Goal: Communication & Community: Answer question/provide support

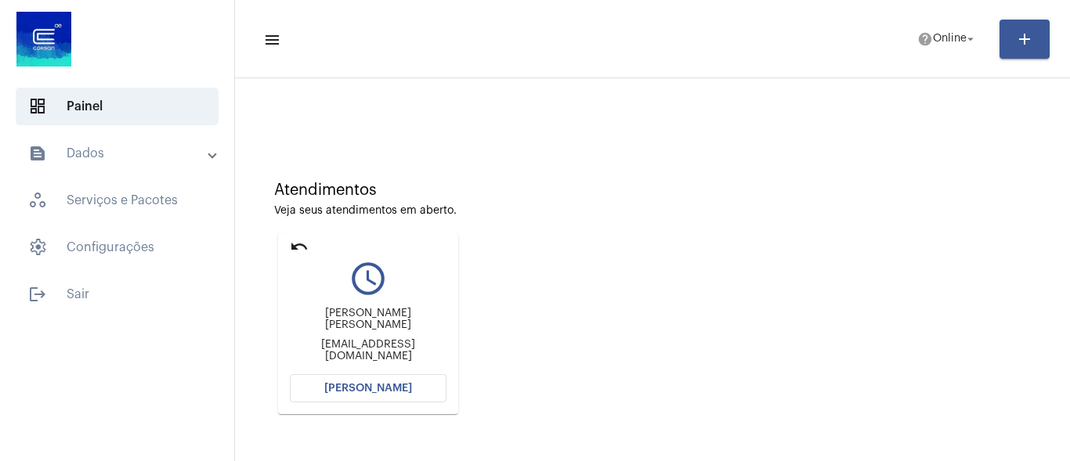
scroll to position [151, 0]
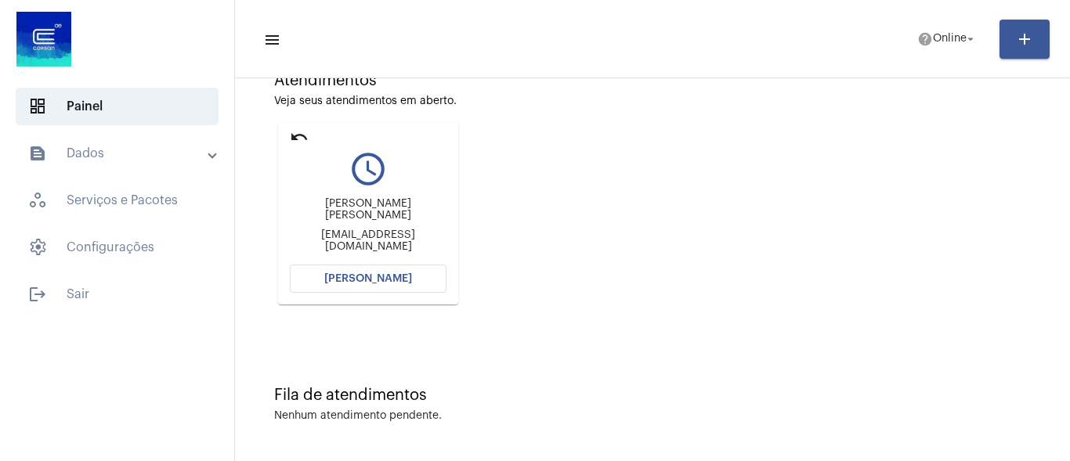
click at [360, 270] on button "[PERSON_NAME]" at bounding box center [368, 279] width 157 height 28
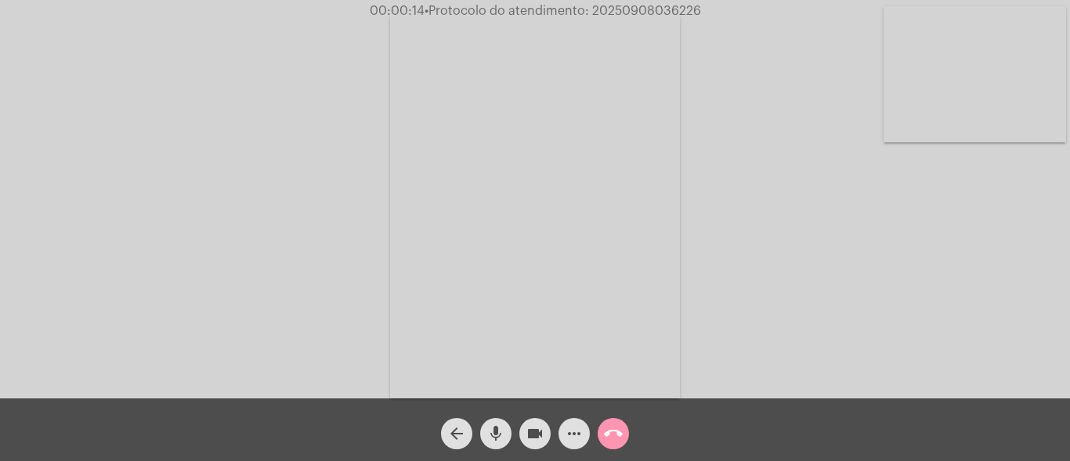
click at [498, 426] on mat-icon "mic" at bounding box center [496, 434] width 19 height 19
click at [490, 435] on mat-icon "mic_off" at bounding box center [496, 434] width 19 height 19
click at [501, 427] on mat-icon "mic" at bounding box center [496, 434] width 19 height 19
click at [501, 427] on mat-icon "mic_off" at bounding box center [496, 434] width 19 height 19
click at [567, 432] on mat-icon "more_horiz" at bounding box center [574, 434] width 19 height 19
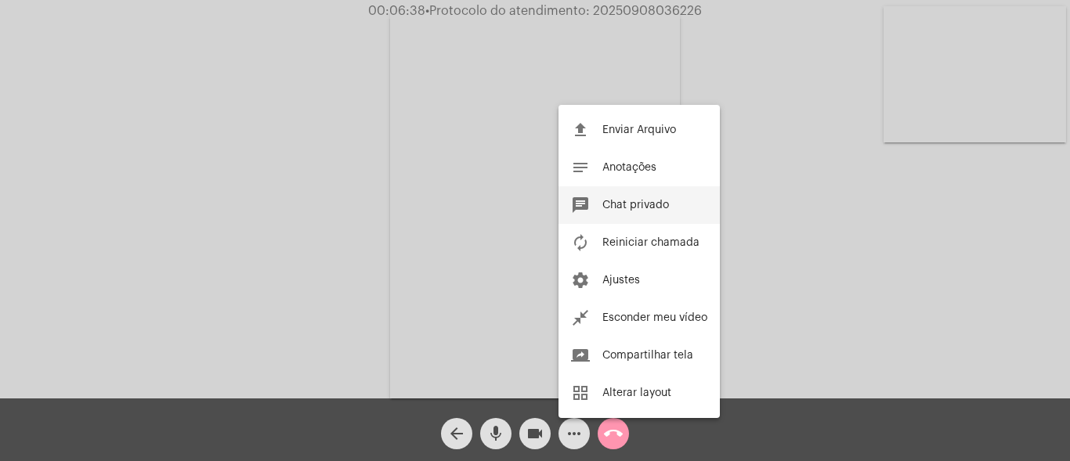
click at [627, 201] on span "Chat privado" at bounding box center [635, 205] width 67 height 11
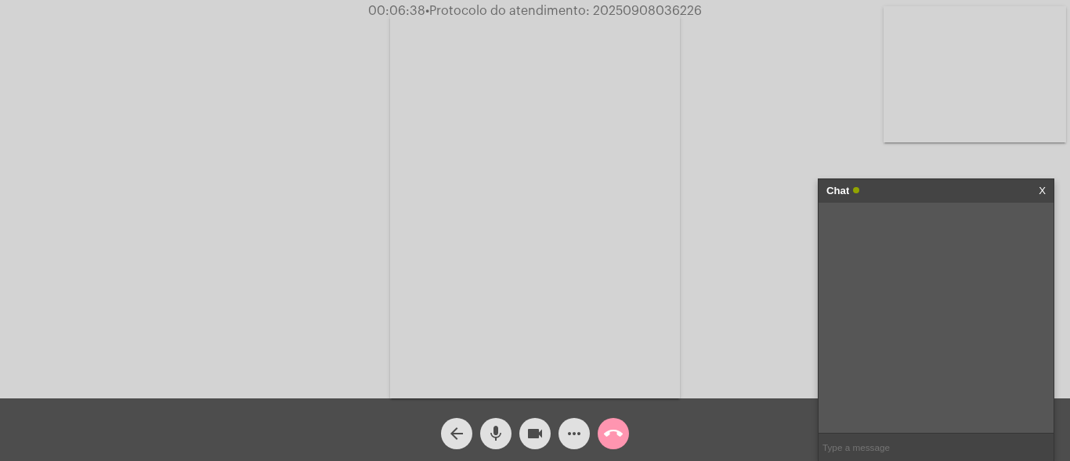
paste input "2426482"
type input "20252426482"
click at [627, 13] on span "• Protocolo do atendimento: 20250908036226" at bounding box center [563, 11] width 277 height 13
click at [853, 443] on input "text" at bounding box center [936, 447] width 235 height 27
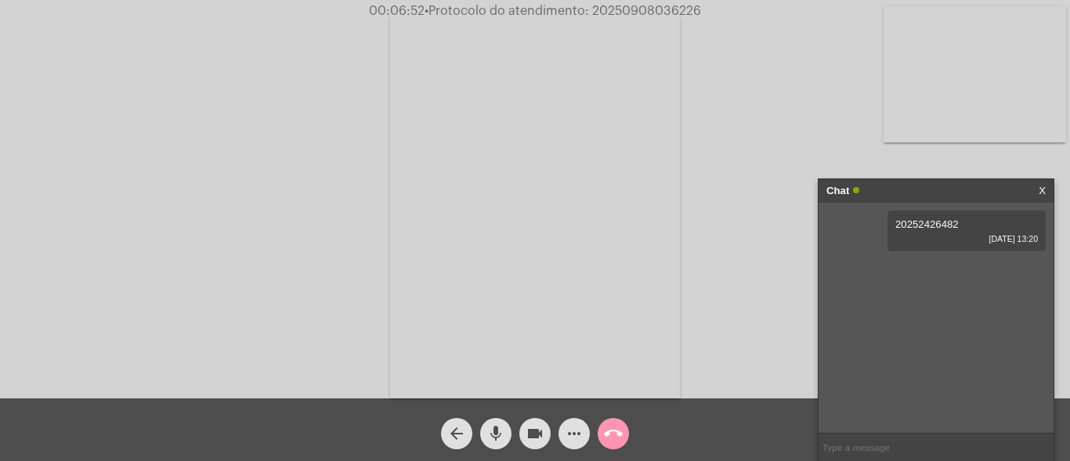
paste input "20250908036226"
type input "20250908036226"
click at [613, 432] on mat-icon "call_end" at bounding box center [613, 434] width 19 height 19
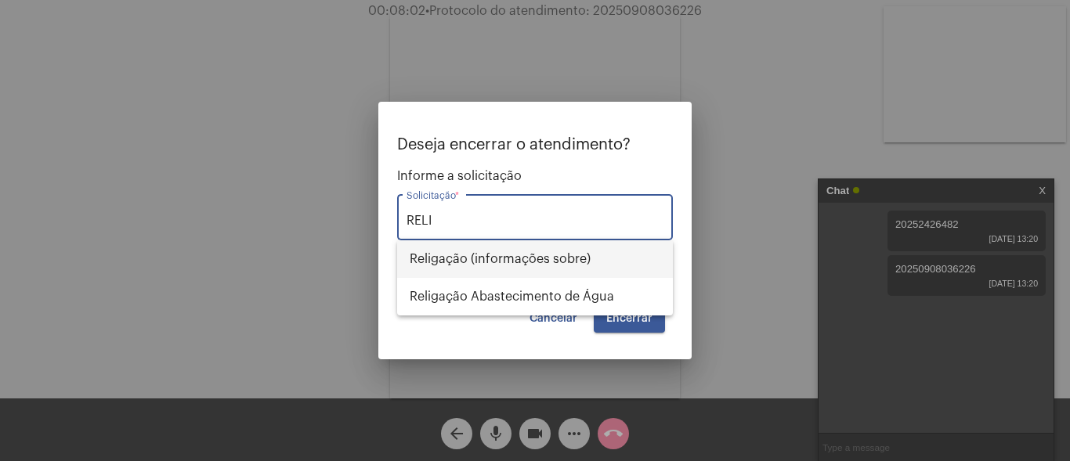
click at [530, 254] on span "Religação (informações sobre)" at bounding box center [535, 260] width 251 height 38
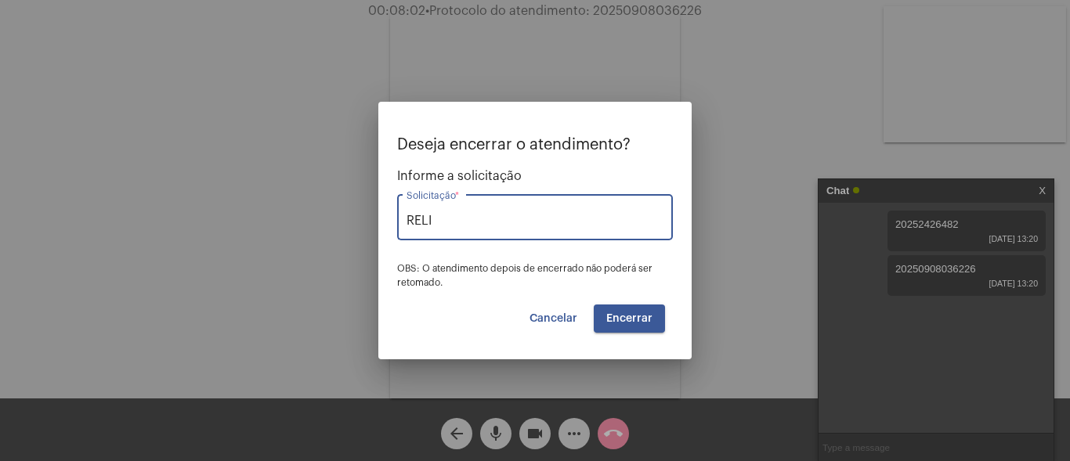
type input "Religação (informações sobre)"
click at [638, 318] on span "Encerrar" at bounding box center [629, 318] width 46 height 11
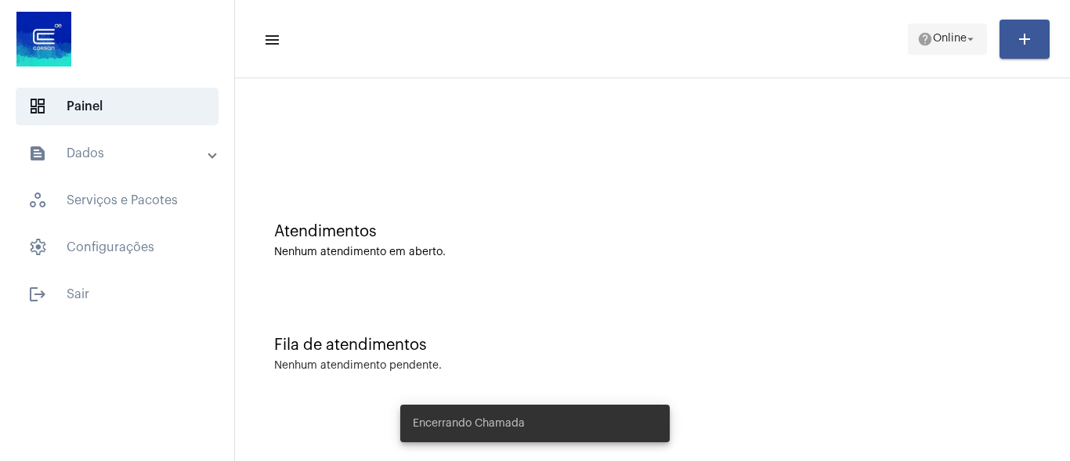
click at [955, 49] on span "help Online arrow_drop_down" at bounding box center [947, 38] width 60 height 28
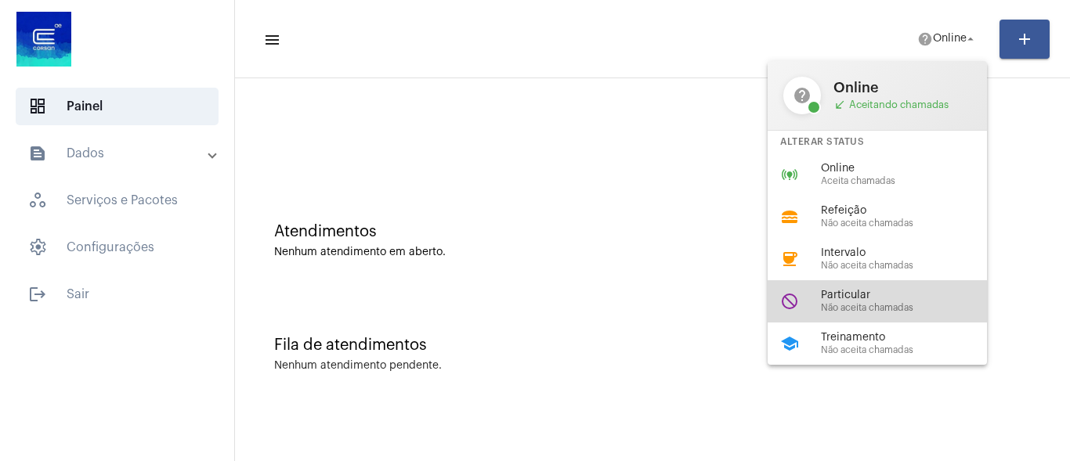
click at [849, 310] on span "Não aceita chamadas" at bounding box center [910, 308] width 179 height 10
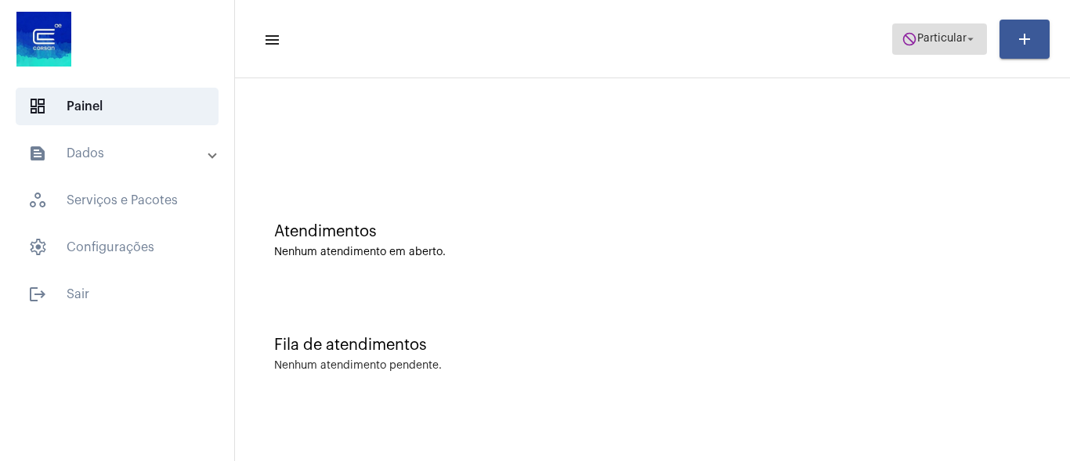
click at [906, 42] on mat-icon "do_not_disturb" at bounding box center [910, 39] width 16 height 16
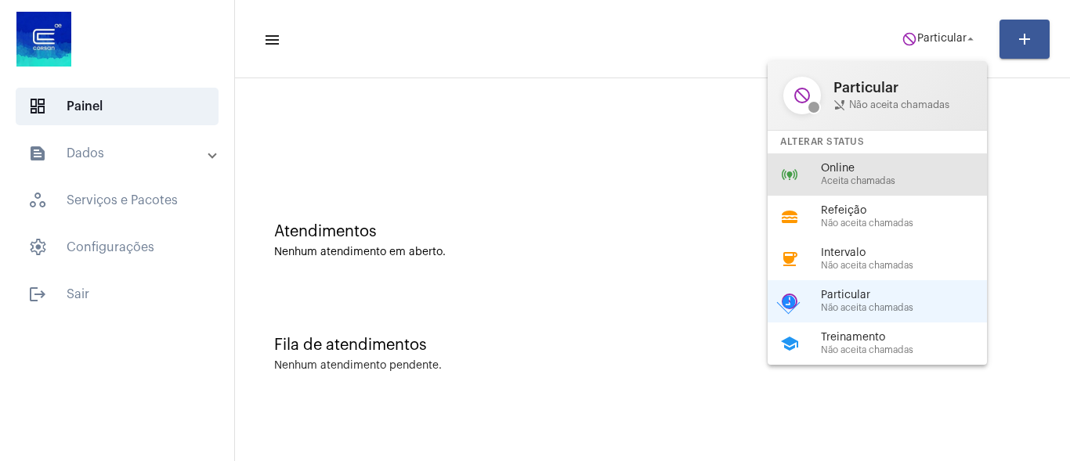
drag, startPoint x: 835, startPoint y: 181, endPoint x: 340, endPoint y: 62, distance: 509.3
click at [834, 181] on span "Aceita chamadas" at bounding box center [910, 181] width 179 height 10
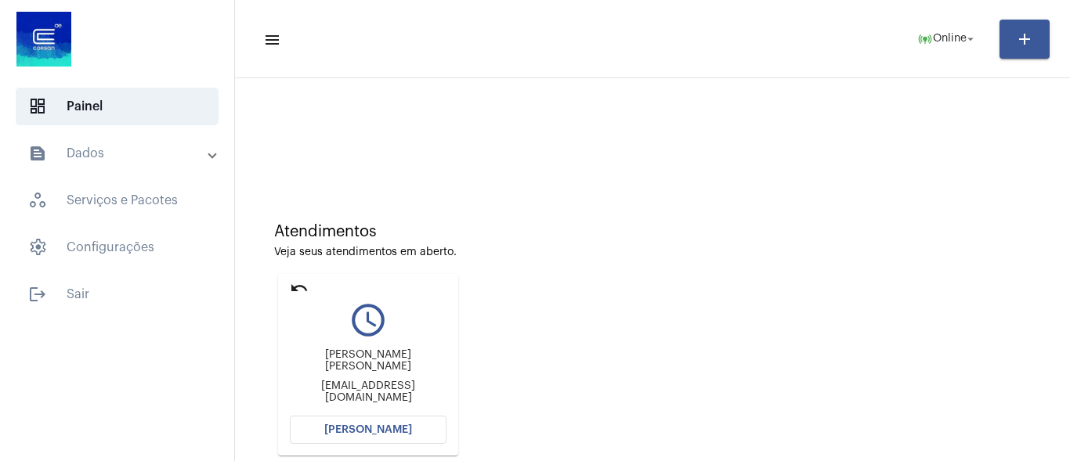
click at [360, 427] on span "[PERSON_NAME]" at bounding box center [368, 430] width 88 height 11
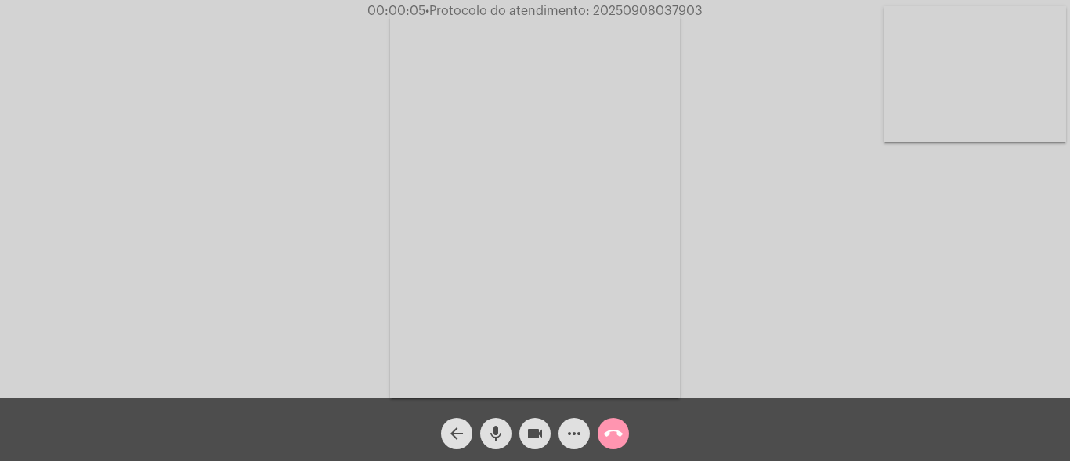
click at [500, 429] on mat-icon "mic" at bounding box center [496, 434] width 19 height 19
click at [494, 440] on mat-icon "mic_off" at bounding box center [496, 434] width 19 height 19
click at [620, 423] on span "call_end" at bounding box center [613, 433] width 19 height 31
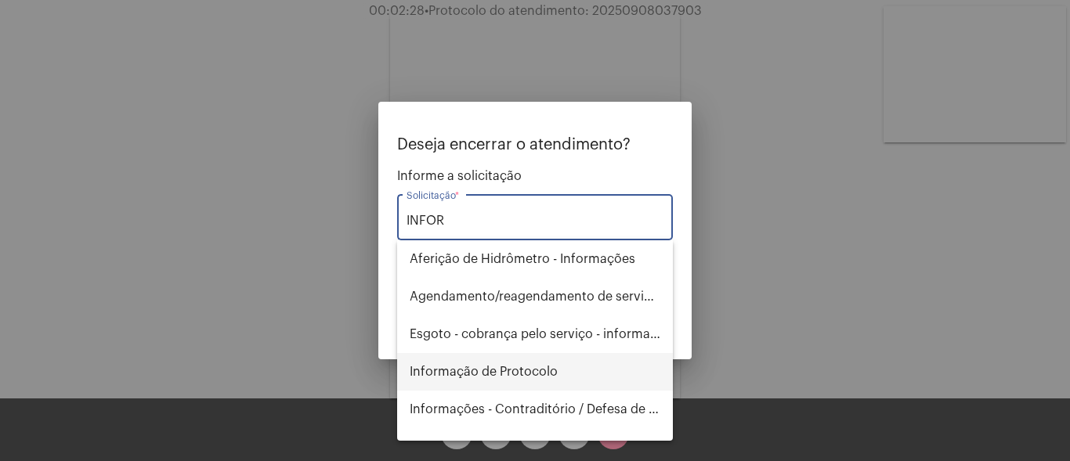
click at [508, 364] on span "Informação de Protocolo" at bounding box center [535, 372] width 251 height 38
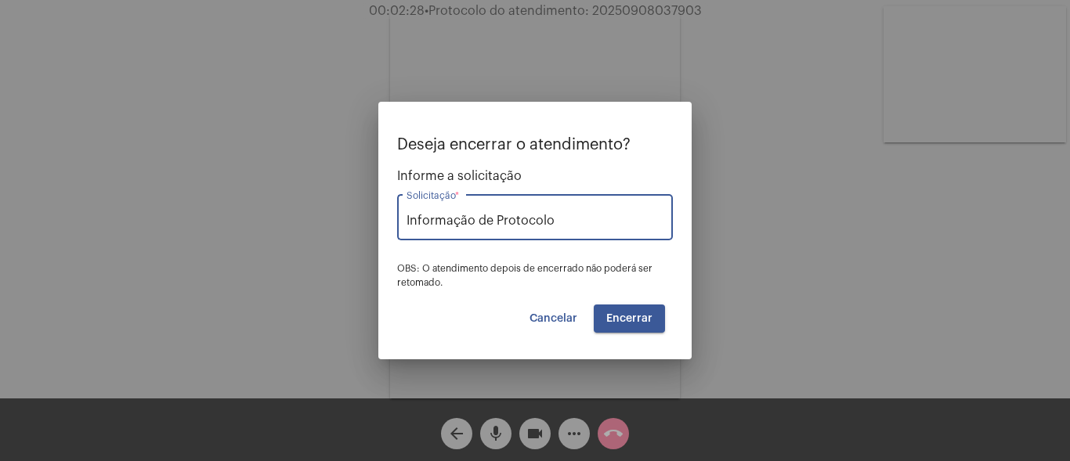
click at [639, 327] on button "Encerrar" at bounding box center [629, 319] width 71 height 28
click at [632, 316] on span "Encerrar" at bounding box center [629, 318] width 46 height 11
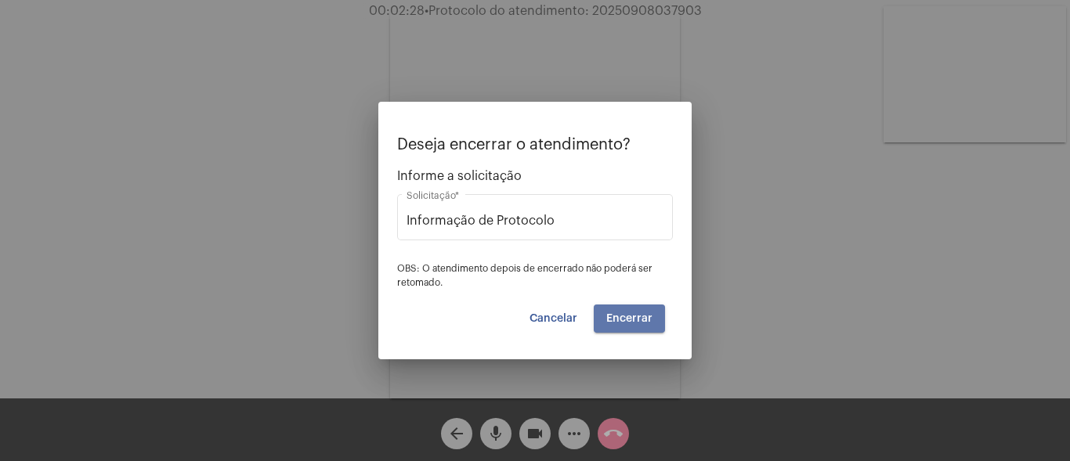
click at [632, 316] on span "Encerrar" at bounding box center [629, 318] width 46 height 11
click at [558, 315] on span "Cancelar" at bounding box center [554, 318] width 48 height 11
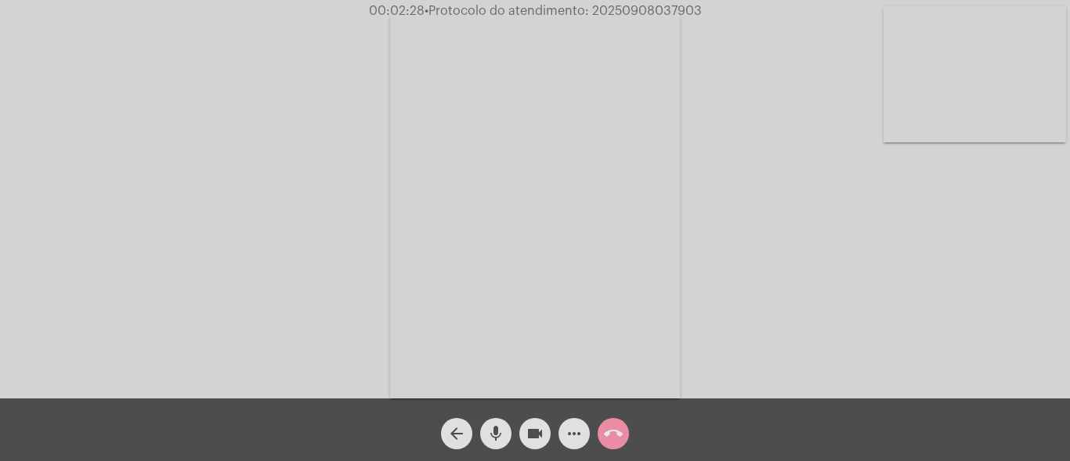
click at [463, 425] on mat-icon "arrow_back" at bounding box center [456, 434] width 19 height 19
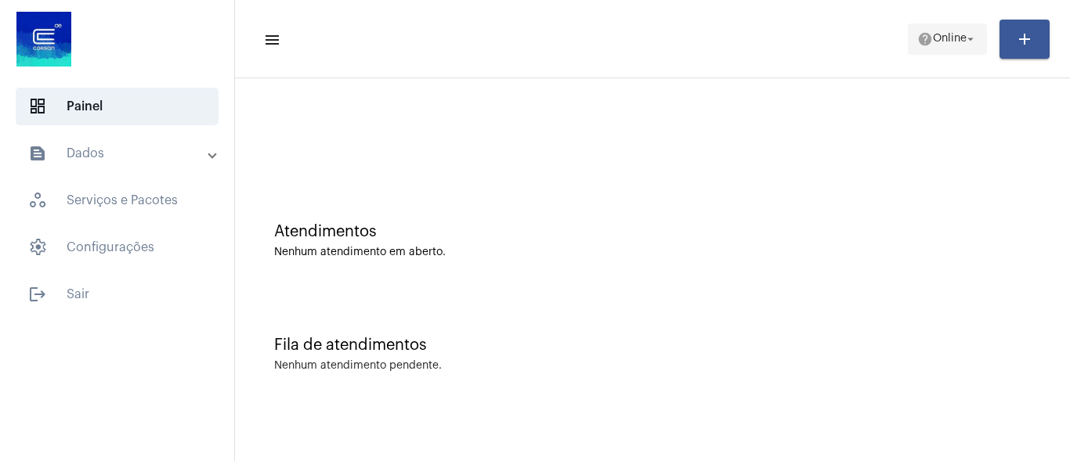
click at [930, 31] on span "help Online arrow_drop_down" at bounding box center [947, 38] width 60 height 28
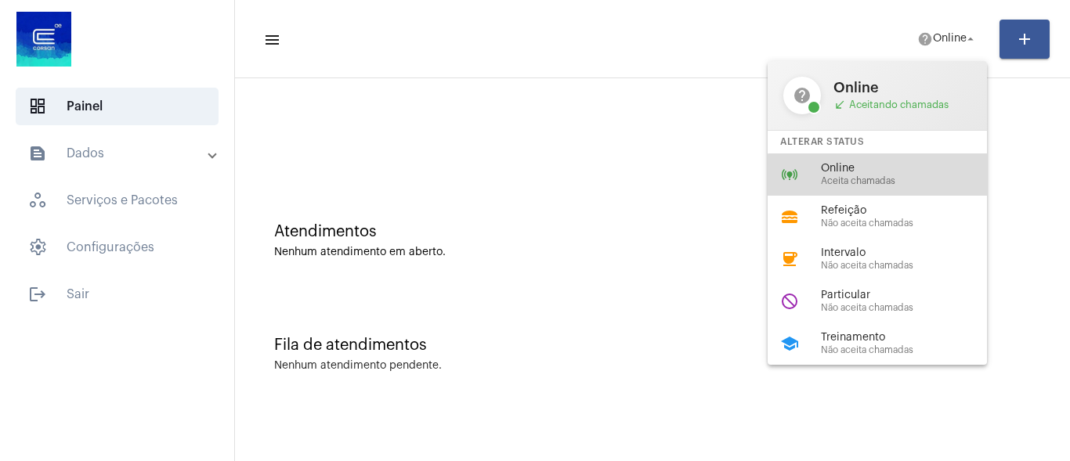
click at [893, 183] on span "Aceita chamadas" at bounding box center [910, 181] width 179 height 10
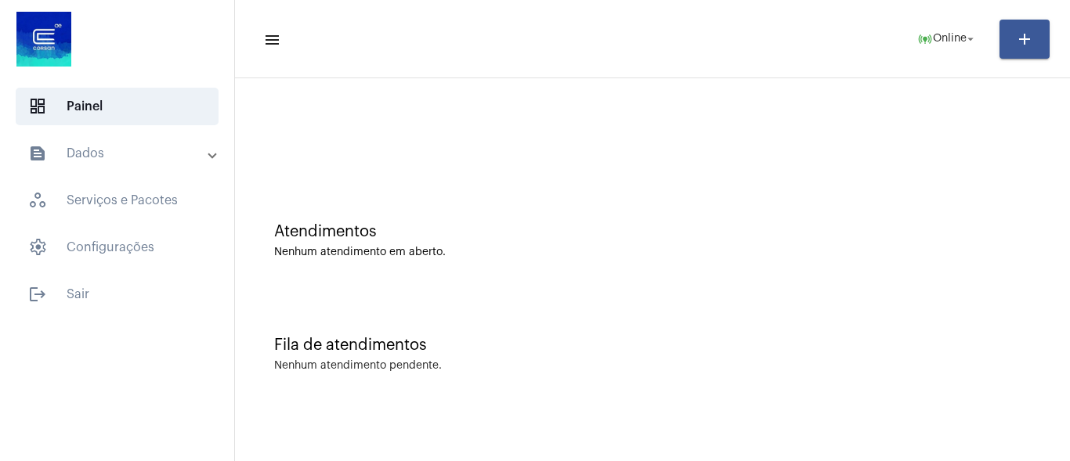
click at [127, 156] on mat-panel-title "text_snippet_outlined Dados" at bounding box center [118, 153] width 181 height 19
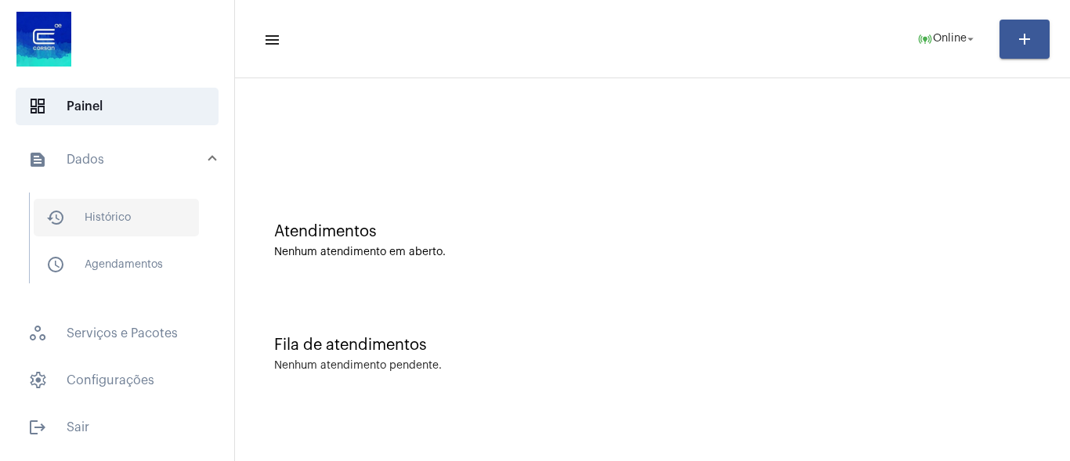
click at [130, 215] on span "history_outlined Histórico" at bounding box center [116, 218] width 165 height 38
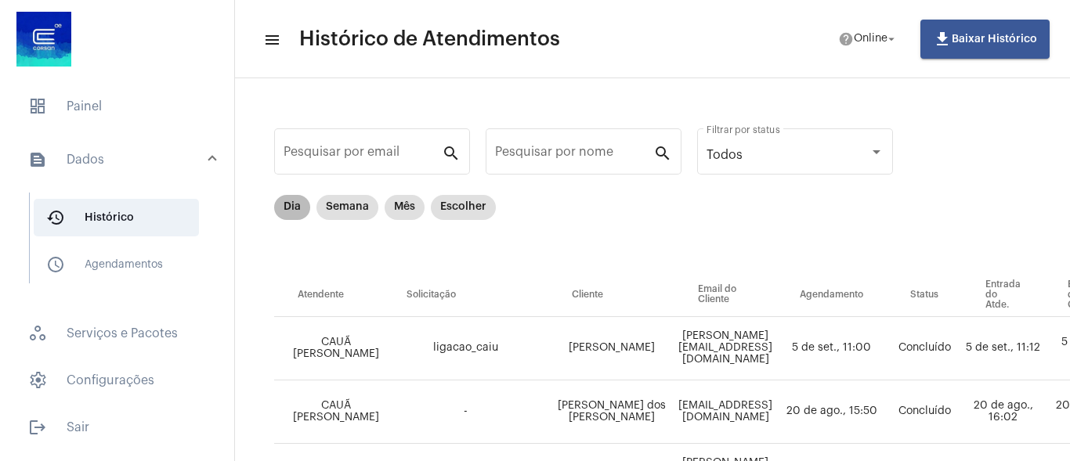
click at [289, 212] on mat-chip "Dia" at bounding box center [292, 207] width 36 height 25
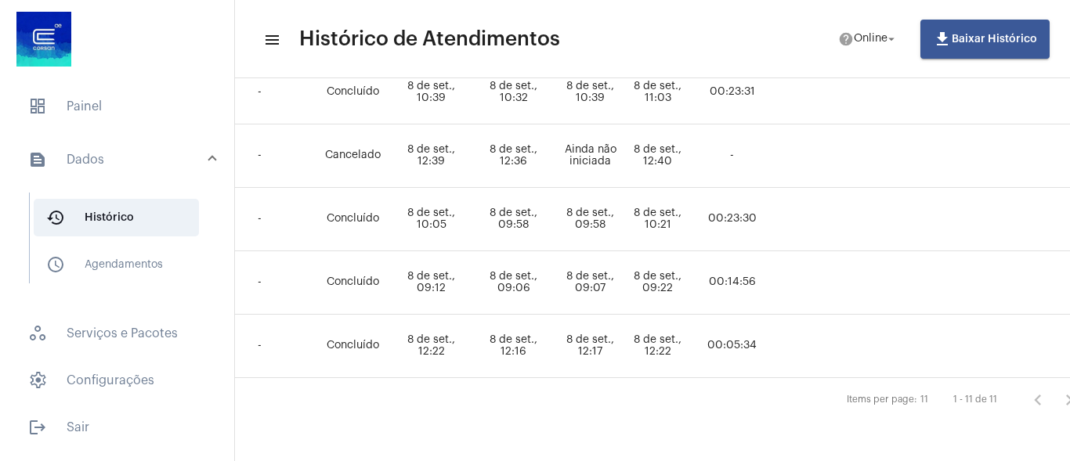
scroll to position [649, 606]
click at [88, 102] on span "dashboard Painel" at bounding box center [117, 107] width 203 height 38
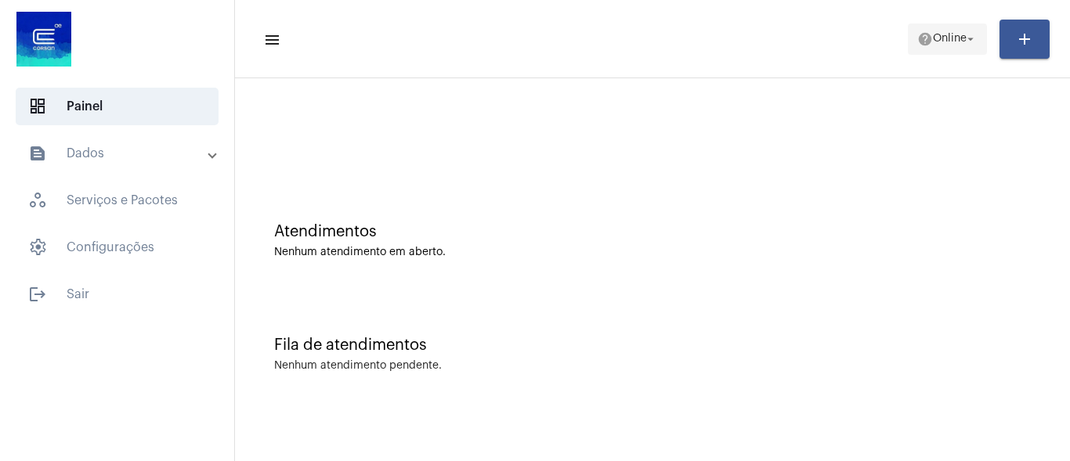
click at [948, 38] on span "Online" at bounding box center [950, 39] width 34 height 11
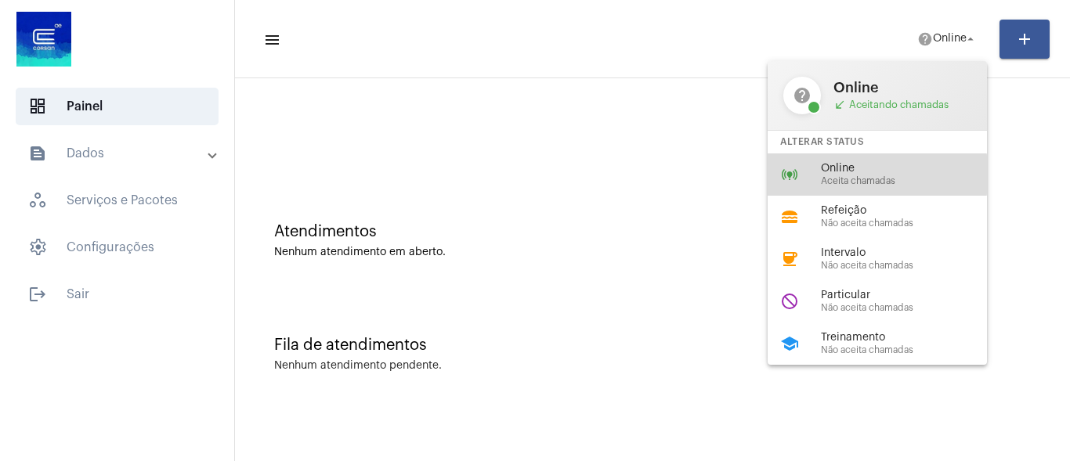
click at [856, 175] on div "Online Aceita chamadas" at bounding box center [910, 175] width 179 height 24
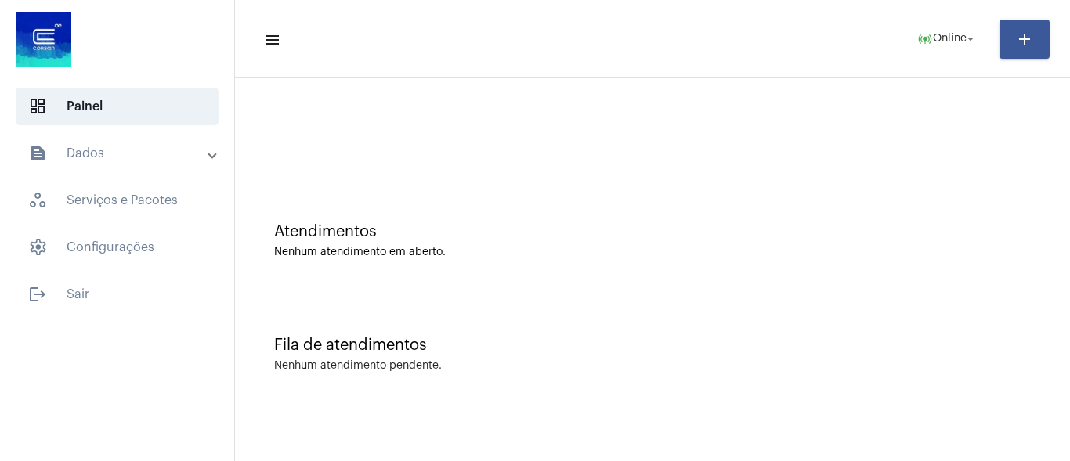
click at [131, 157] on mat-panel-title "text_snippet_outlined Dados" at bounding box center [118, 153] width 181 height 19
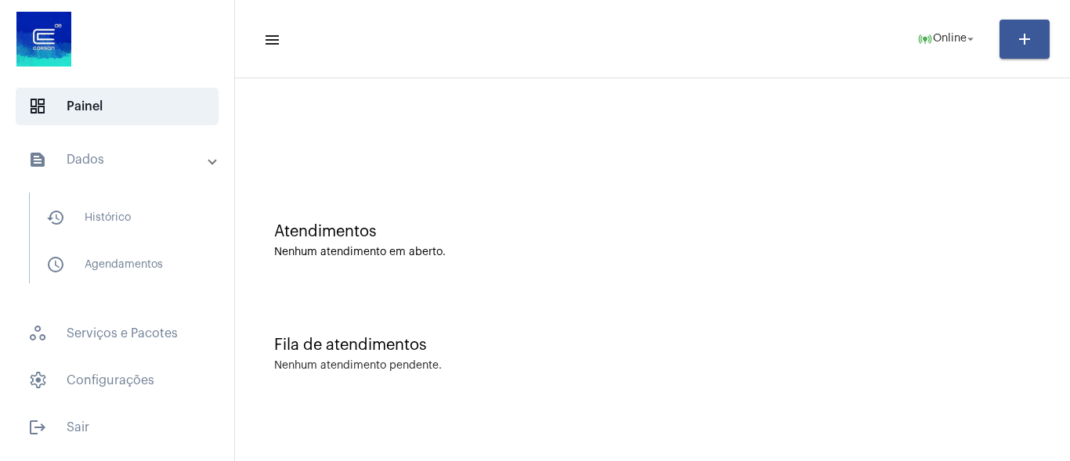
click at [108, 147] on mat-expansion-panel-header "text_snippet_outlined Dados" at bounding box center [121, 160] width 225 height 50
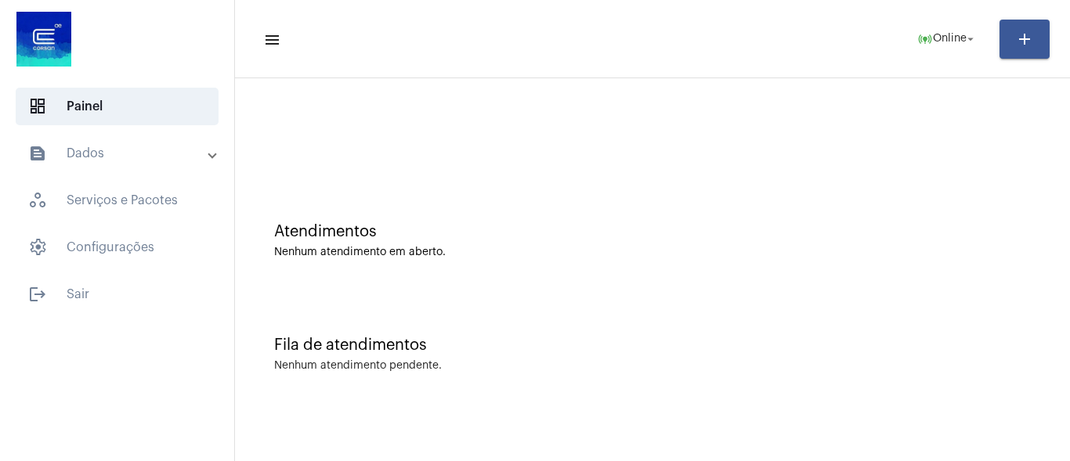
click at [110, 154] on mat-panel-title "text_snippet_outlined Dados" at bounding box center [118, 153] width 181 height 19
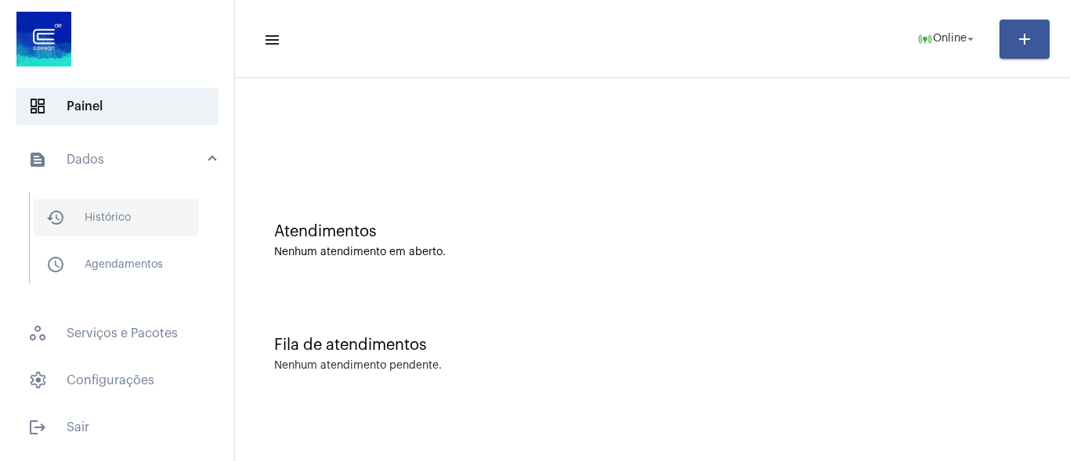
click at [150, 219] on span "history_outlined Histórico" at bounding box center [116, 218] width 165 height 38
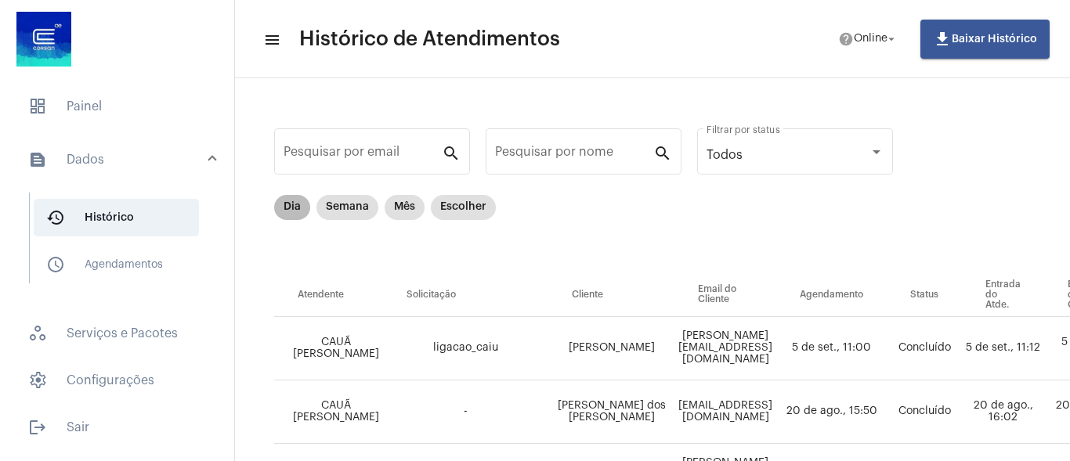
click at [290, 219] on mat-chip "Dia" at bounding box center [292, 207] width 36 height 25
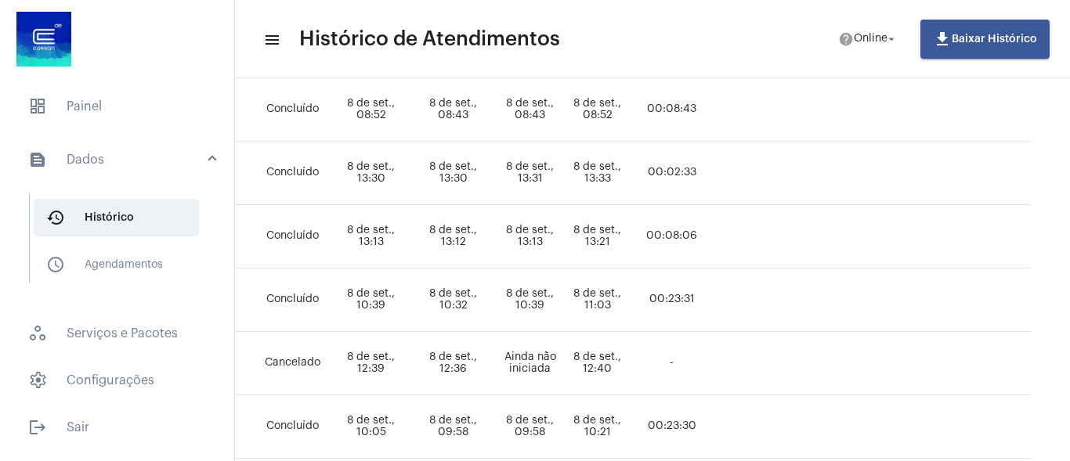
scroll to position [649, 741]
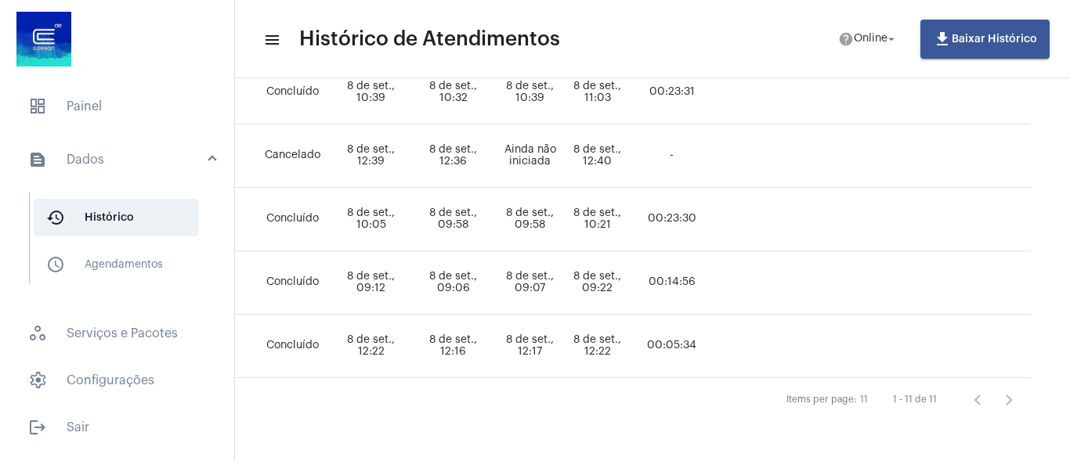
click at [819, 220] on td at bounding box center [839, 219] width 68 height 63
click at [115, 107] on span "dashboard Painel" at bounding box center [117, 107] width 203 height 38
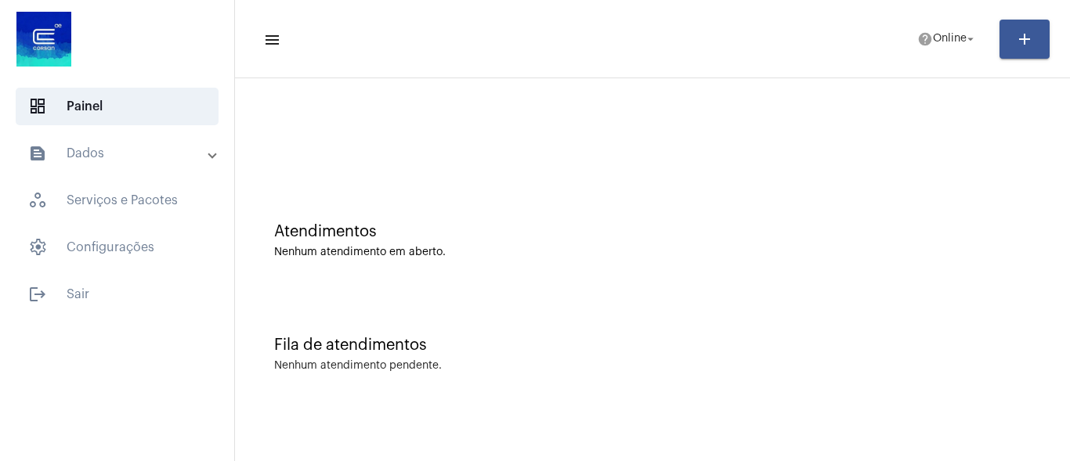
click at [63, 161] on mat-panel-title "text_snippet_outlined Dados" at bounding box center [118, 153] width 181 height 19
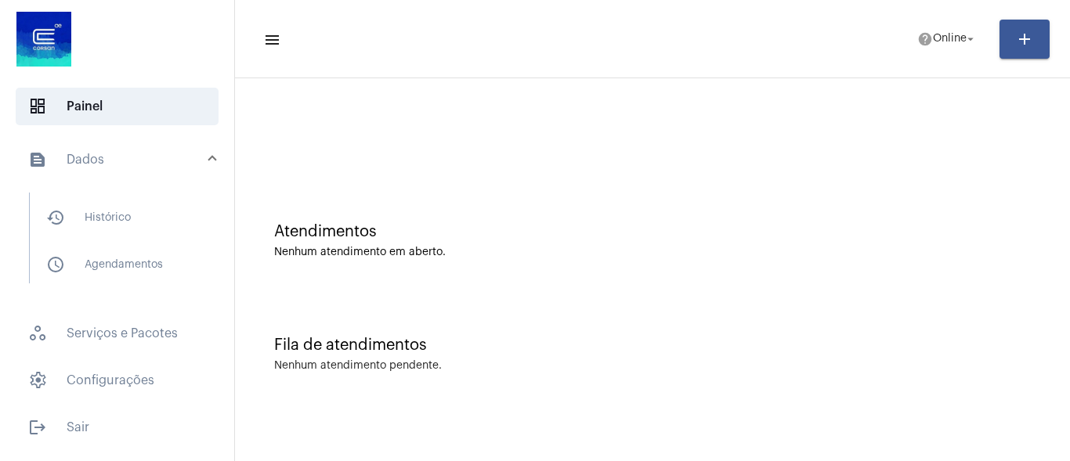
click at [99, 154] on mat-panel-title "text_snippet_outlined Dados" at bounding box center [118, 159] width 181 height 19
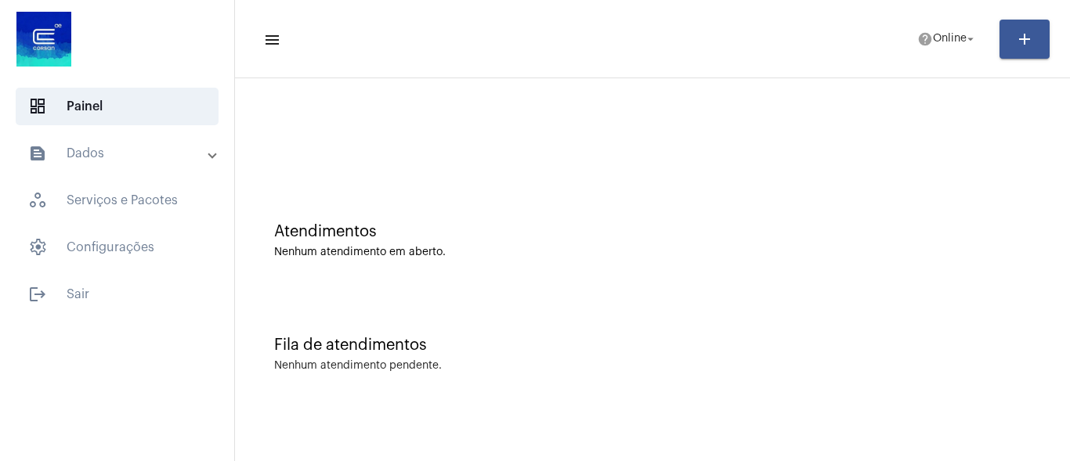
click at [107, 157] on mat-panel-title "text_snippet_outlined Dados" at bounding box center [118, 153] width 181 height 19
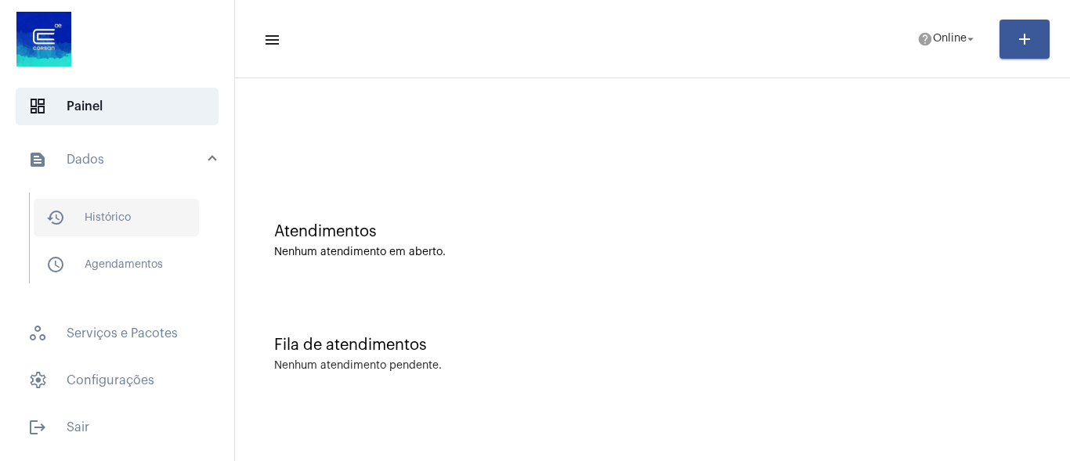
click at [104, 215] on span "history_outlined Histórico" at bounding box center [116, 218] width 165 height 38
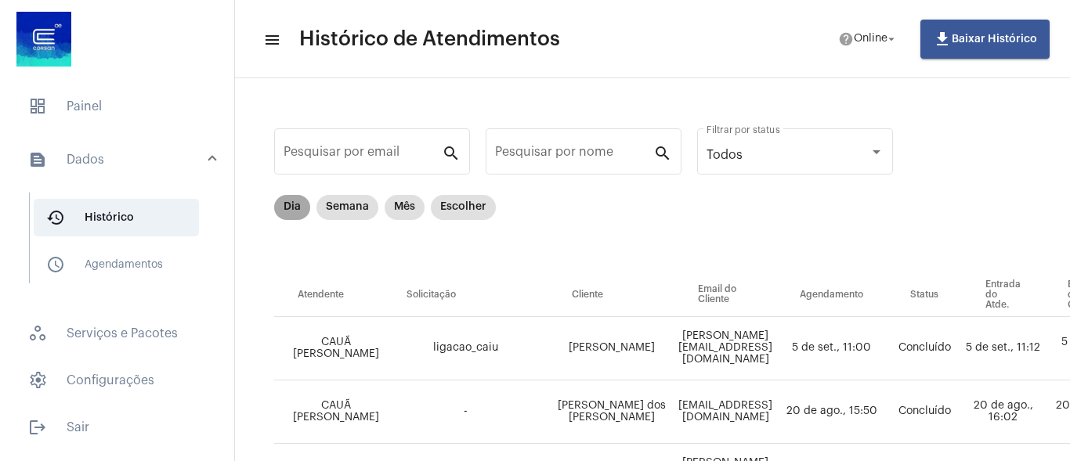
click at [289, 215] on mat-chip "Dia" at bounding box center [292, 207] width 36 height 25
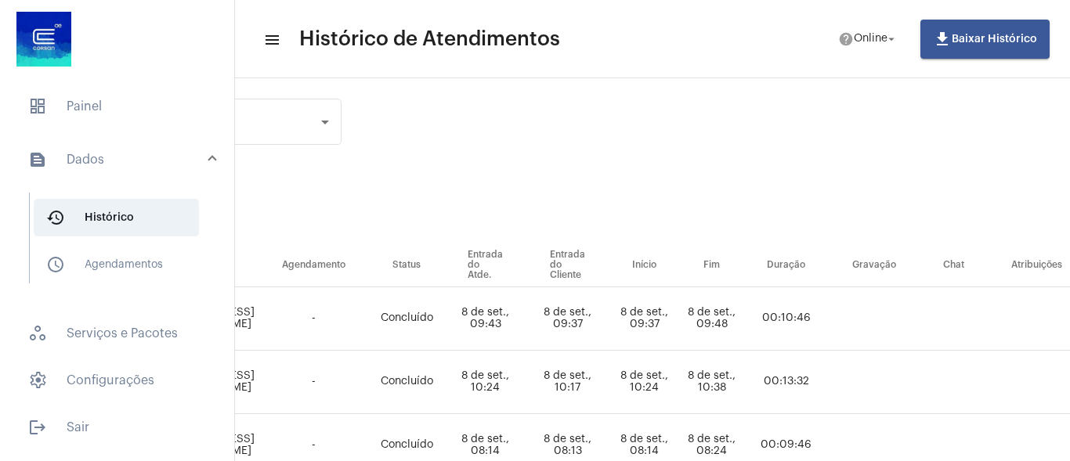
scroll to position [0, 552]
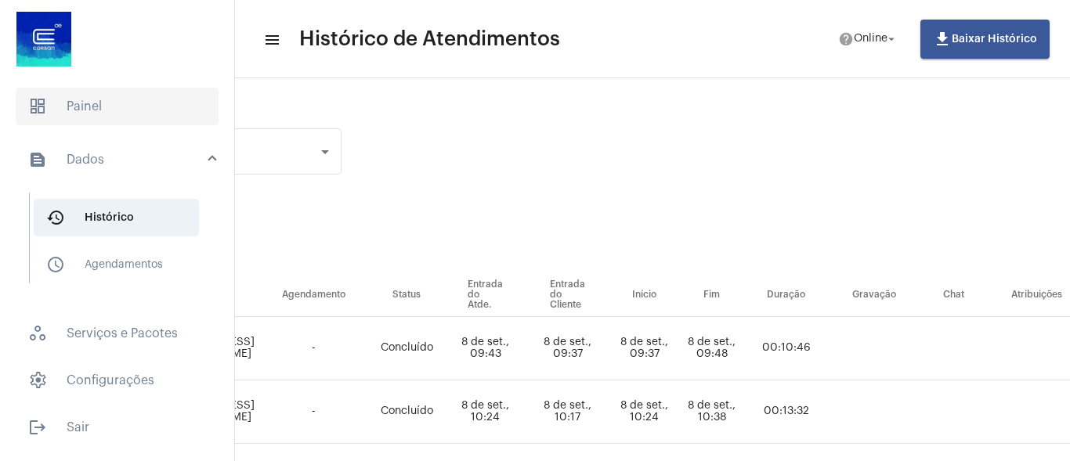
click at [134, 91] on span "dashboard Painel" at bounding box center [117, 107] width 203 height 38
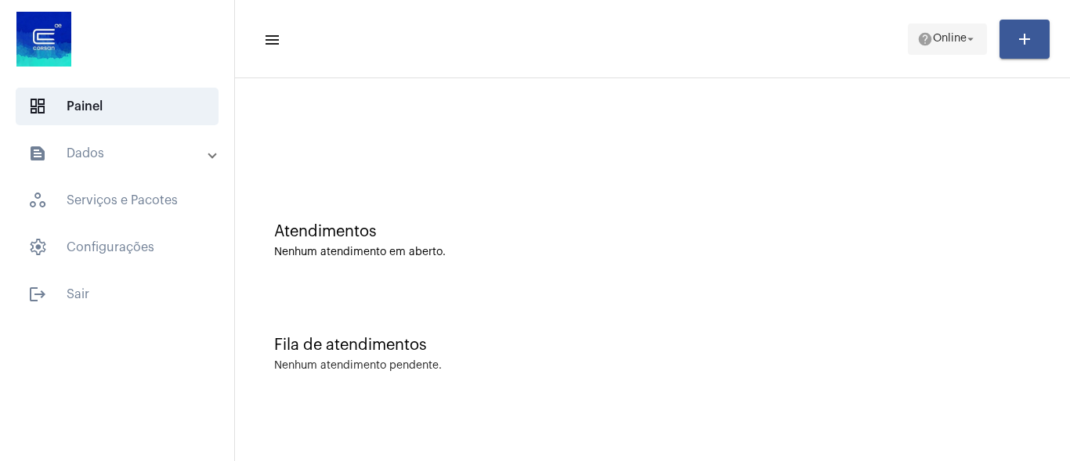
click at [925, 37] on mat-icon "help" at bounding box center [925, 39] width 16 height 16
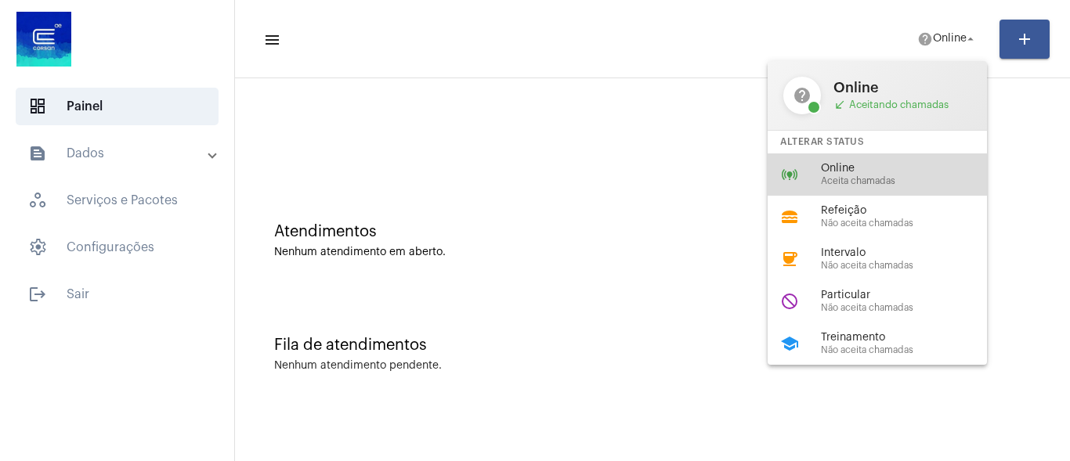
click at [856, 180] on span "Aceita chamadas" at bounding box center [910, 181] width 179 height 10
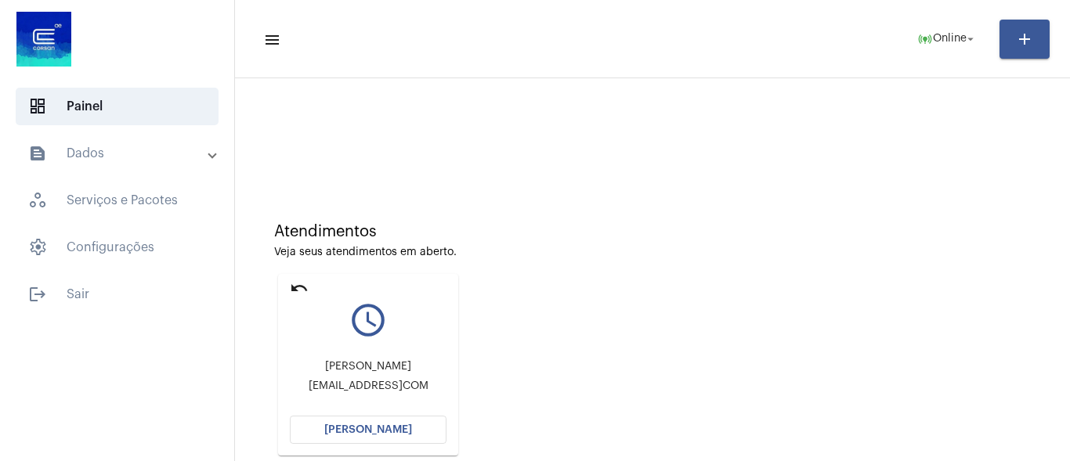
scroll to position [151, 0]
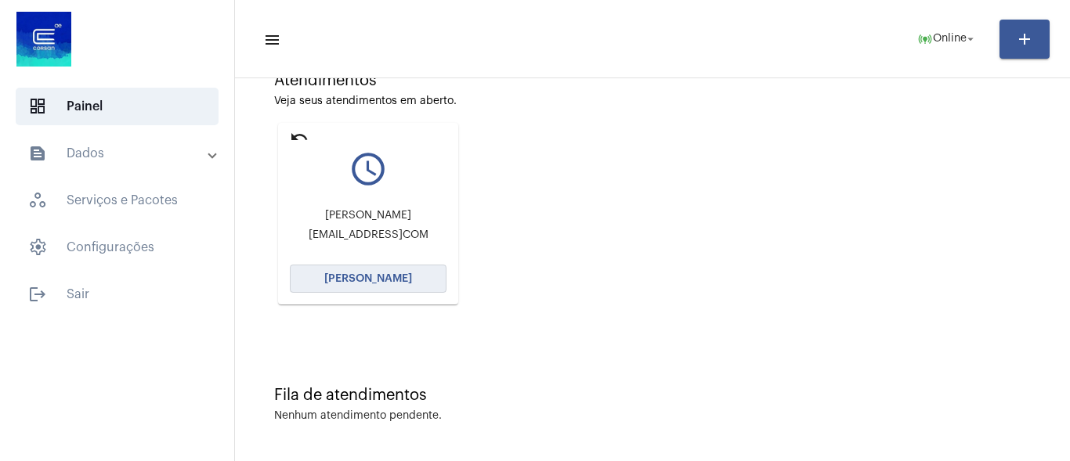
click at [361, 270] on button "[PERSON_NAME]" at bounding box center [368, 279] width 157 height 28
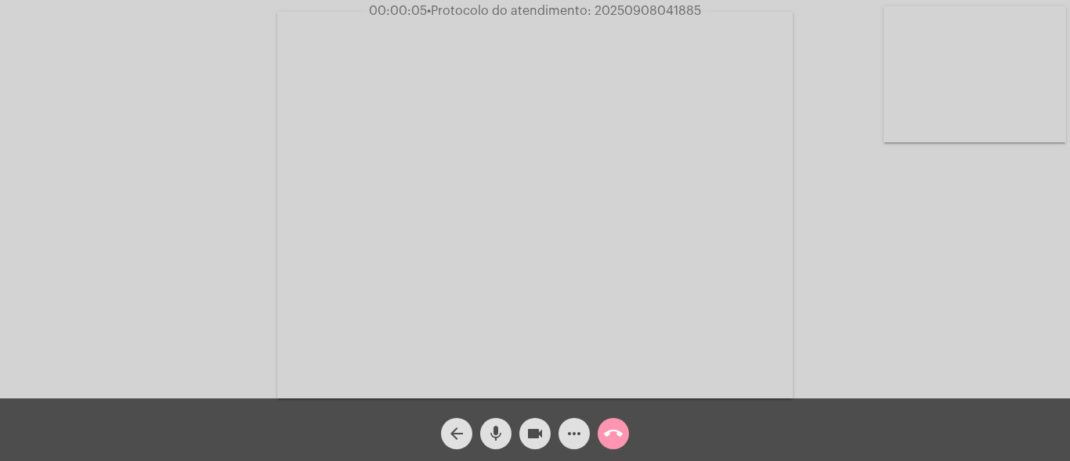
click at [487, 432] on mat-icon "mic" at bounding box center [496, 434] width 19 height 19
click at [493, 439] on mat-icon "mic_off" at bounding box center [496, 434] width 19 height 19
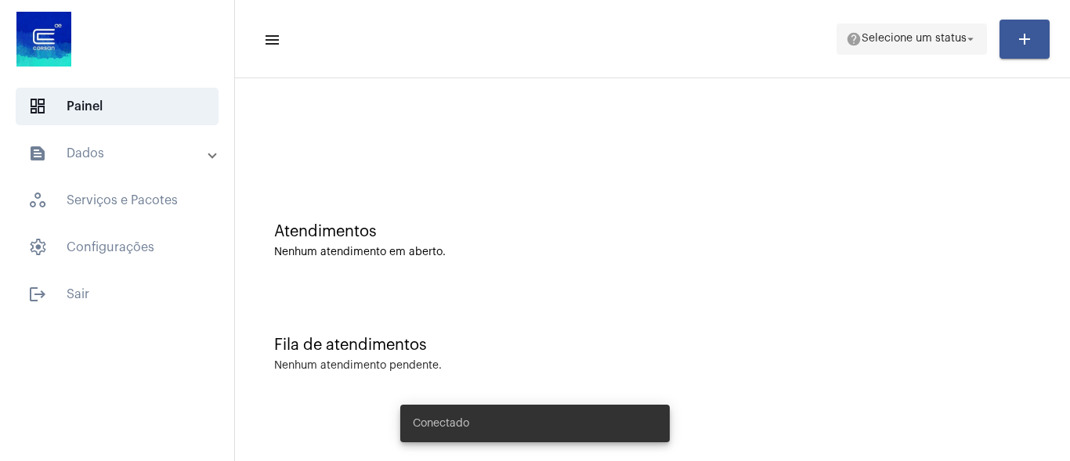
click at [896, 46] on span "help Selecione um status arrow_drop_down" at bounding box center [912, 38] width 132 height 28
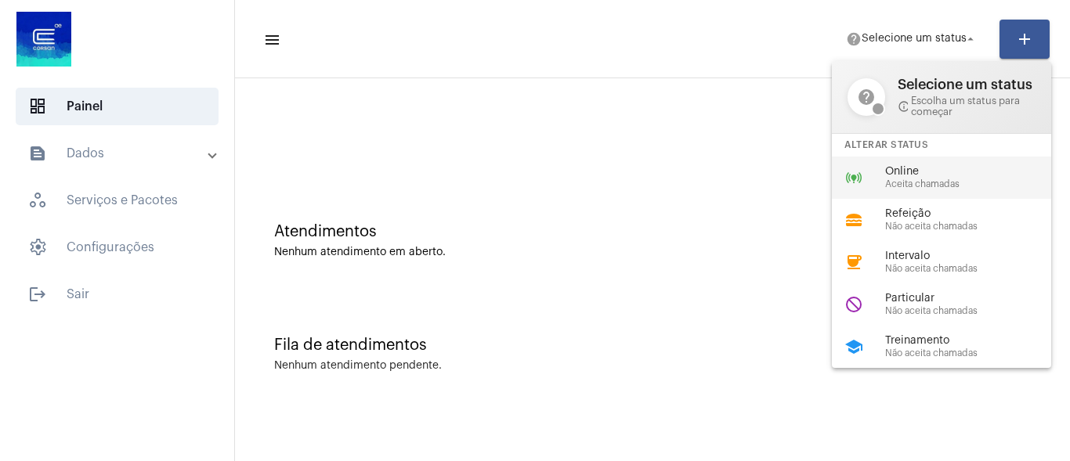
click at [888, 177] on span "Online" at bounding box center [974, 172] width 179 height 12
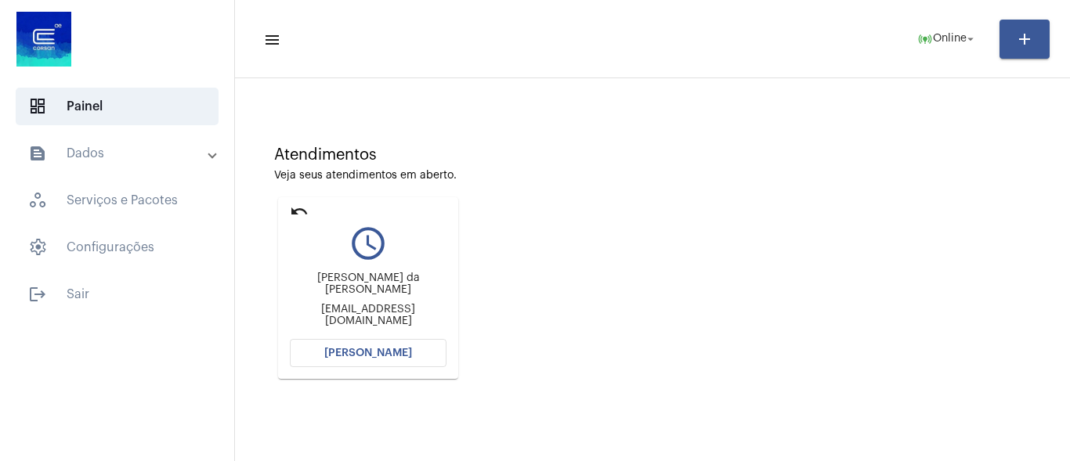
scroll to position [151, 0]
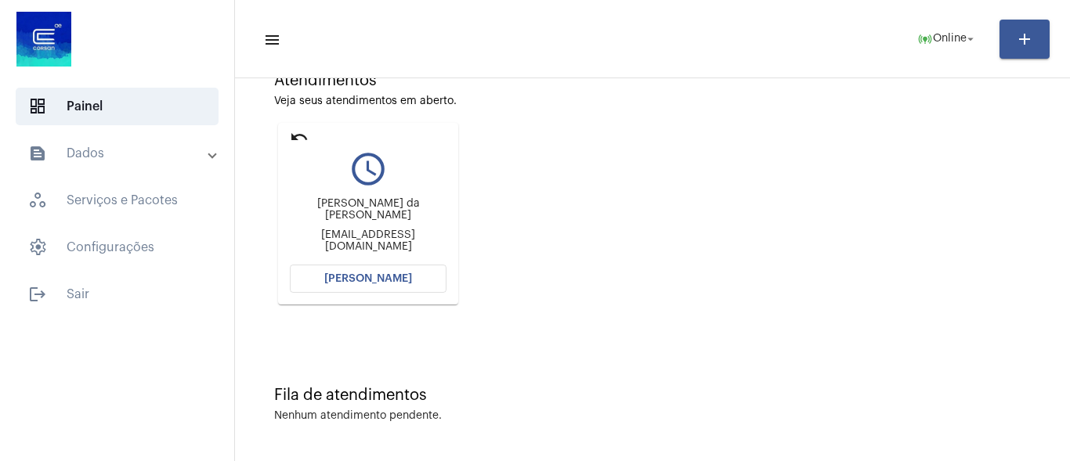
click at [319, 277] on button "[PERSON_NAME]" at bounding box center [368, 279] width 157 height 28
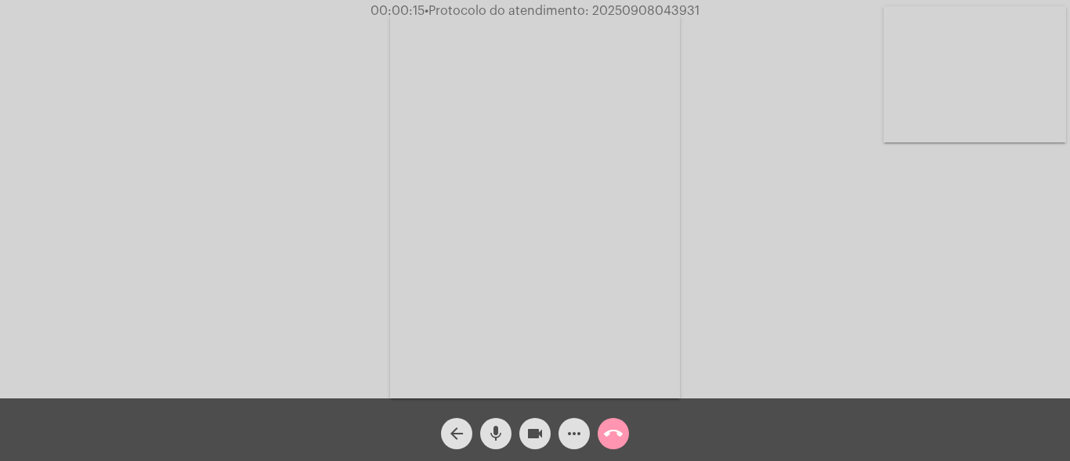
click at [493, 426] on mat-icon "mic" at bounding box center [496, 434] width 19 height 19
click at [794, 269] on div "Acessando Câmera e Microfone..." at bounding box center [535, 203] width 1067 height 399
click at [497, 440] on mat-icon "mic_off" at bounding box center [496, 434] width 19 height 19
click at [571, 439] on mat-icon "more_horiz" at bounding box center [574, 434] width 19 height 19
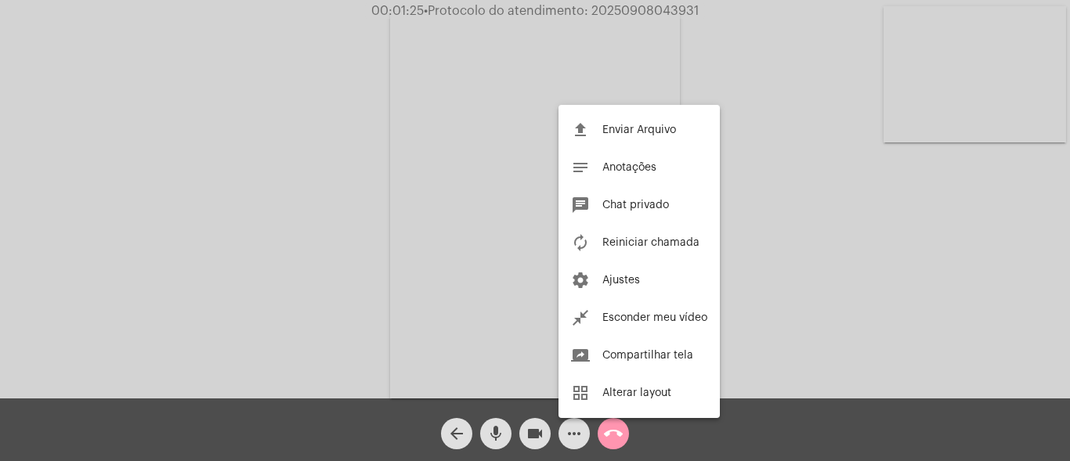
click at [327, 177] on div at bounding box center [535, 230] width 1070 height 461
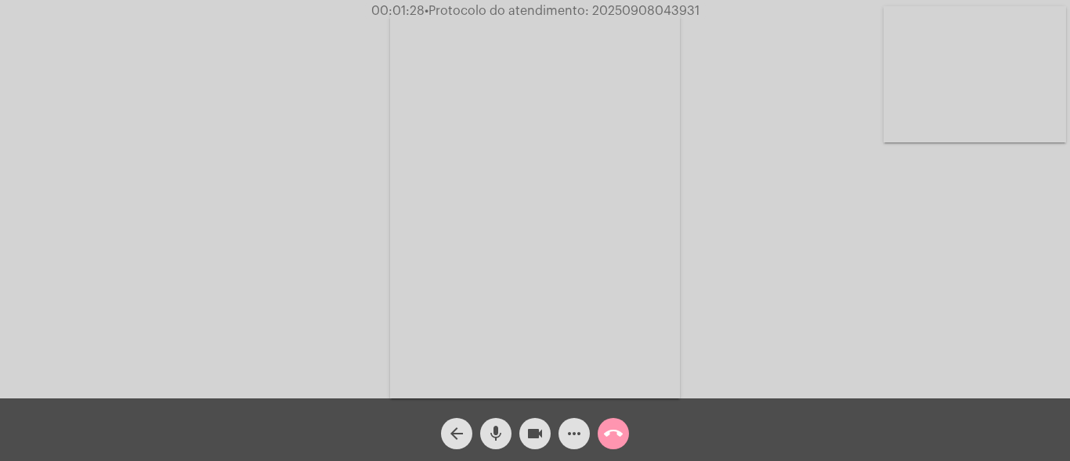
click at [497, 439] on mat-icon "mic" at bounding box center [496, 434] width 19 height 19
click at [492, 439] on mat-icon "mic_off" at bounding box center [496, 434] width 19 height 19
click at [500, 436] on mat-icon "mic" at bounding box center [496, 434] width 19 height 19
click at [494, 429] on mat-icon "mic_off" at bounding box center [496, 434] width 19 height 19
click at [569, 437] on mat-icon "more_horiz" at bounding box center [574, 434] width 19 height 19
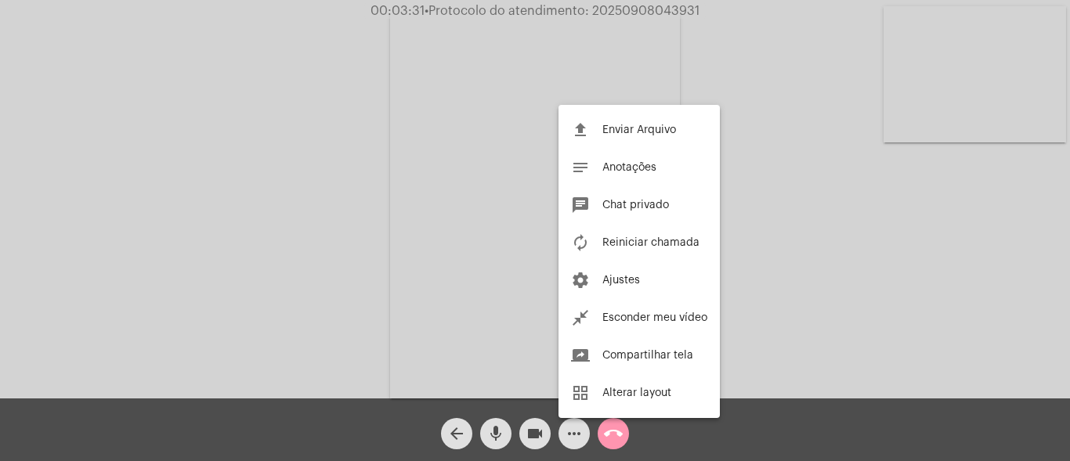
click at [275, 139] on div at bounding box center [535, 230] width 1070 height 461
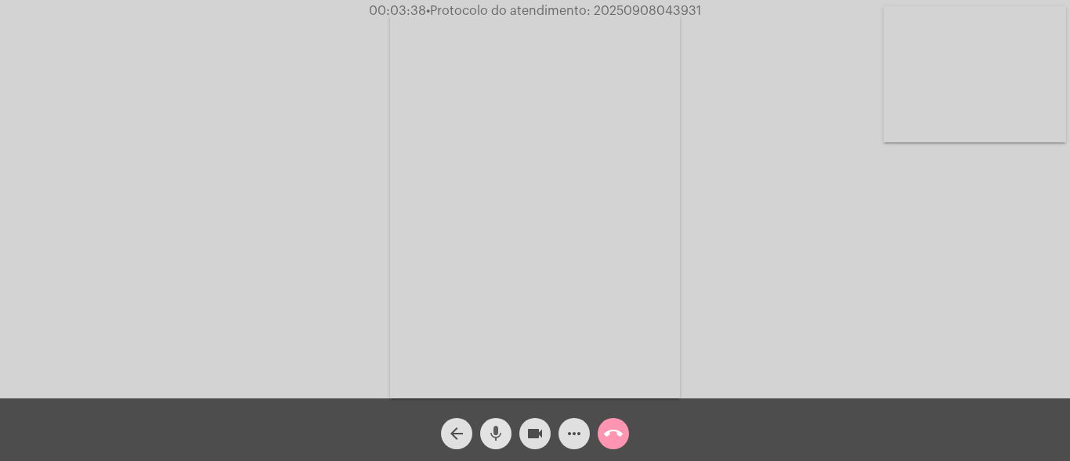
click at [501, 428] on mat-icon "mic" at bounding box center [496, 434] width 19 height 19
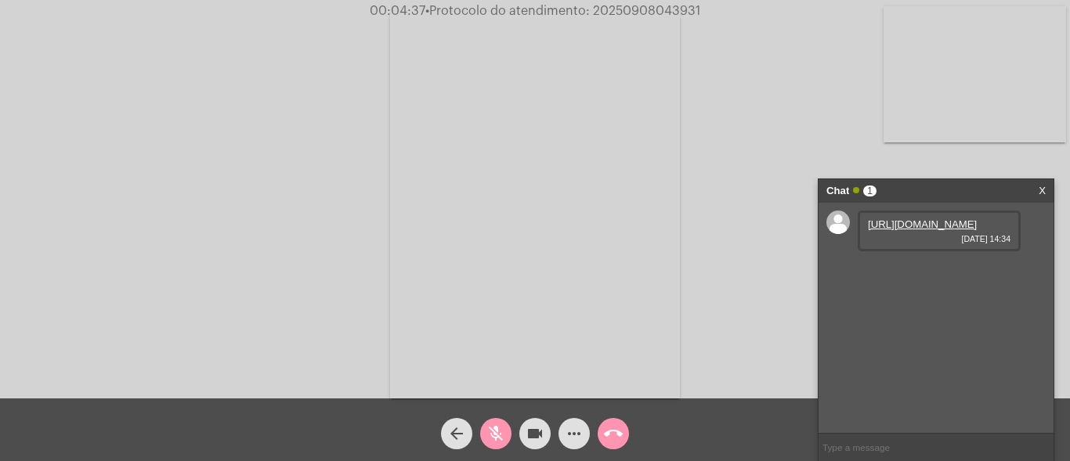
click at [497, 430] on mat-icon "mic_off" at bounding box center [496, 434] width 19 height 19
click at [901, 230] on link "https://neft-transfer-bucket.s3.amazonaws.com/temp-c9b8138c-150a-b489-99b2-b96e…" at bounding box center [922, 225] width 109 height 12
click at [856, 126] on div "Acessando Câmera e Microfone..." at bounding box center [535, 203] width 1067 height 399
click at [493, 433] on mat-icon "mic" at bounding box center [496, 434] width 19 height 19
click at [501, 434] on mat-icon "mic_off" at bounding box center [496, 434] width 19 height 19
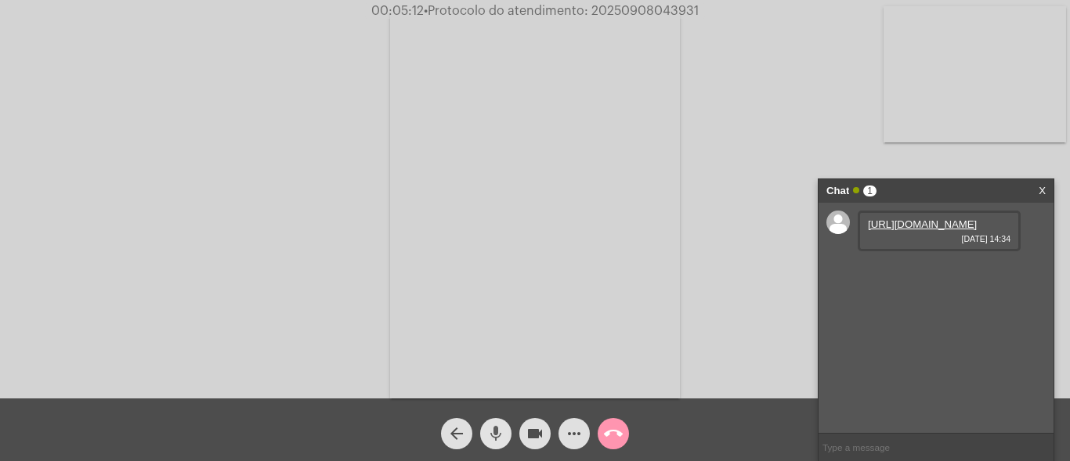
click at [499, 429] on mat-icon "mic" at bounding box center [496, 434] width 19 height 19
click at [537, 435] on mat-icon "videocam" at bounding box center [535, 434] width 19 height 19
click at [537, 435] on mat-icon "videocam_off" at bounding box center [535, 434] width 19 height 19
click at [494, 426] on mat-icon "mic_off" at bounding box center [496, 434] width 19 height 19
click at [613, 6] on span "• Protocolo do atendimento: 20250908043931" at bounding box center [560, 11] width 275 height 13
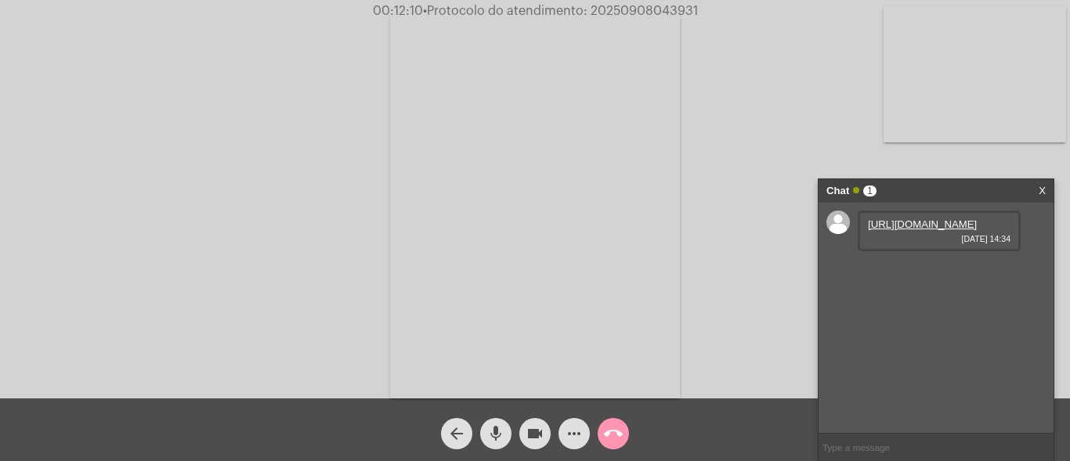
click at [613, 6] on span "• Protocolo do atendimento: 20250908043931" at bounding box center [560, 11] width 275 height 13
copy span "20250908043931"
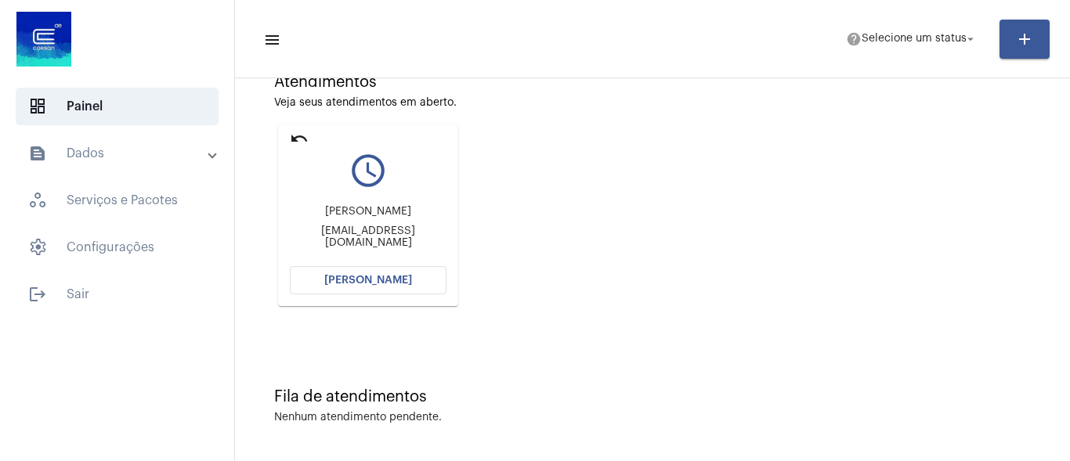
scroll to position [151, 0]
click at [371, 287] on button "[PERSON_NAME]" at bounding box center [368, 279] width 157 height 28
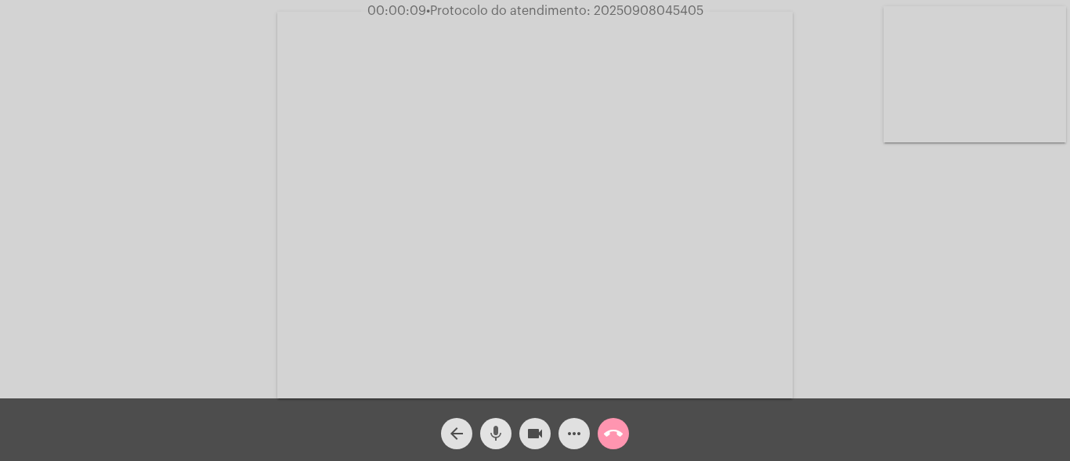
click at [495, 428] on mat-icon "mic" at bounding box center [496, 434] width 19 height 19
click at [490, 438] on mat-icon "mic_off" at bounding box center [496, 434] width 19 height 19
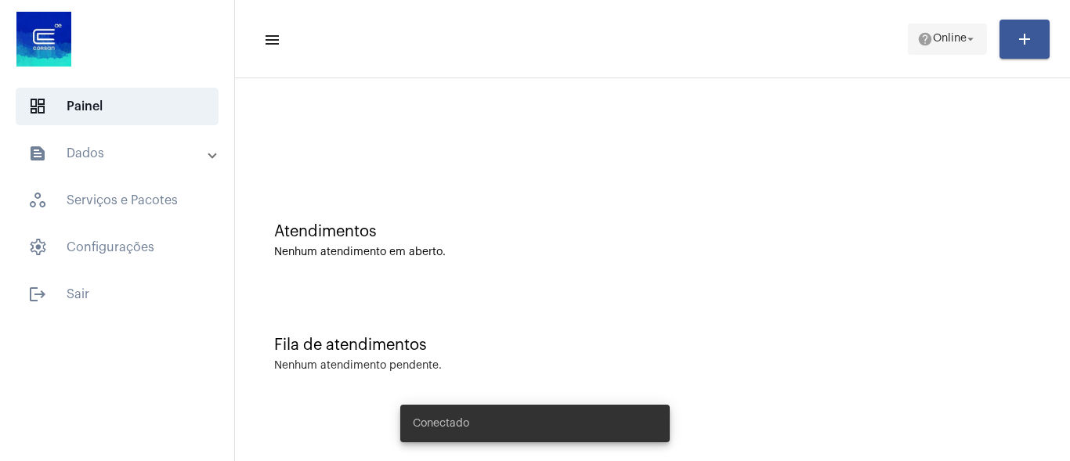
click at [947, 32] on span "help Online arrow_drop_down" at bounding box center [947, 38] width 60 height 28
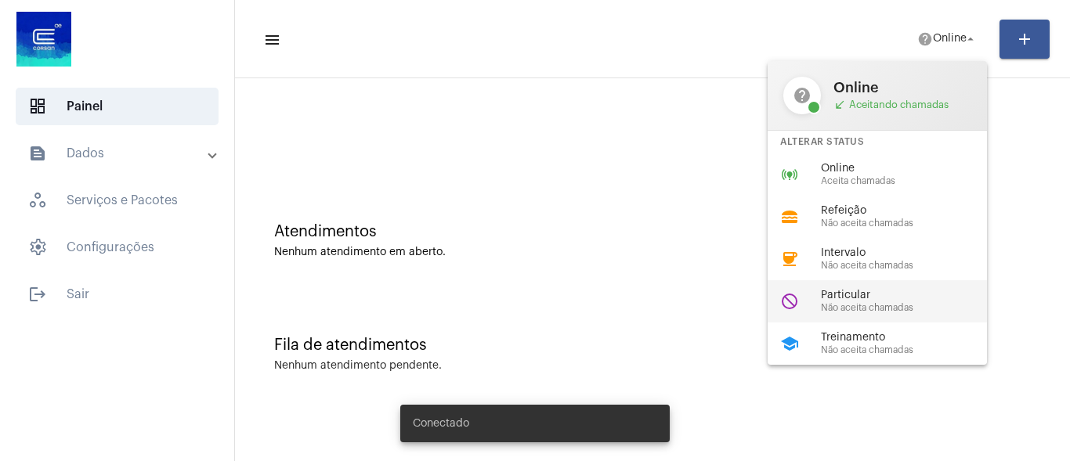
click at [867, 296] on span "Particular" at bounding box center [910, 296] width 179 height 12
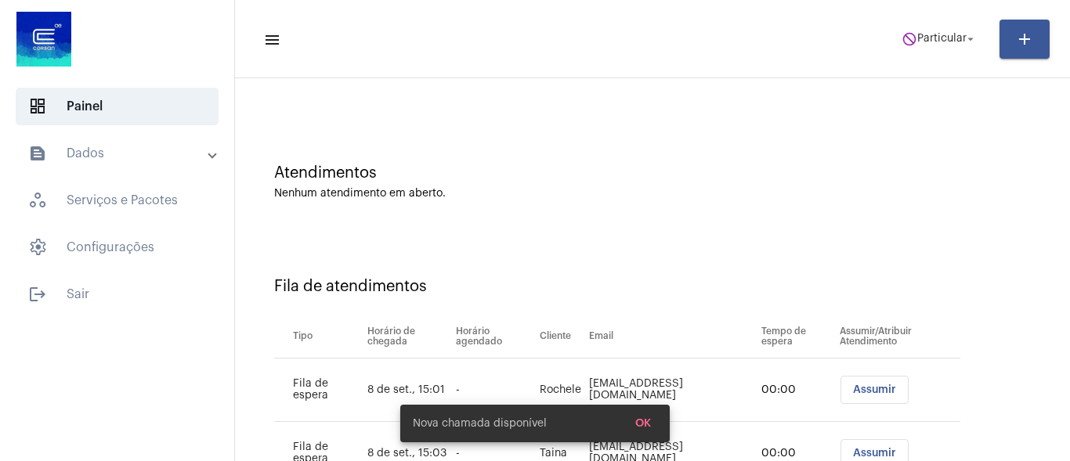
scroll to position [125, 0]
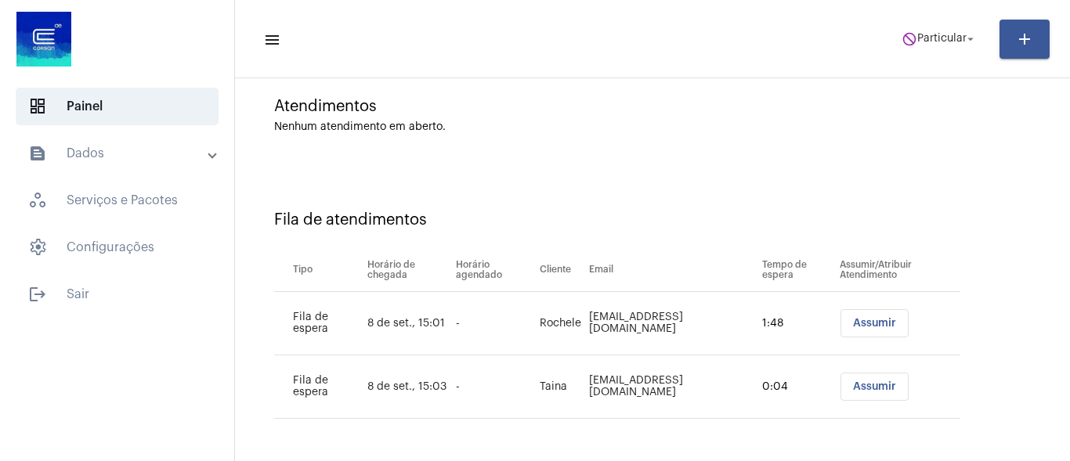
click at [857, 328] on span "Assumir" at bounding box center [874, 323] width 43 height 11
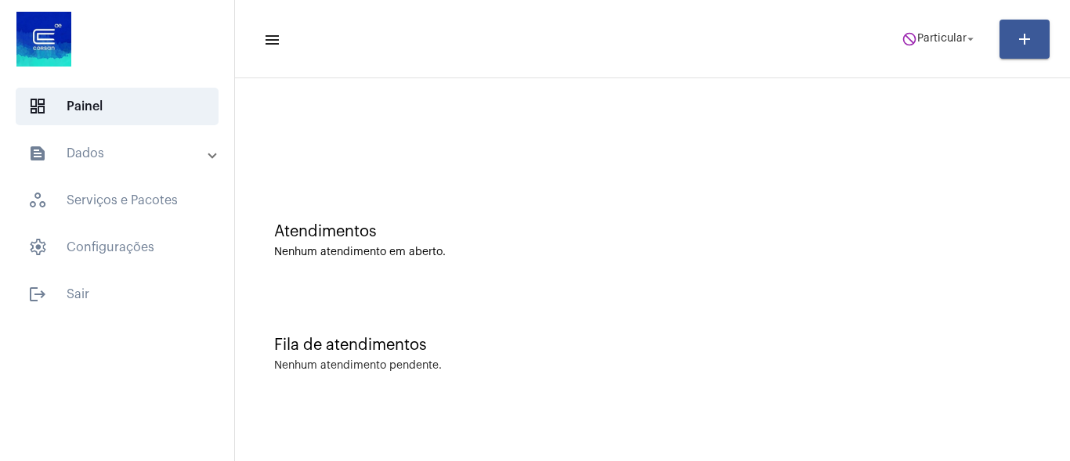
scroll to position [0, 0]
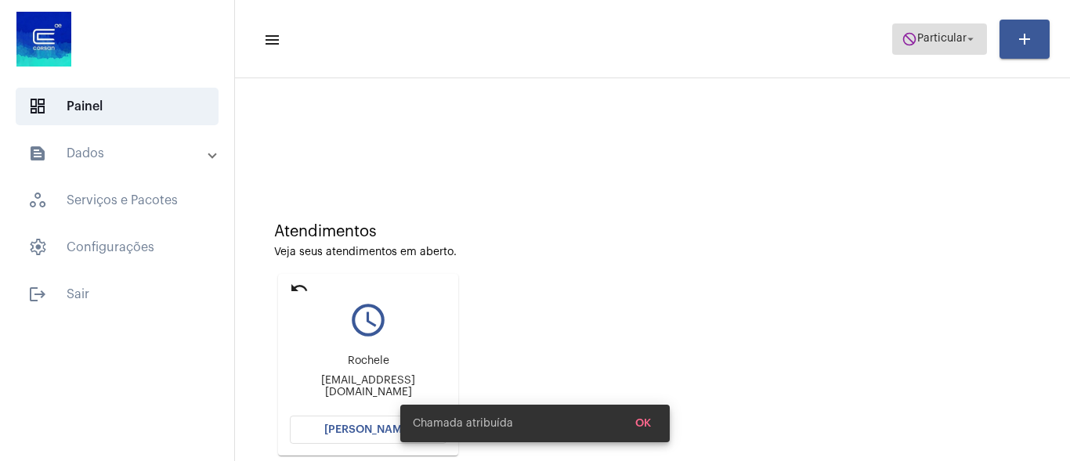
click at [927, 40] on span "Particular" at bounding box center [941, 39] width 49 height 11
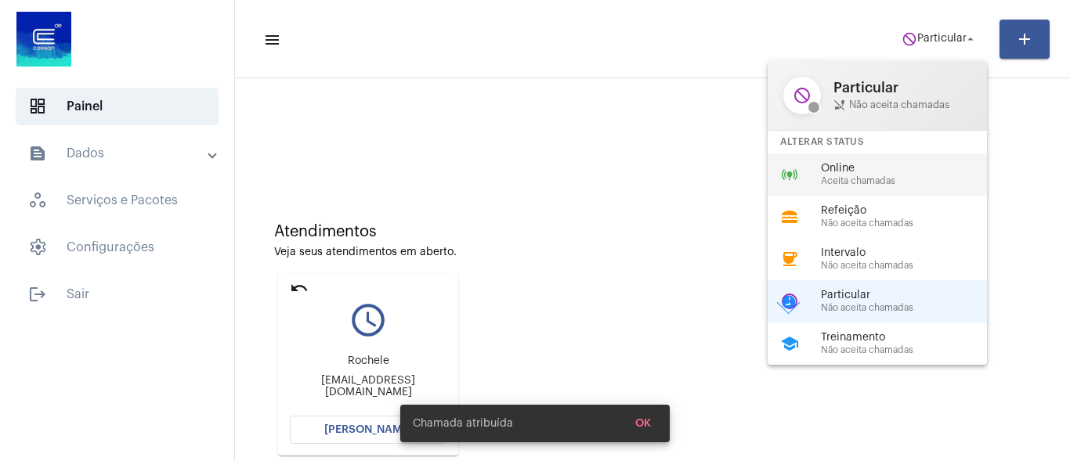
click at [895, 172] on span "Online" at bounding box center [910, 169] width 179 height 12
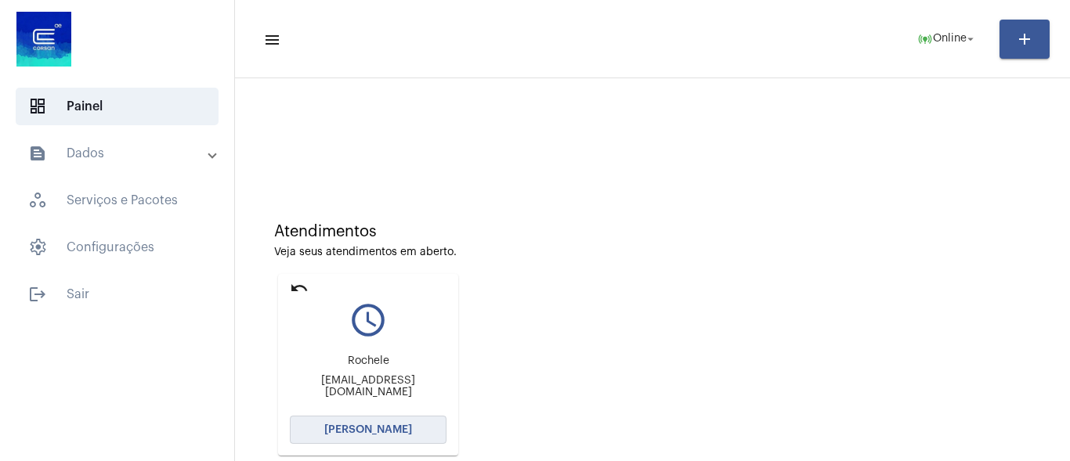
click at [359, 425] on span "[PERSON_NAME]" at bounding box center [368, 430] width 88 height 11
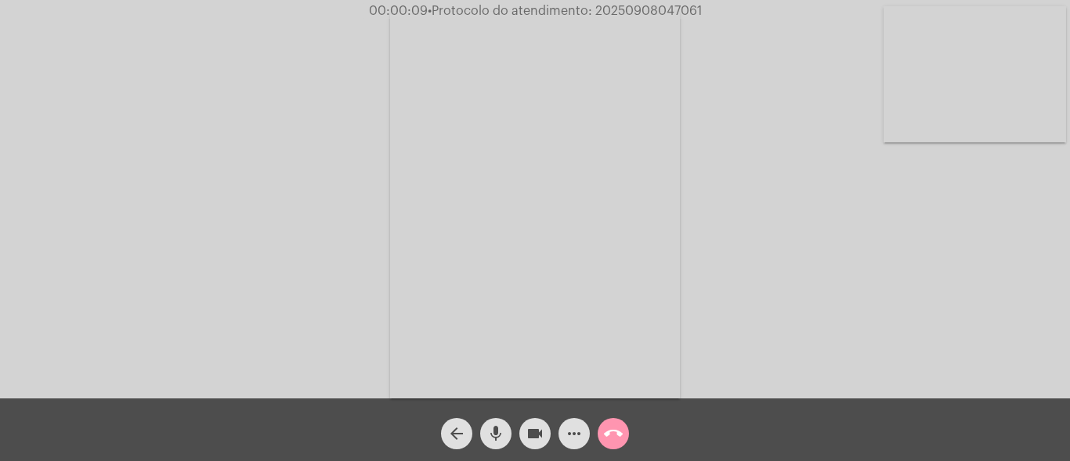
click at [504, 426] on mat-icon "mic" at bounding box center [496, 434] width 19 height 19
click at [496, 427] on mat-icon "mic_off" at bounding box center [496, 434] width 19 height 19
click at [500, 435] on mat-icon "mic" at bounding box center [496, 434] width 19 height 19
click at [490, 428] on mat-icon "mic_off" at bounding box center [496, 434] width 19 height 19
click at [501, 431] on mat-icon "mic" at bounding box center [496, 434] width 19 height 19
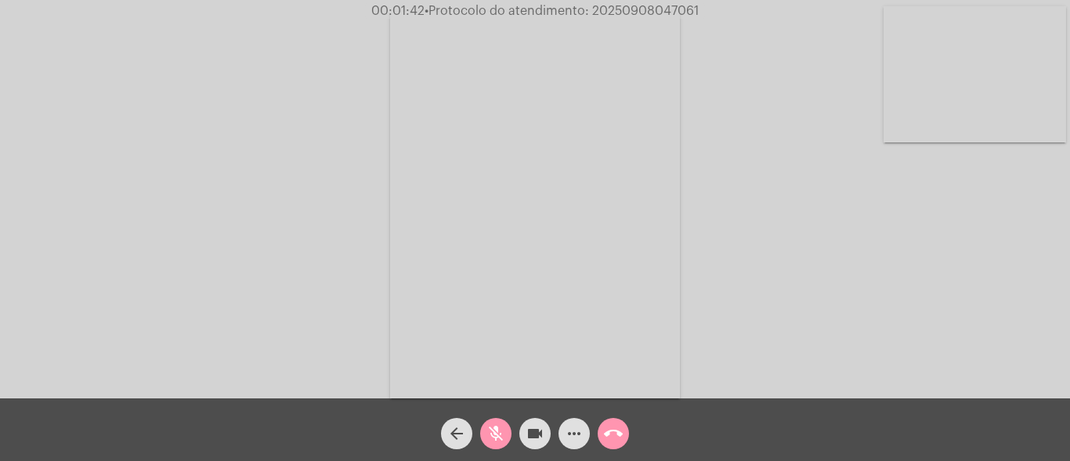
click at [494, 425] on mat-icon "mic_off" at bounding box center [496, 434] width 19 height 19
click at [573, 432] on mat-icon "more_horiz" at bounding box center [574, 434] width 19 height 19
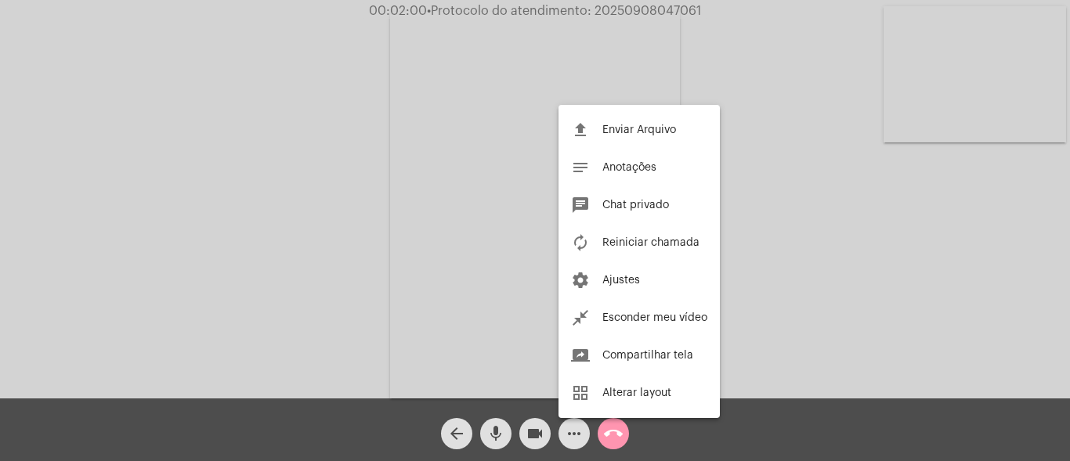
click at [248, 207] on div at bounding box center [535, 230] width 1070 height 461
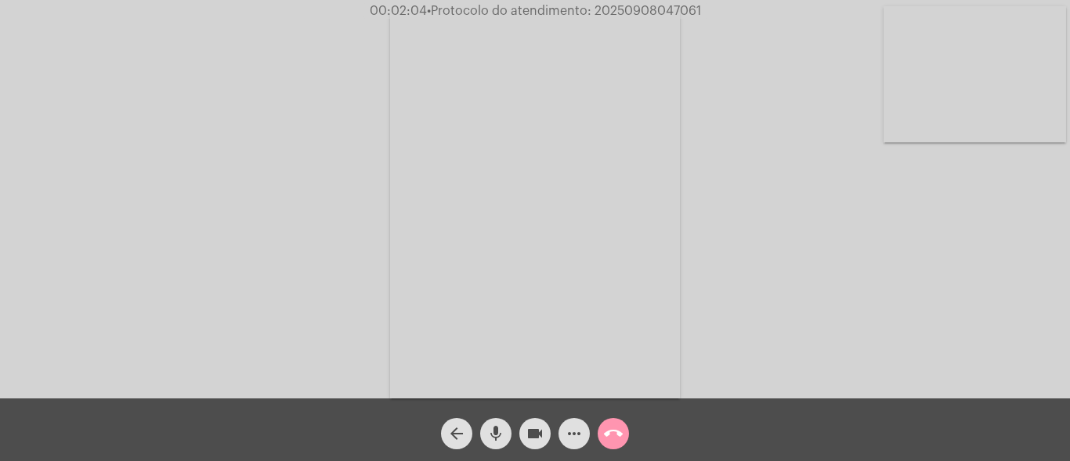
click at [492, 432] on mat-icon "mic" at bounding box center [496, 434] width 19 height 19
click at [491, 437] on mat-icon "mic_off" at bounding box center [496, 434] width 19 height 19
click at [498, 430] on mat-icon "mic" at bounding box center [496, 434] width 19 height 19
click at [500, 424] on span "mic_off" at bounding box center [496, 433] width 19 height 31
click at [571, 429] on mat-icon "more_horiz" at bounding box center [574, 434] width 19 height 19
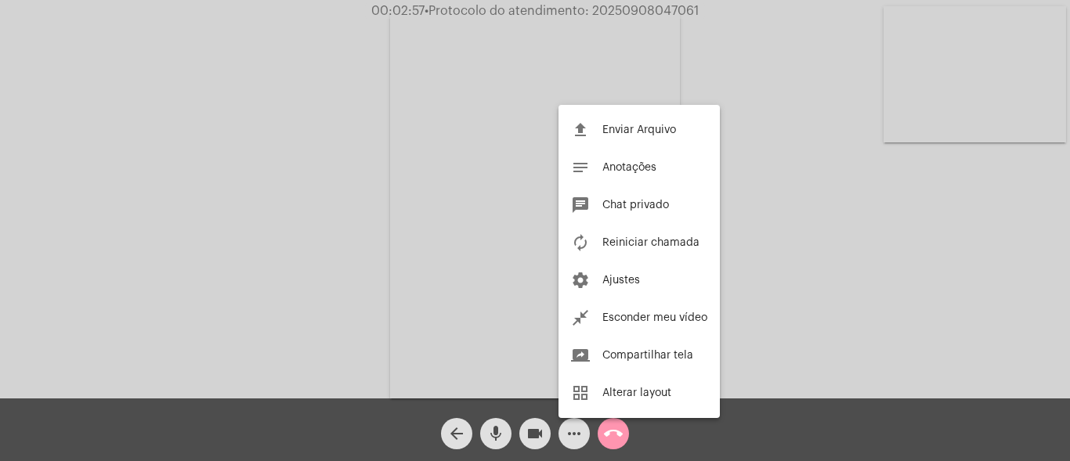
click at [399, 186] on div at bounding box center [535, 230] width 1070 height 461
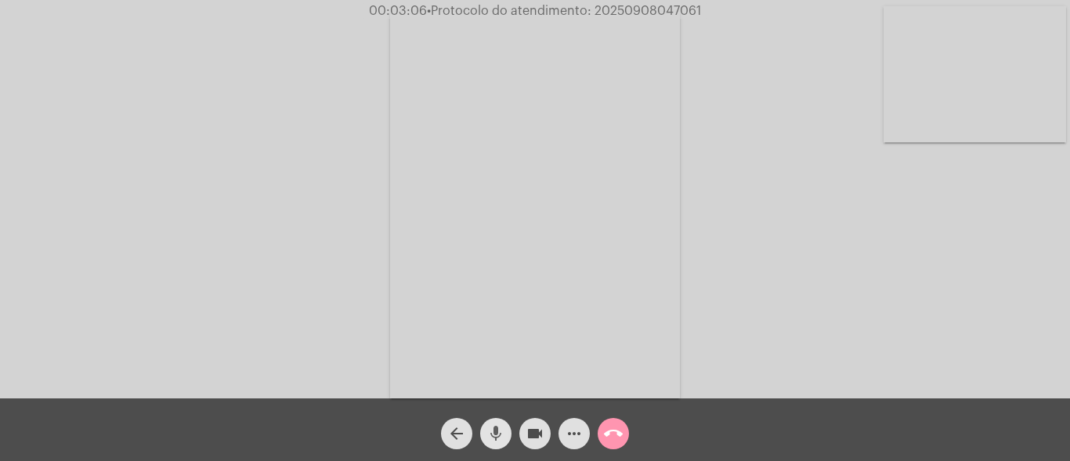
click at [505, 428] on mat-icon "mic" at bounding box center [496, 434] width 19 height 19
click at [503, 423] on span "mic_off" at bounding box center [496, 433] width 19 height 31
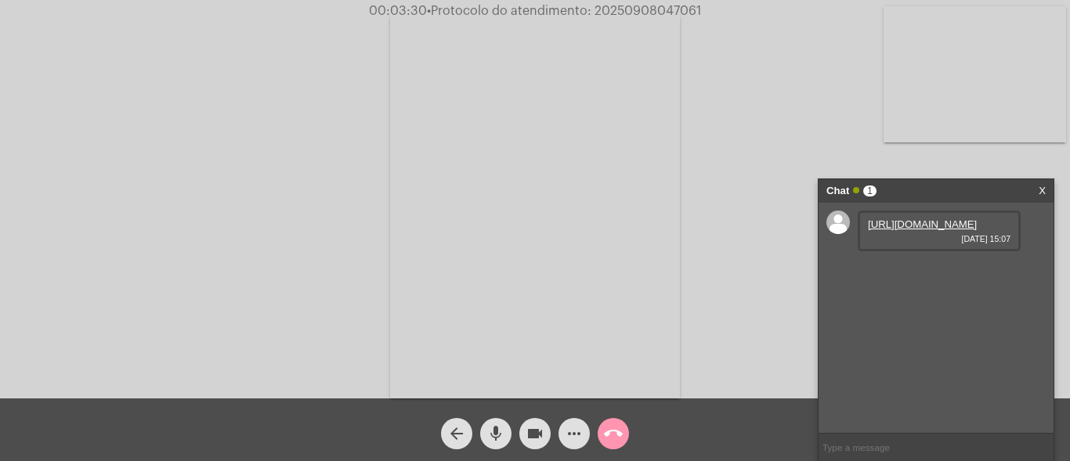
click at [913, 228] on link "https://neft-transfer-bucket.s3.amazonaws.com/temp-2ee4d861-cd24-bcab-2215-777b…" at bounding box center [922, 225] width 109 height 12
click at [875, 142] on div "Acessando Câmera e Microfone..." at bounding box center [535, 203] width 1067 height 399
click at [497, 429] on mat-icon "mic" at bounding box center [496, 434] width 19 height 19
click at [497, 429] on mat-icon "mic_off" at bounding box center [496, 434] width 19 height 19
click at [501, 433] on mat-icon "mic" at bounding box center [496, 434] width 19 height 19
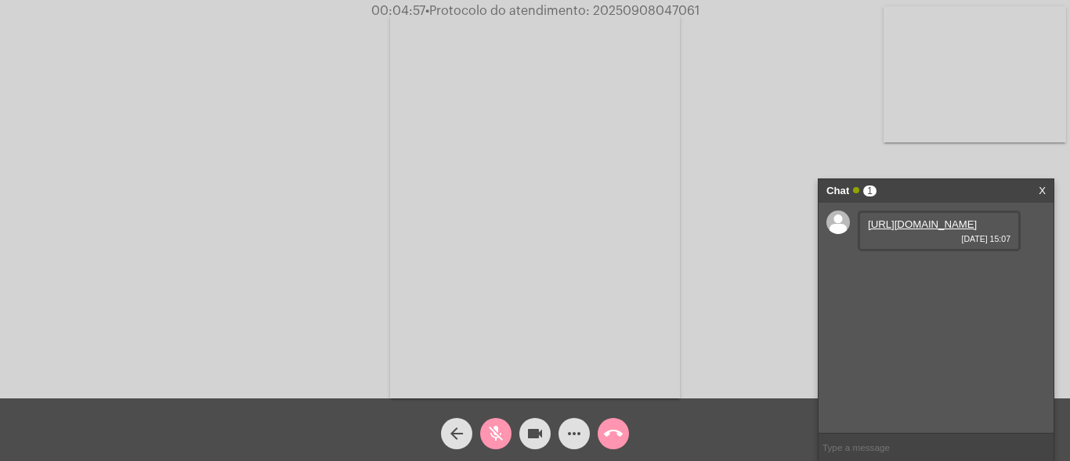
click at [499, 430] on mat-icon "mic_off" at bounding box center [496, 434] width 19 height 19
click at [491, 435] on mat-icon "mic" at bounding box center [496, 434] width 19 height 19
click at [498, 431] on mat-icon "mic_off" at bounding box center [496, 434] width 19 height 19
click at [497, 431] on mat-icon "mic" at bounding box center [496, 434] width 19 height 19
click at [496, 424] on span "mic_off" at bounding box center [496, 433] width 19 height 31
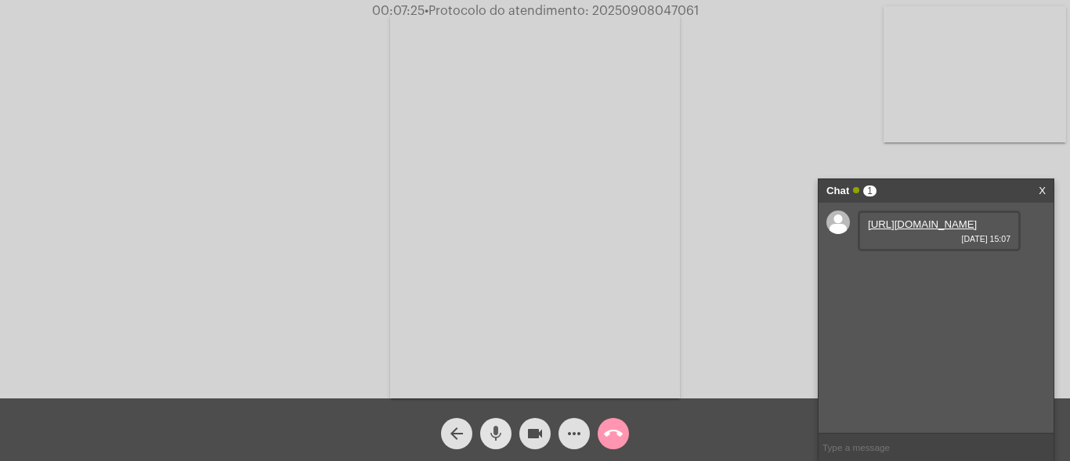
click at [492, 432] on mat-icon "mic" at bounding box center [496, 434] width 19 height 19
click at [496, 435] on mat-icon "mic_off" at bounding box center [496, 434] width 19 height 19
click at [501, 425] on mat-icon "mic" at bounding box center [496, 434] width 19 height 19
click at [534, 428] on mat-icon "videocam" at bounding box center [535, 434] width 19 height 19
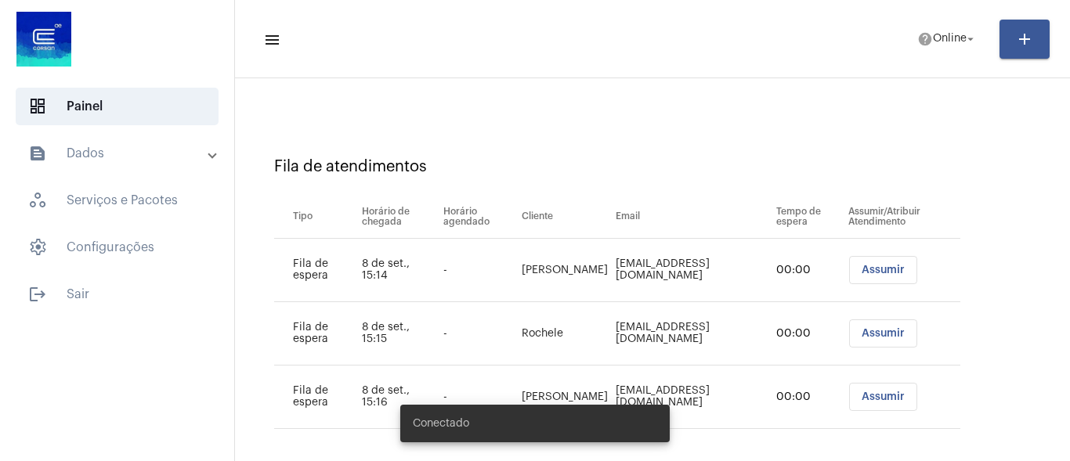
scroll to position [189, 0]
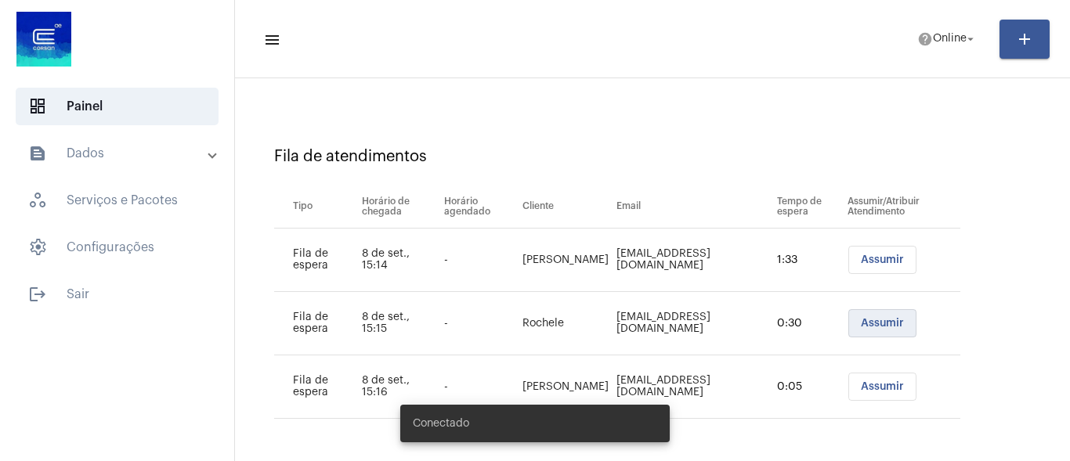
click at [865, 327] on span "Assumir" at bounding box center [882, 323] width 43 height 11
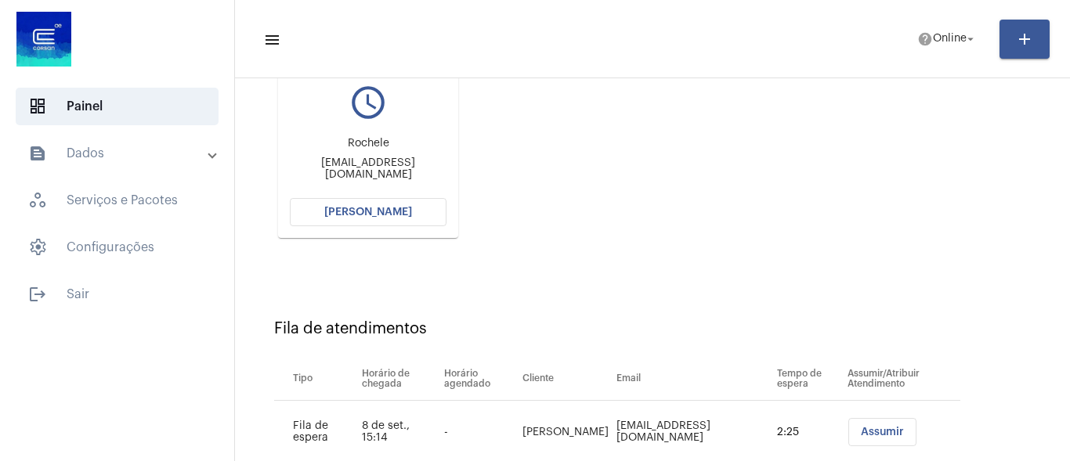
scroll to position [78, 0]
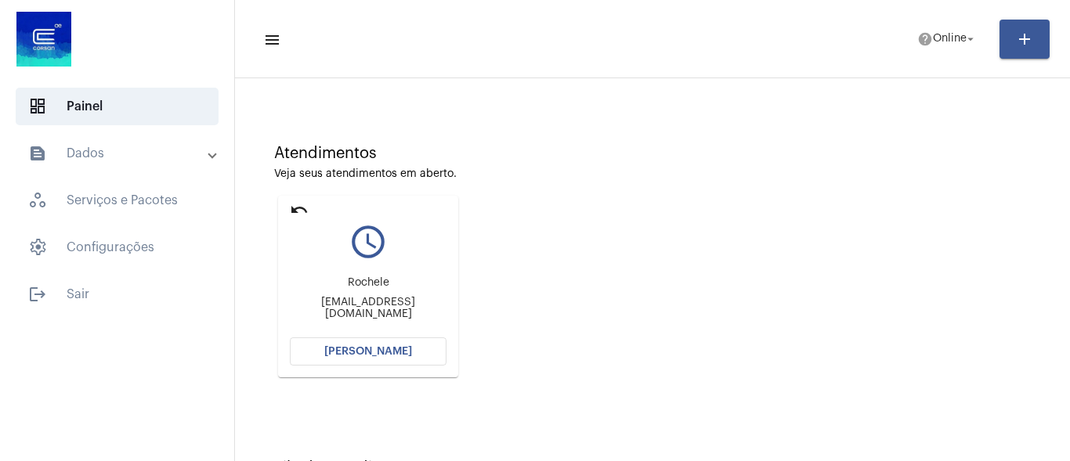
click at [386, 348] on span "[PERSON_NAME]" at bounding box center [368, 351] width 88 height 11
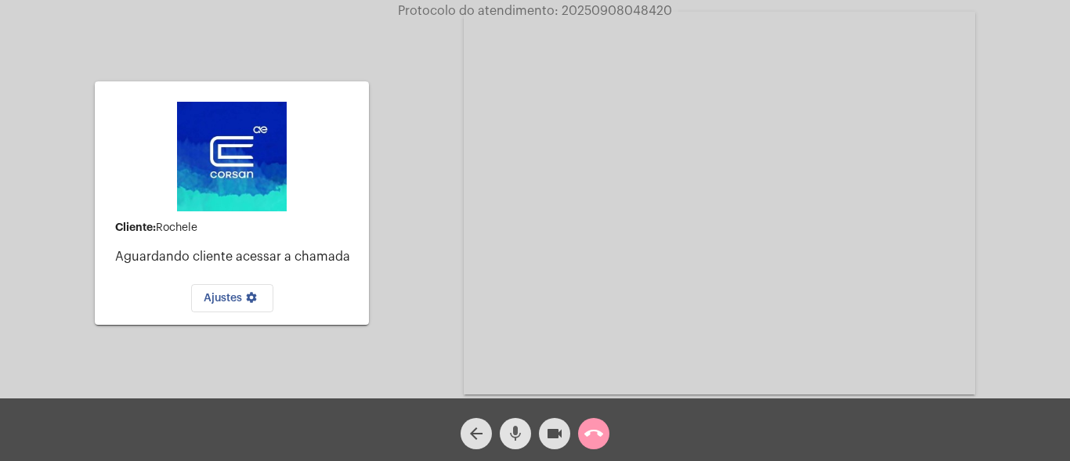
click at [508, 435] on mat-icon "mic" at bounding box center [515, 434] width 19 height 19
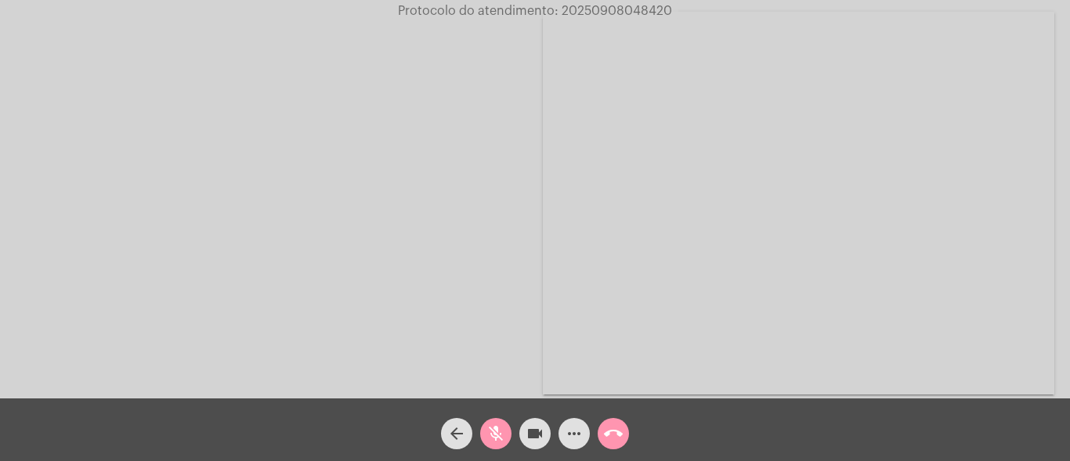
click at [495, 435] on mat-icon "mic_off" at bounding box center [496, 434] width 19 height 19
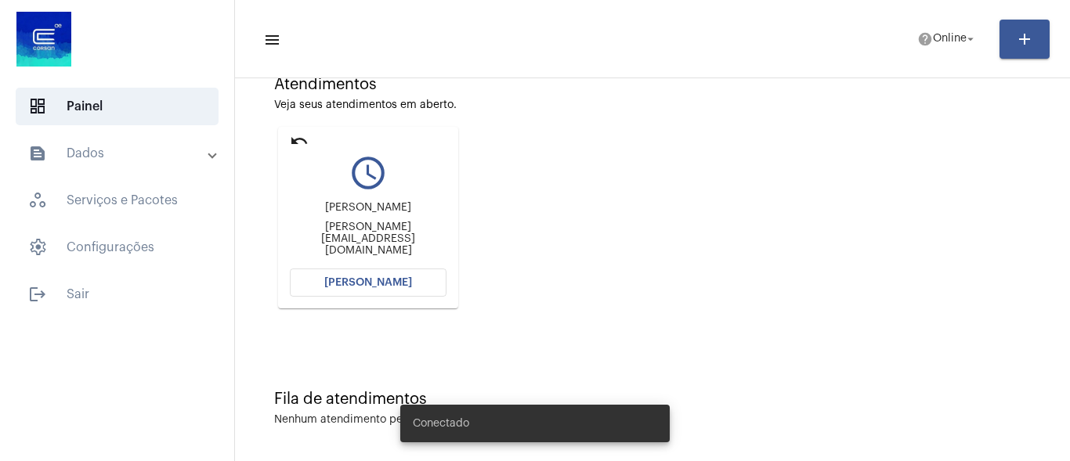
scroll to position [151, 0]
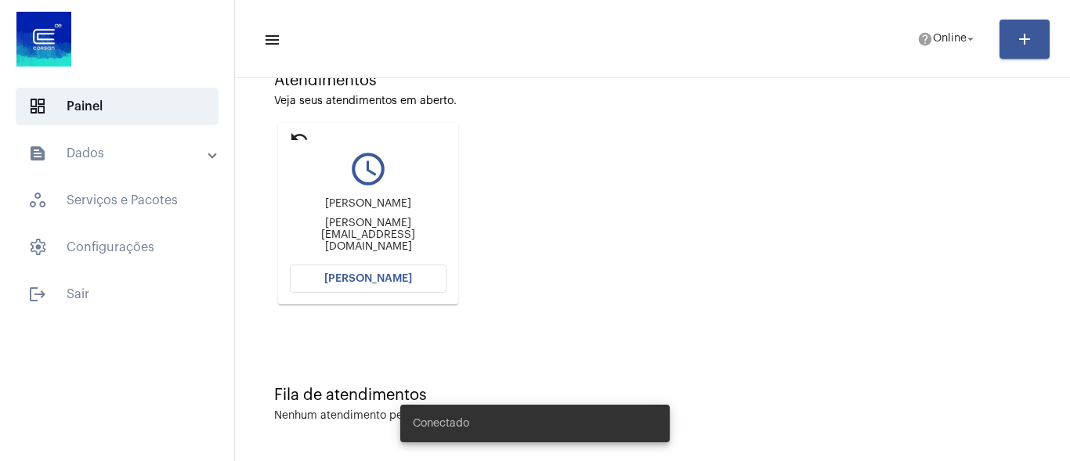
click at [398, 293] on mat-card "undo query_builder luciano [EMAIL_ADDRESS][DOMAIN_NAME] [PERSON_NAME]" at bounding box center [368, 214] width 180 height 182
click at [389, 286] on button "[PERSON_NAME]" at bounding box center [368, 279] width 157 height 28
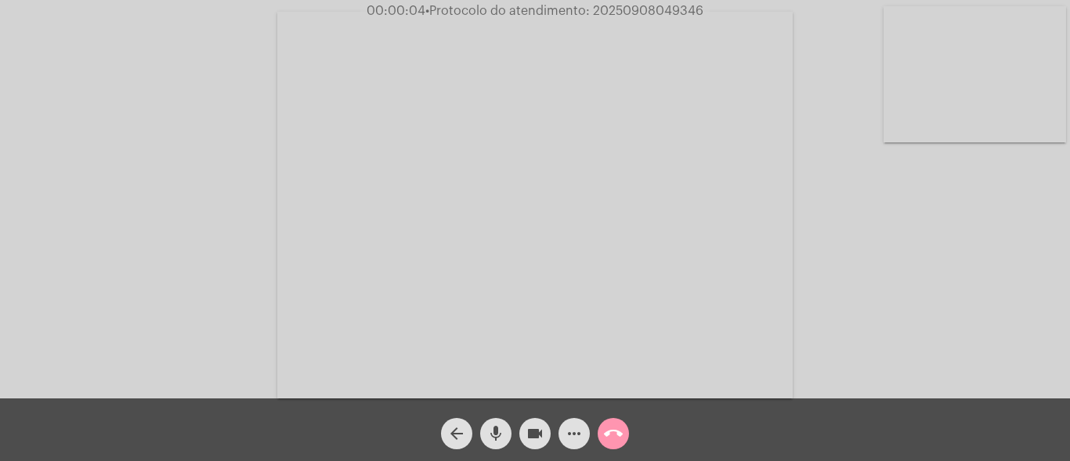
click at [493, 429] on mat-icon "mic" at bounding box center [496, 434] width 19 height 19
click at [500, 432] on mat-icon "mic_off" at bounding box center [496, 434] width 19 height 19
click at [499, 437] on mat-icon "mic" at bounding box center [496, 434] width 19 height 19
click at [494, 428] on mat-icon "mic_off" at bounding box center [496, 434] width 19 height 19
click at [497, 435] on mat-icon "mic" at bounding box center [496, 434] width 19 height 19
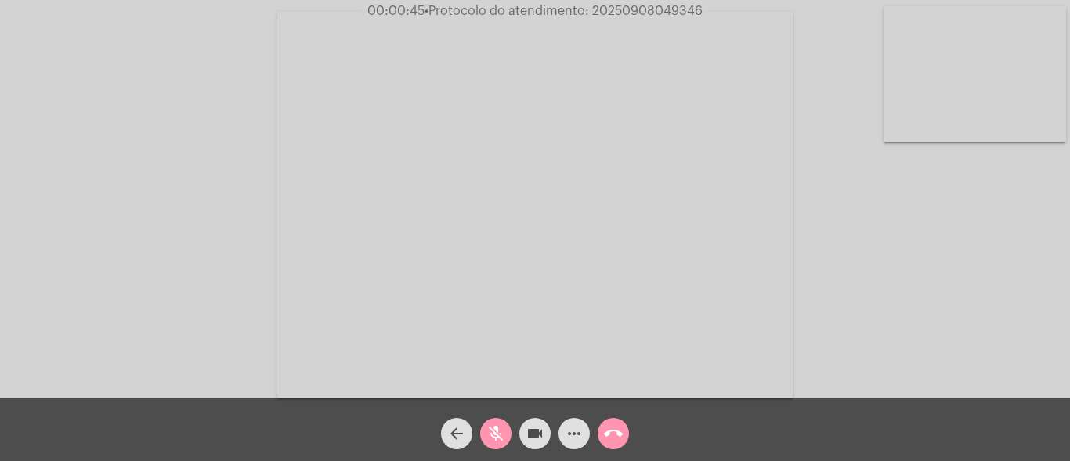
click at [528, 432] on mat-icon "videocam" at bounding box center [535, 434] width 19 height 19
click at [493, 430] on mat-icon "mic_off" at bounding box center [496, 434] width 19 height 19
click at [540, 437] on mat-icon "videocam_off" at bounding box center [535, 434] width 19 height 19
click at [649, 7] on span "• Protocolo do atendimento: 20250908049346" at bounding box center [562, 11] width 278 height 13
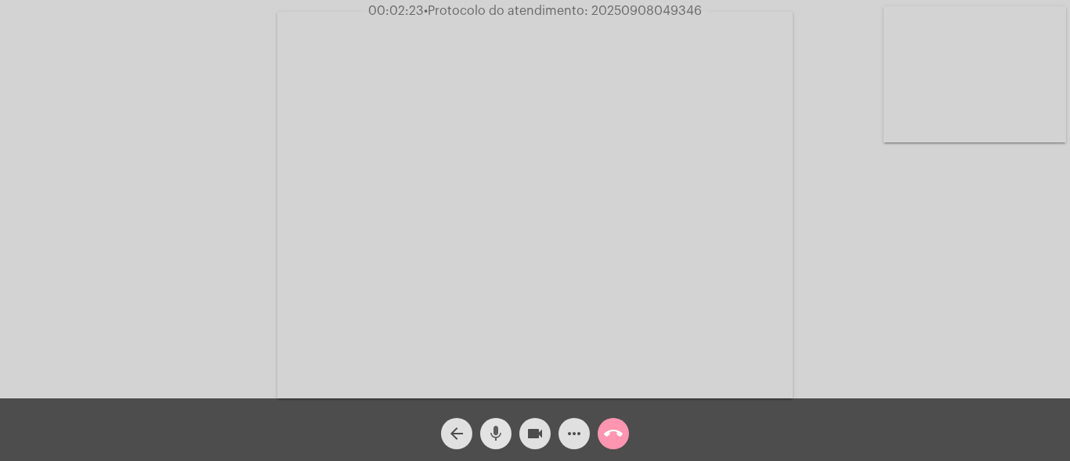
click at [501, 423] on span "mic" at bounding box center [496, 433] width 19 height 31
click at [533, 437] on mat-icon "videocam" at bounding box center [535, 434] width 19 height 19
click at [534, 437] on mat-icon "videocam_off" at bounding box center [535, 434] width 19 height 19
click at [498, 427] on mat-icon "mic_off" at bounding box center [496, 434] width 19 height 19
click at [497, 429] on mat-icon "mic" at bounding box center [496, 434] width 19 height 19
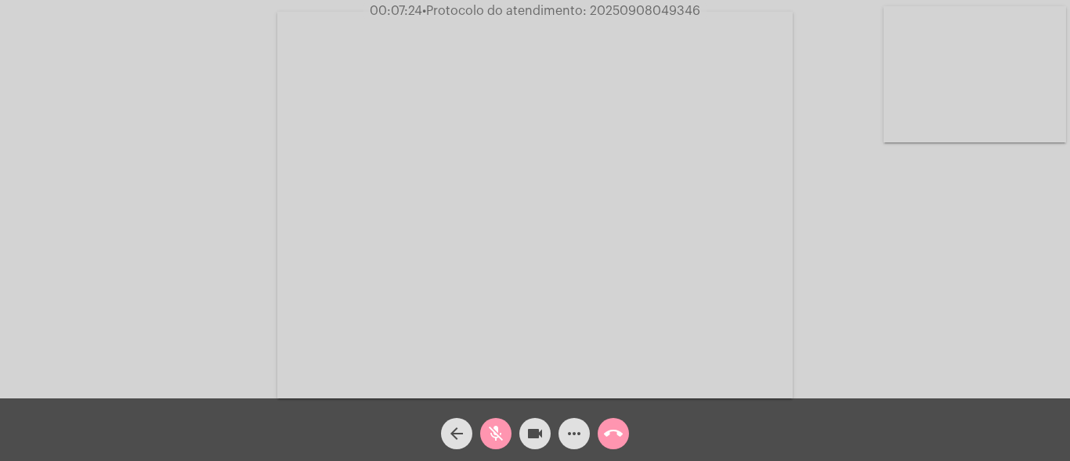
click at [498, 425] on mat-icon "mic_off" at bounding box center [496, 434] width 19 height 19
click at [499, 431] on mat-icon "mic" at bounding box center [496, 434] width 19 height 19
click at [539, 430] on mat-icon "videocam" at bounding box center [535, 434] width 19 height 19
click at [542, 427] on mat-icon "videocam_off" at bounding box center [535, 434] width 19 height 19
click at [505, 428] on button "mic_off" at bounding box center [495, 433] width 31 height 31
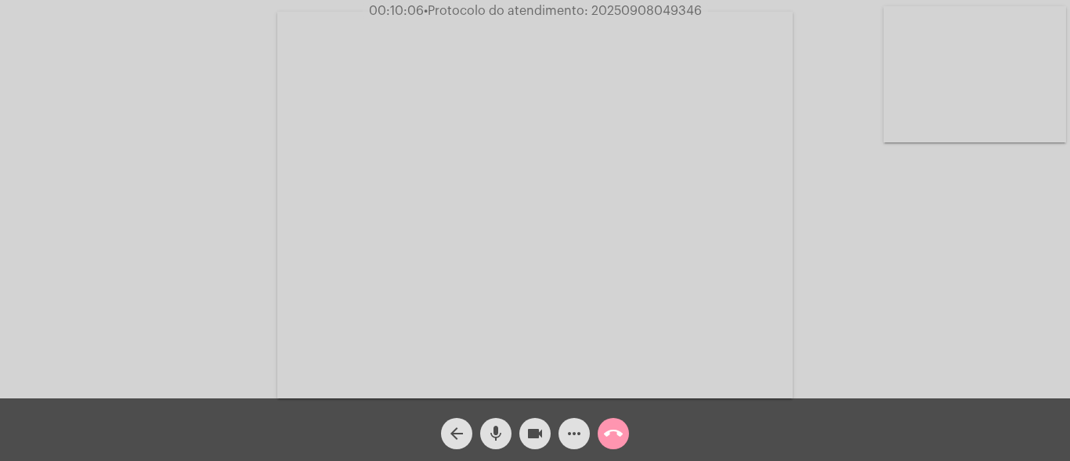
click at [570, 430] on mat-icon "more_horiz" at bounding box center [574, 434] width 19 height 19
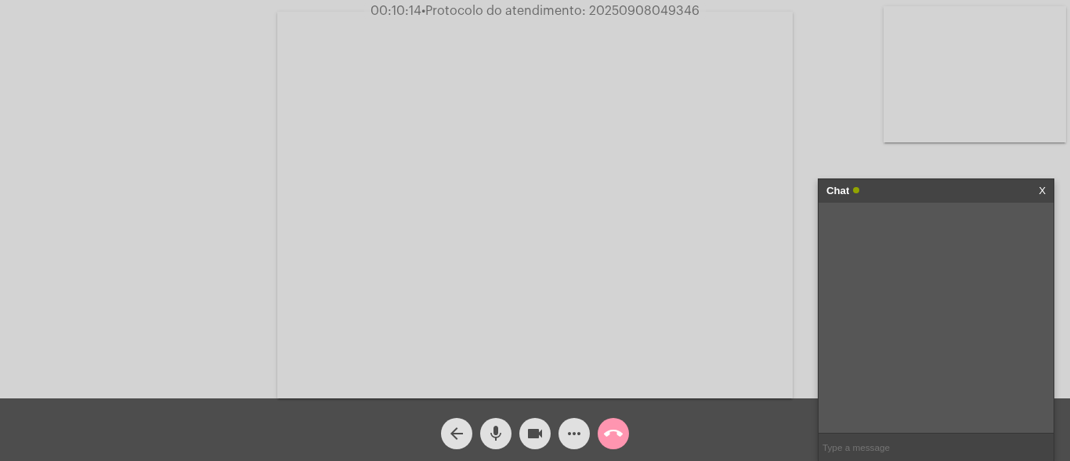
click at [881, 450] on input "text" at bounding box center [936, 447] width 235 height 27
paste input "Tv. Mém de Sá, 55 - Vila Rodrigues, Passo Fundo - RS, 99070-430"
type input "Tv. Mém de Sá, 55 - Vila Rodrigues, Passo Fundo - RS, 99070-430"
click at [624, 14] on span "• Protocolo do atendimento: 20250908049346" at bounding box center [561, 11] width 278 height 13
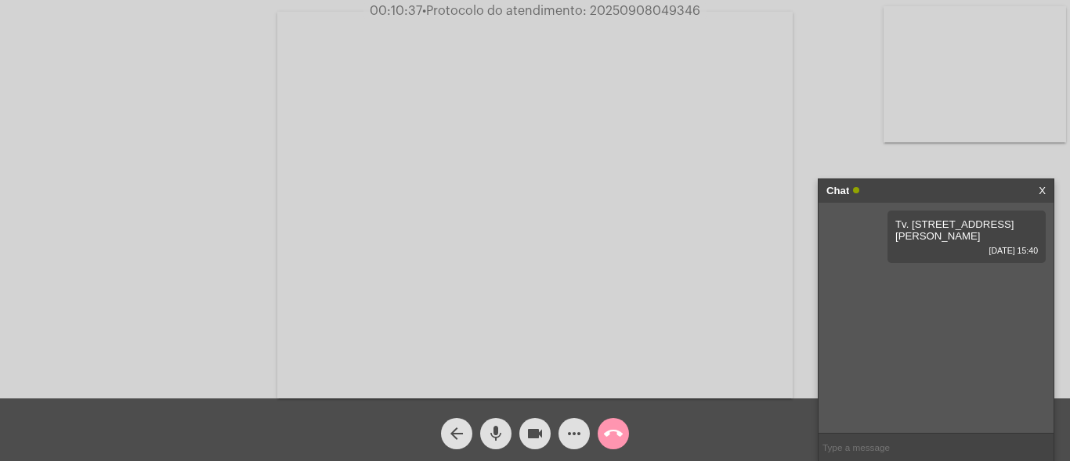
click at [870, 450] on input "text" at bounding box center [936, 447] width 235 height 27
paste input "20250908049346"
type input "20250908049346"
click at [625, 432] on button "call_end" at bounding box center [613, 433] width 31 height 31
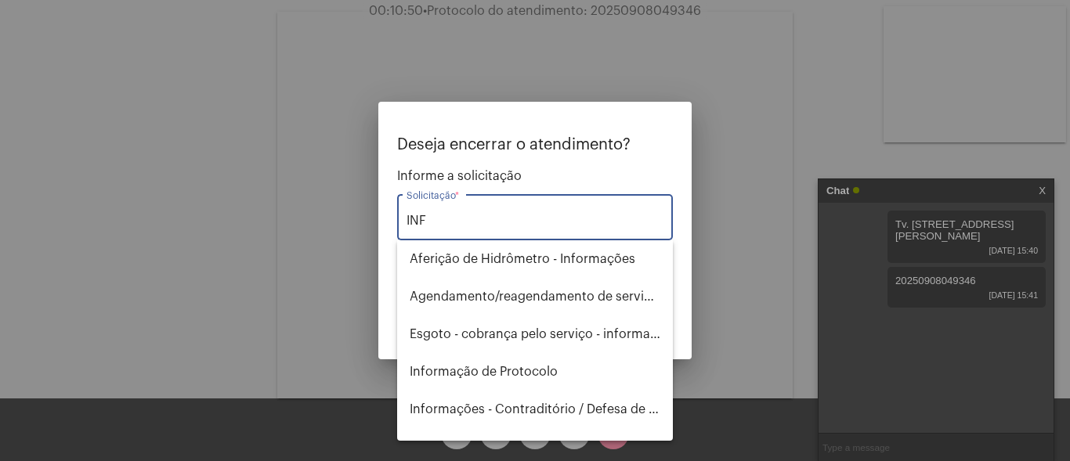
type input "INFO"
click at [504, 373] on span "Informação de Protocolo" at bounding box center [535, 372] width 251 height 38
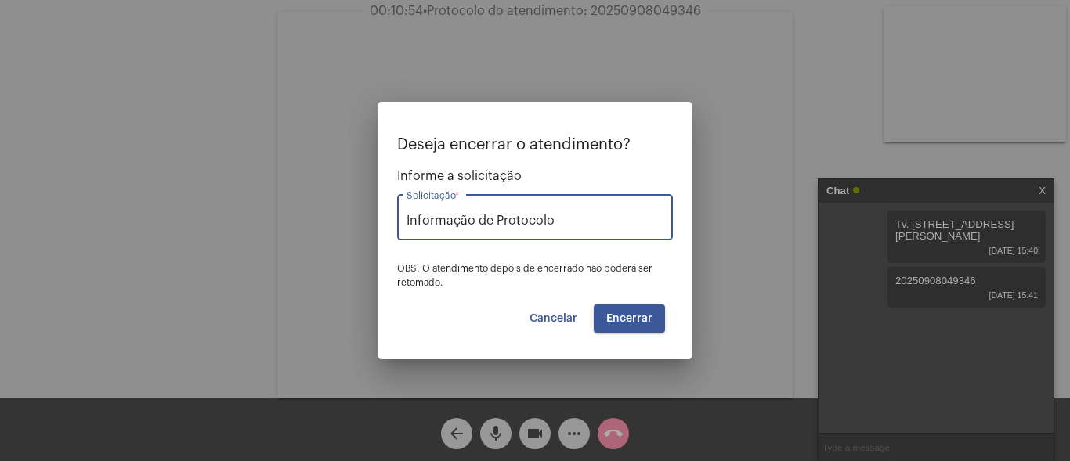
click at [614, 316] on span "Encerrar" at bounding box center [629, 318] width 46 height 11
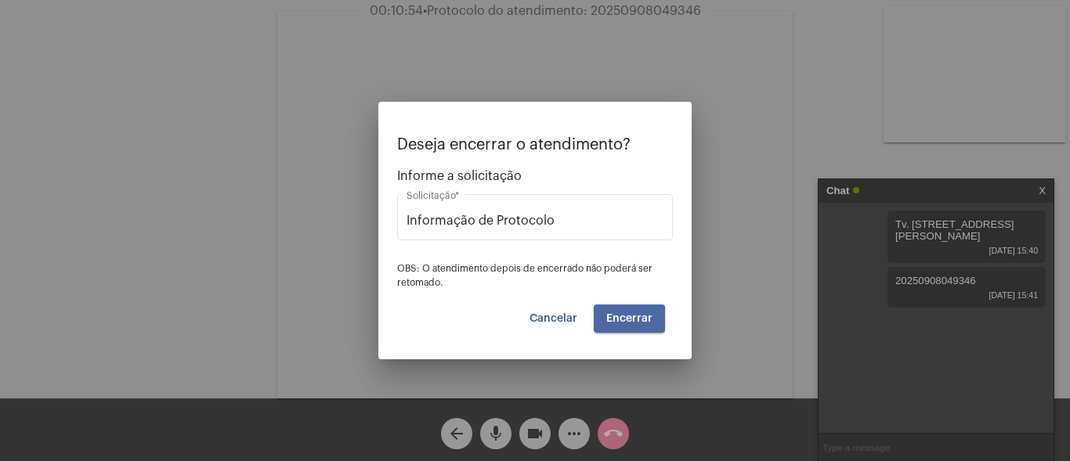
click at [614, 316] on span "Encerrar" at bounding box center [629, 318] width 46 height 11
click at [570, 314] on span "Cancelar" at bounding box center [554, 318] width 48 height 11
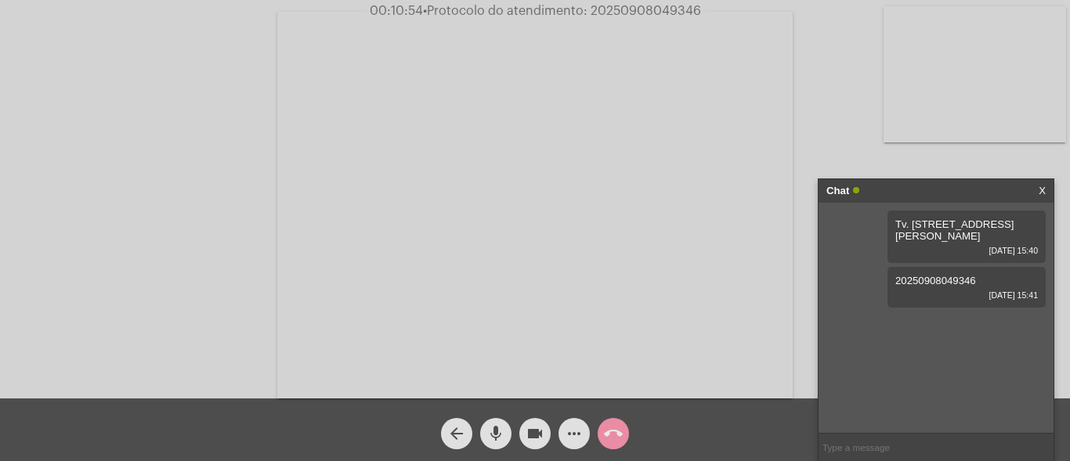
click at [455, 430] on mat-icon "arrow_back" at bounding box center [456, 434] width 19 height 19
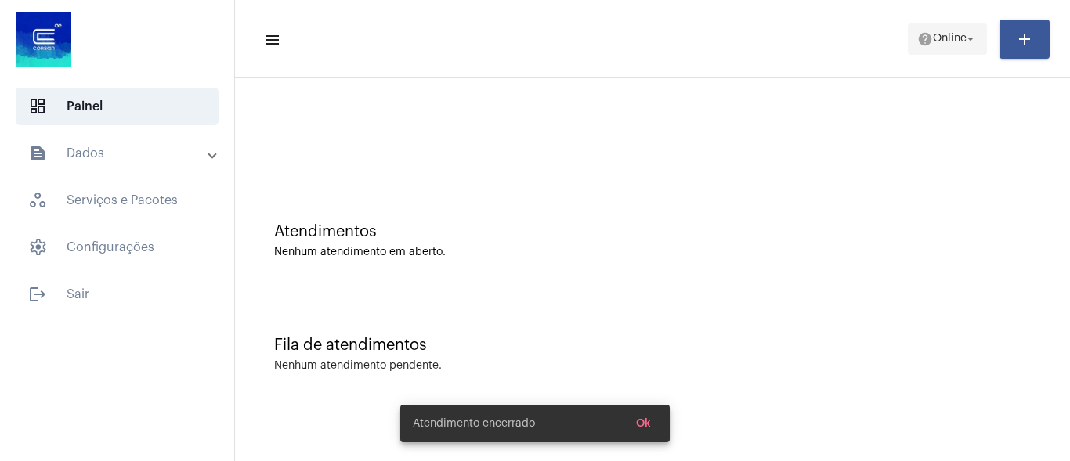
click at [946, 34] on span "Online" at bounding box center [950, 39] width 34 height 11
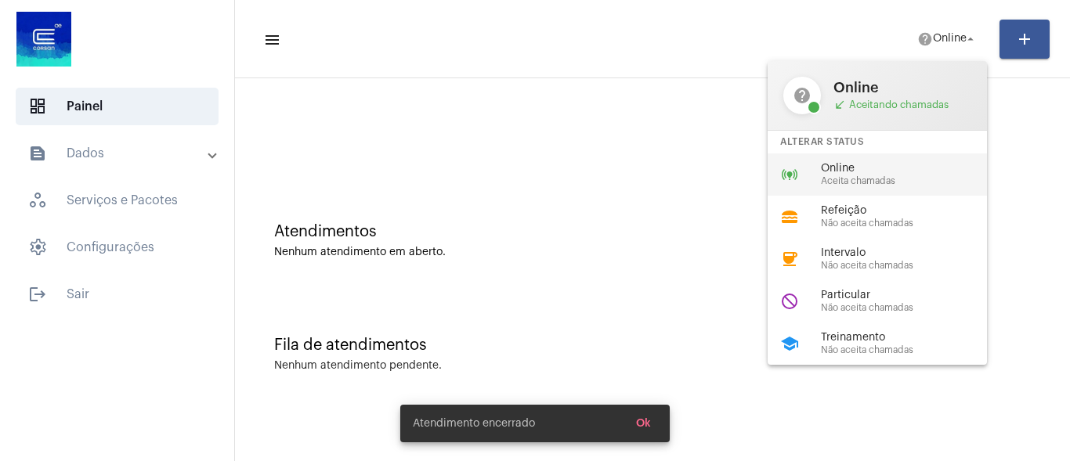
click at [889, 176] on span "Aceita chamadas" at bounding box center [910, 181] width 179 height 10
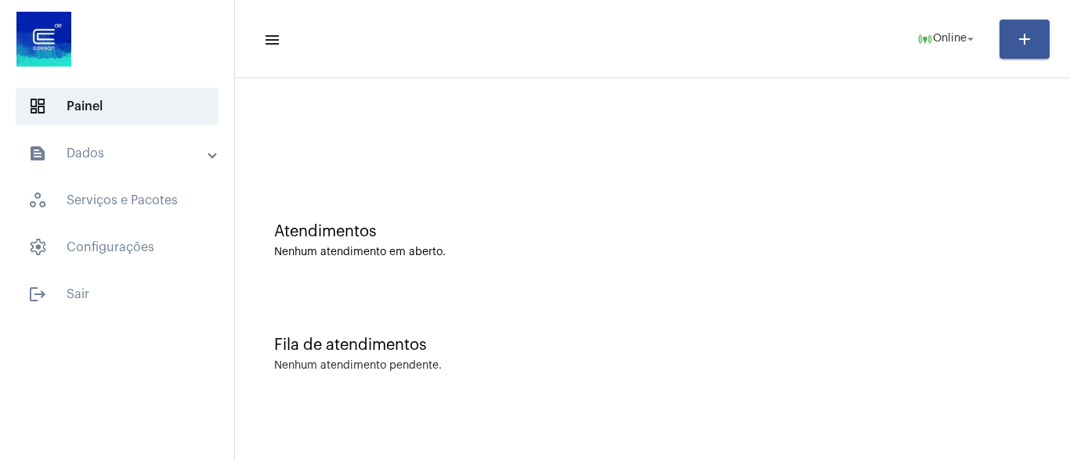
click at [940, 241] on div "Atendimentos Nenhum atendimento em aberto." at bounding box center [652, 240] width 757 height 35
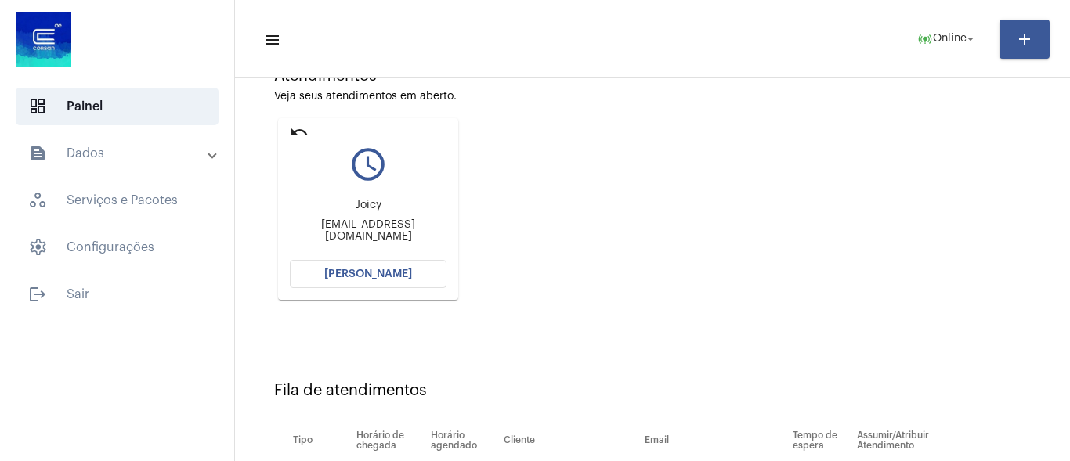
scroll to position [28, 0]
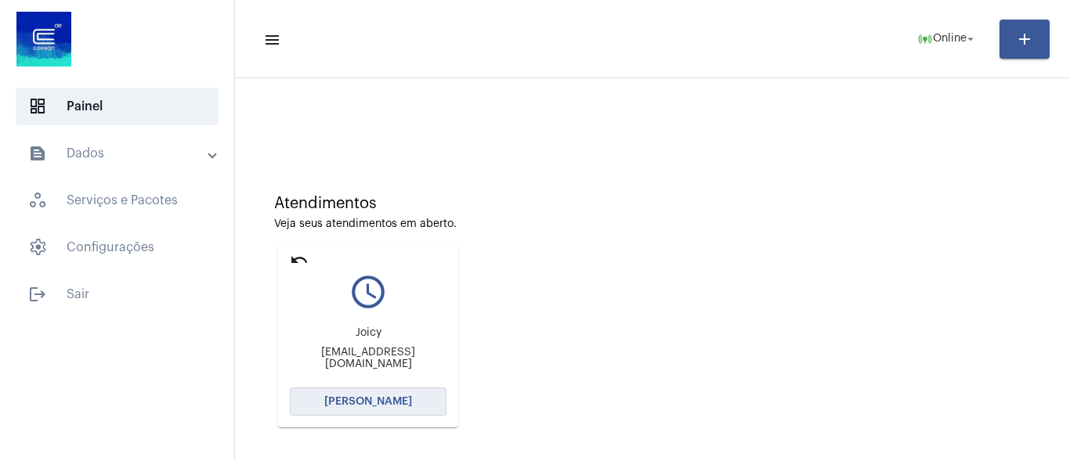
click at [383, 403] on span "[PERSON_NAME]" at bounding box center [368, 401] width 88 height 11
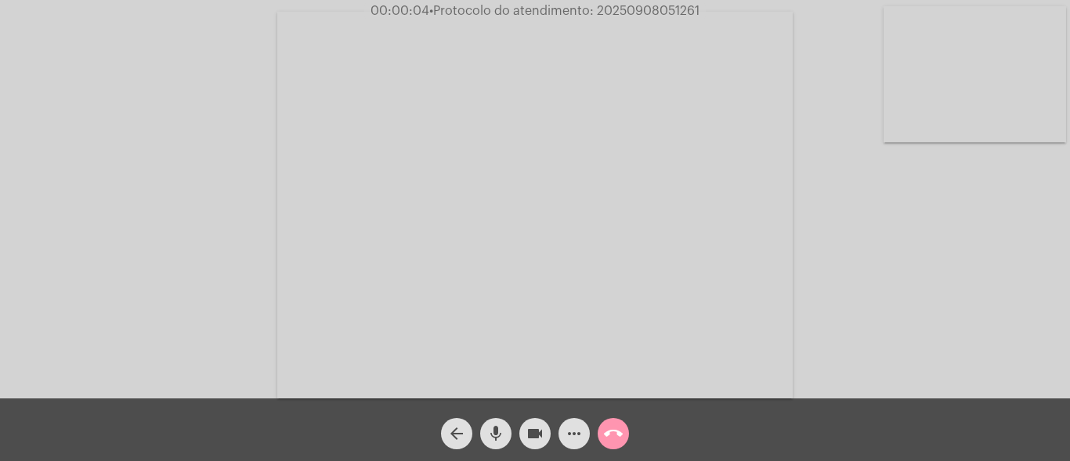
click at [498, 423] on span "mic" at bounding box center [496, 433] width 19 height 31
click at [493, 427] on mat-icon "mic_off" at bounding box center [496, 434] width 19 height 19
click at [573, 433] on mat-icon "more_horiz" at bounding box center [574, 434] width 19 height 19
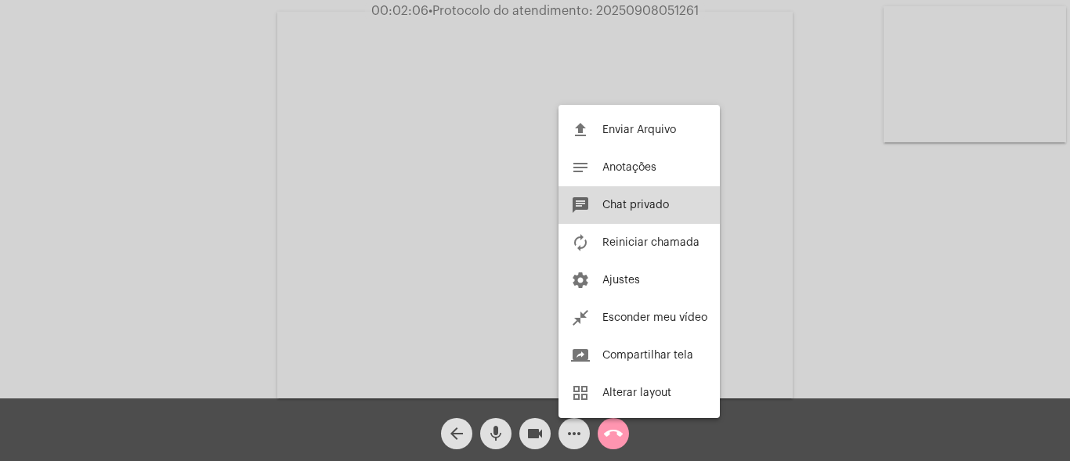
click at [606, 201] on span "Chat privado" at bounding box center [635, 205] width 67 height 11
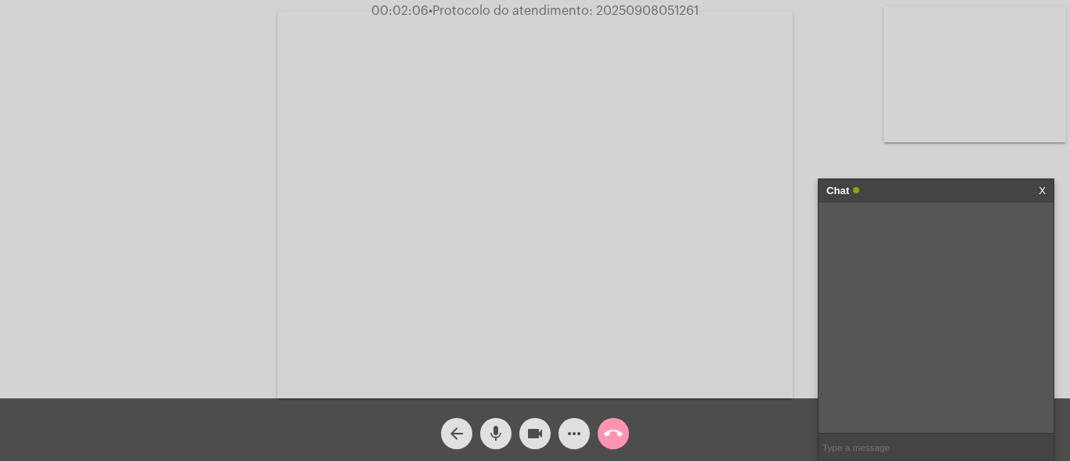
click at [886, 451] on input "text" at bounding box center [936, 447] width 235 height 27
paste input "RUA 3 - LOT LEGANO MULTY,174-CENTRO-NOVA SANTA RITA-RS-CEP:92480000"
type input "RUA 3 - LOT LEGANO MULTY,174-CENTRO-NOVA SANTA RITA-RS-CEP:92480000"
click at [501, 427] on mat-icon "mic" at bounding box center [496, 434] width 19 height 19
click at [499, 430] on mat-icon "mic_off" at bounding box center [496, 434] width 19 height 19
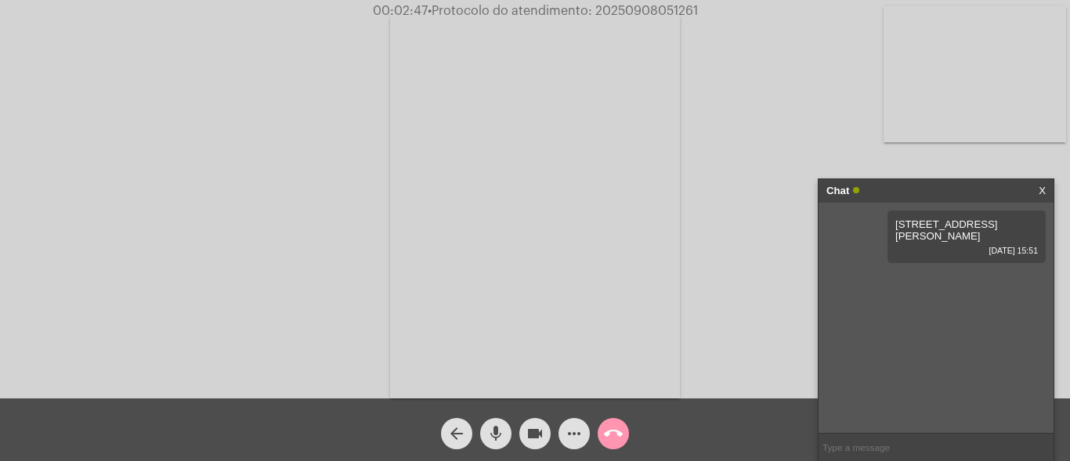
click at [499, 430] on mat-icon "mic" at bounding box center [496, 434] width 19 height 19
click at [490, 434] on mat-icon "mic_off" at bounding box center [496, 434] width 19 height 19
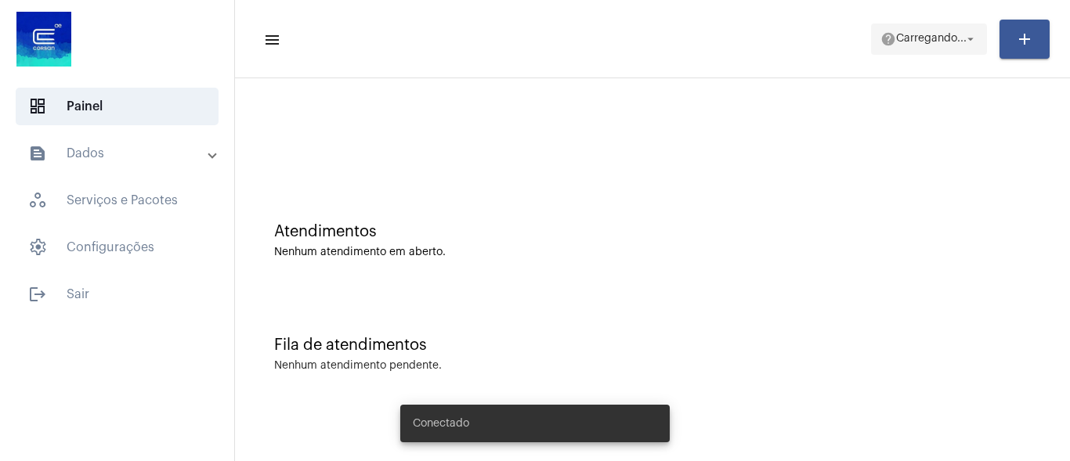
click at [928, 43] on span "Carregando..." at bounding box center [931, 39] width 71 height 11
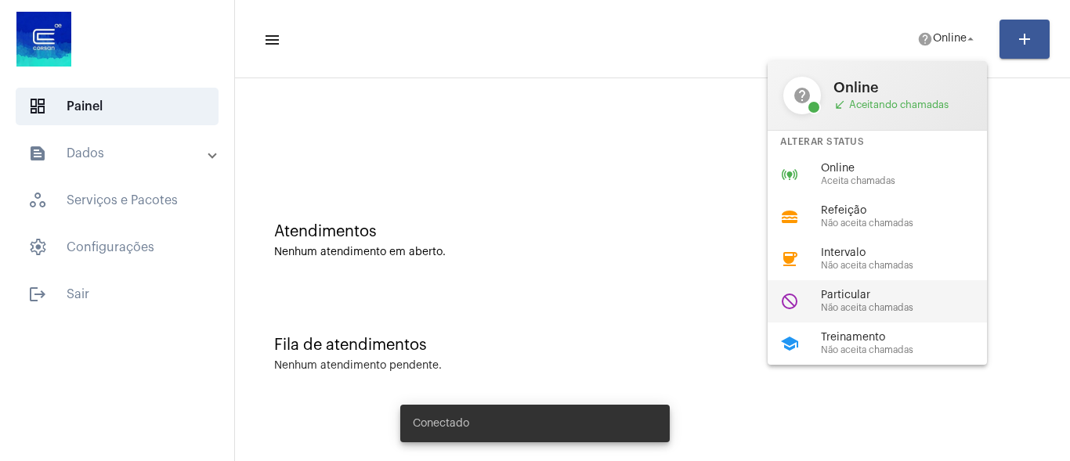
click at [862, 313] on span "Não aceita chamadas" at bounding box center [910, 308] width 179 height 10
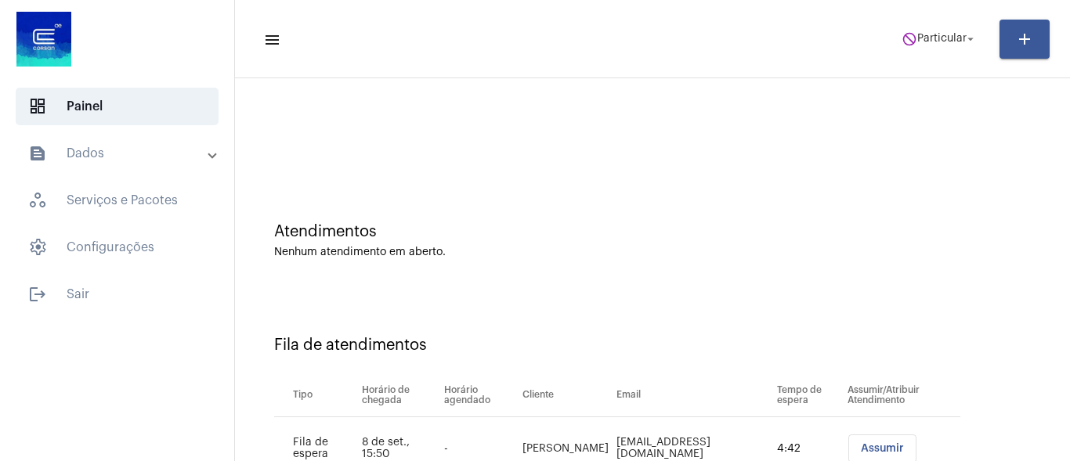
scroll to position [62, 0]
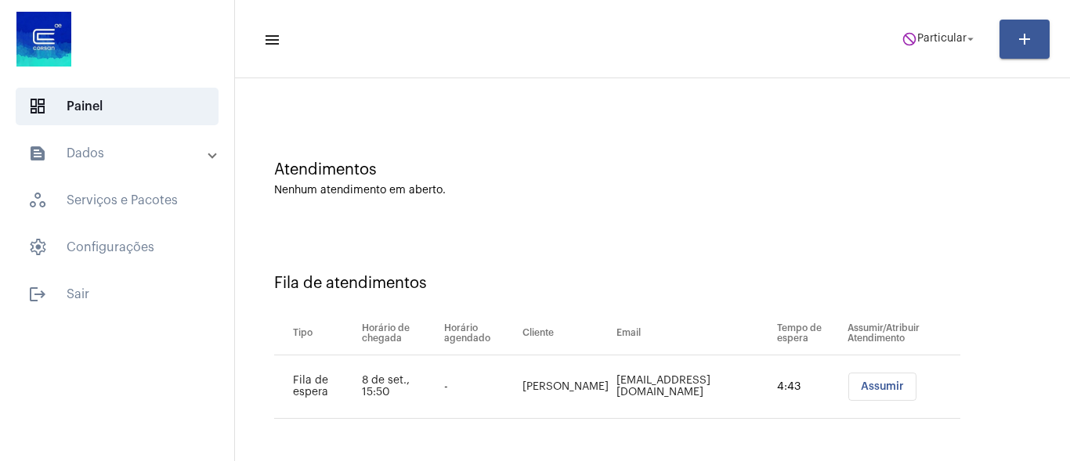
click at [856, 375] on button "Assumir" at bounding box center [882, 387] width 68 height 28
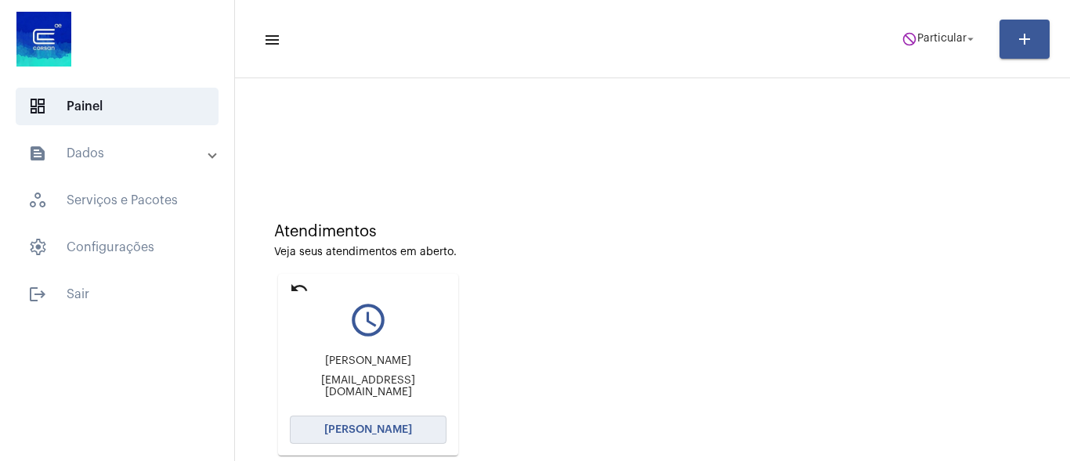
click at [361, 425] on span "[PERSON_NAME]" at bounding box center [368, 430] width 88 height 11
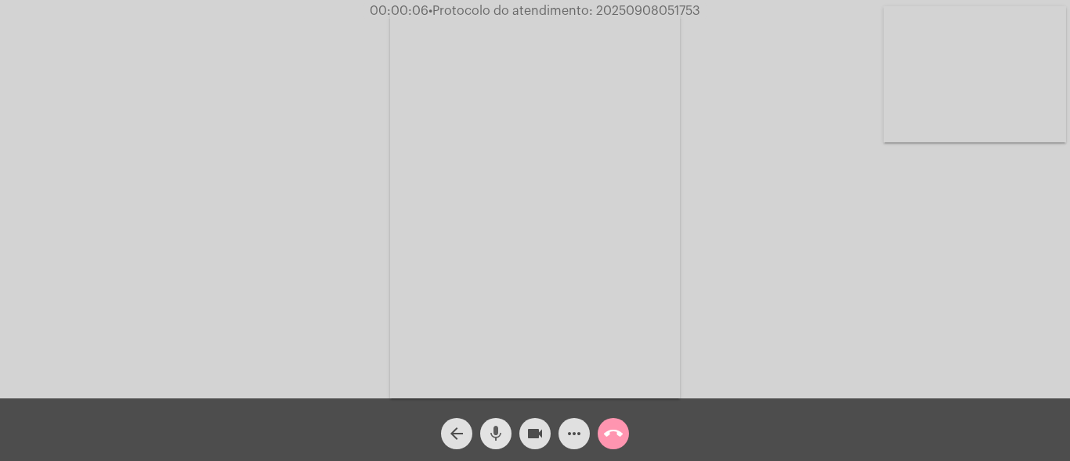
click at [495, 434] on mat-icon "mic" at bounding box center [496, 434] width 19 height 19
click at [708, 269] on div "Acessando Câmera e Microfone..." at bounding box center [535, 203] width 1067 height 399
click at [494, 422] on span "mic_off" at bounding box center [496, 433] width 19 height 31
click at [494, 422] on span "mic" at bounding box center [496, 433] width 19 height 31
click at [497, 427] on mat-icon "mic_off" at bounding box center [496, 434] width 19 height 19
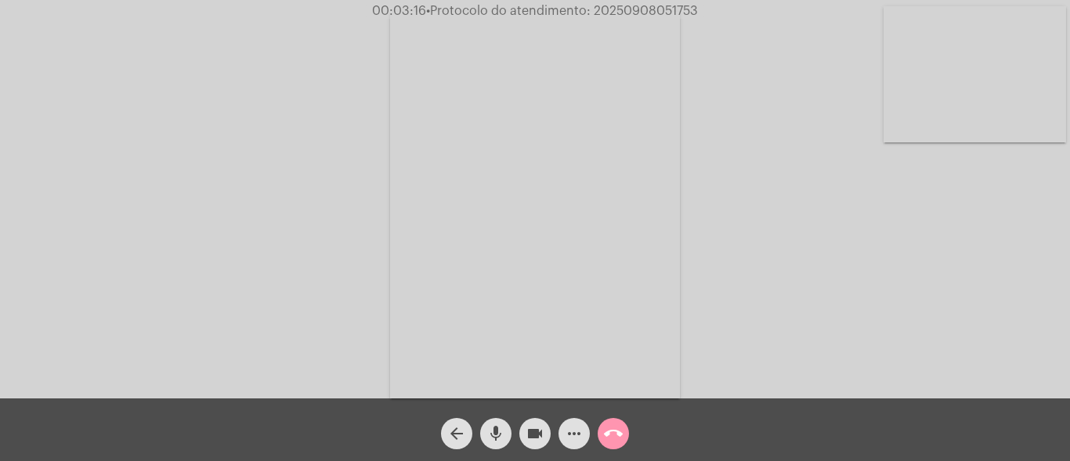
click at [497, 435] on mat-icon "mic" at bounding box center [496, 434] width 19 height 19
click at [530, 436] on mat-icon "videocam" at bounding box center [535, 434] width 19 height 19
click at [496, 432] on mat-icon "mic_off" at bounding box center [496, 434] width 19 height 19
click at [526, 429] on mat-icon "videocam_off" at bounding box center [535, 434] width 19 height 19
click at [500, 432] on mat-icon "mic" at bounding box center [496, 434] width 19 height 19
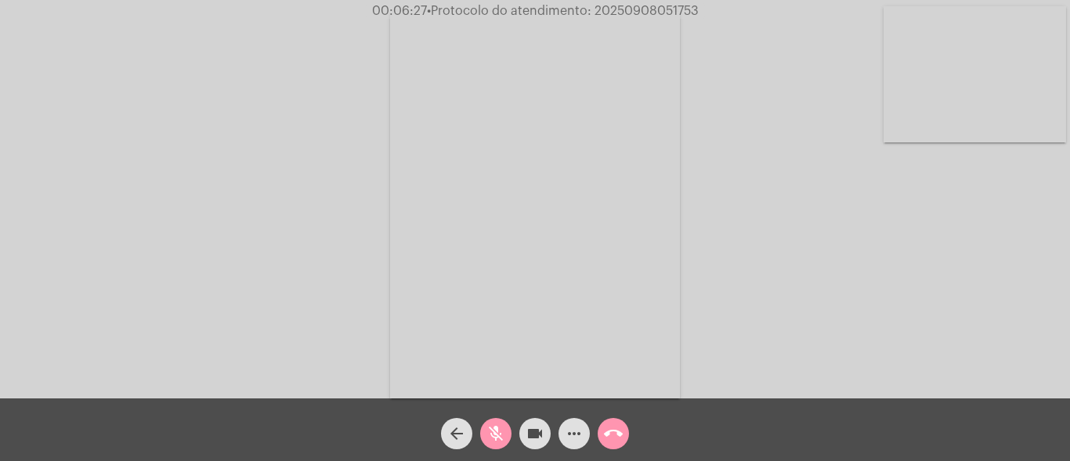
click at [488, 425] on mat-icon "mic_off" at bounding box center [496, 434] width 19 height 19
click at [497, 433] on mat-icon "mic" at bounding box center [496, 434] width 19 height 19
click at [498, 436] on mat-icon "mic_off" at bounding box center [496, 434] width 19 height 19
click at [499, 431] on mat-icon "mic" at bounding box center [496, 434] width 19 height 19
click at [497, 436] on mat-icon "mic_off" at bounding box center [496, 434] width 19 height 19
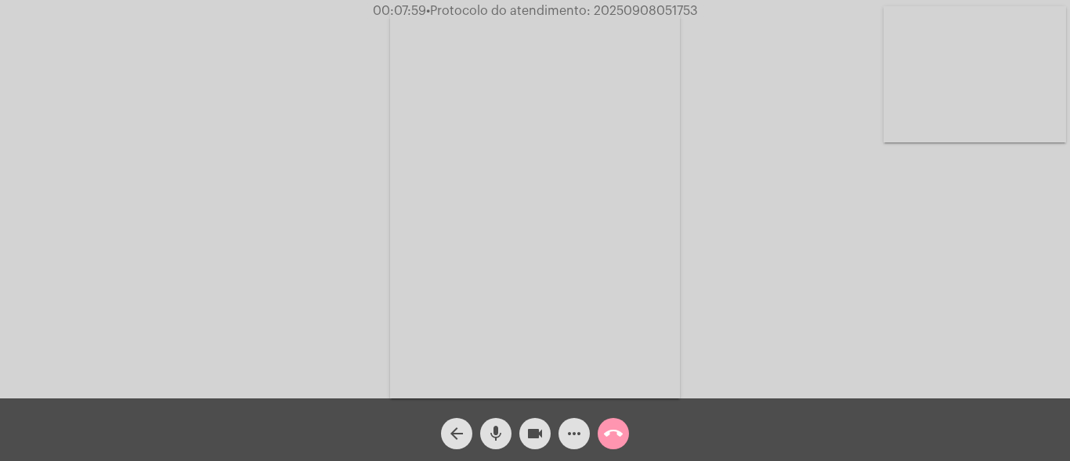
click at [505, 432] on button "mic" at bounding box center [495, 433] width 31 height 31
click at [499, 429] on mat-icon "mic_off" at bounding box center [496, 434] width 19 height 19
click at [623, 8] on span "• Protocolo do atendimento: 20250908051753" at bounding box center [562, 11] width 272 height 13
copy span "20250908051753"
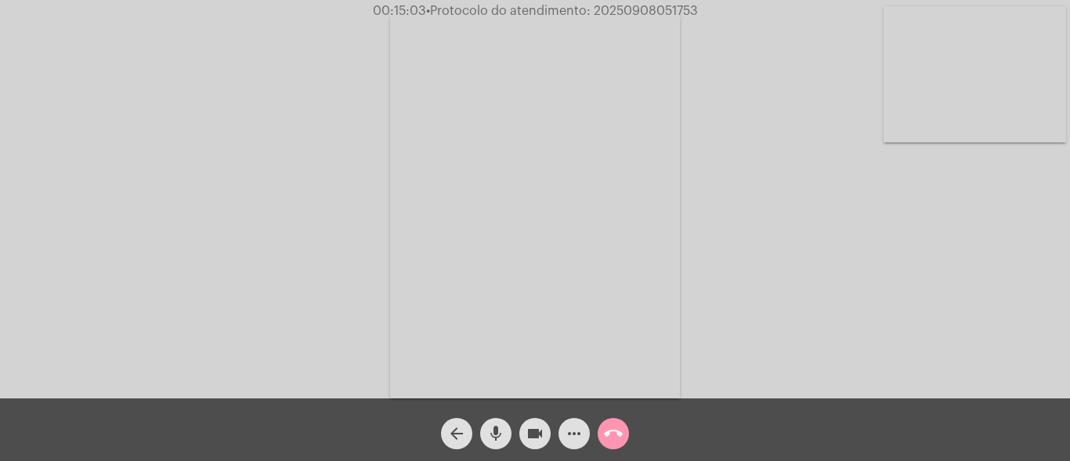
copy span "20250908051753"
click at [494, 427] on mat-icon "mic" at bounding box center [496, 434] width 19 height 19
click at [497, 436] on mat-icon "mic_off" at bounding box center [496, 434] width 19 height 19
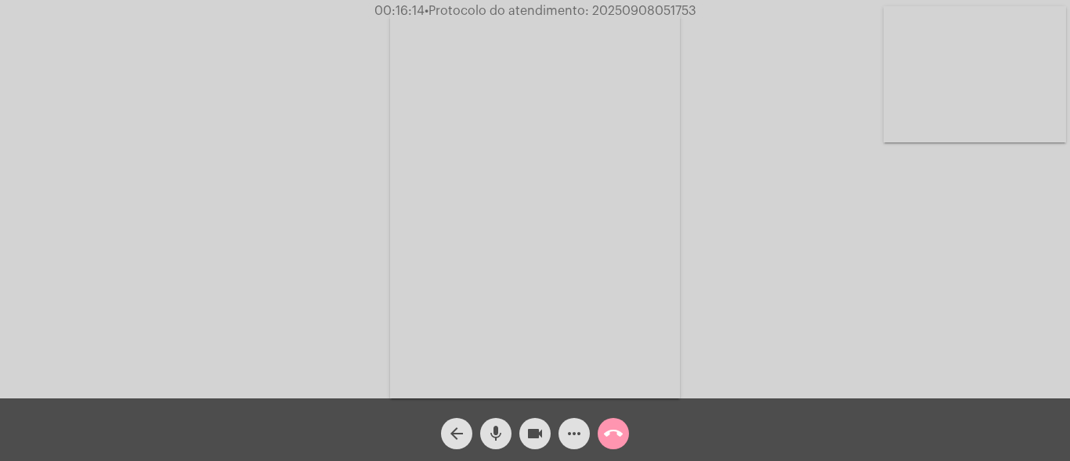
click at [494, 428] on mat-icon "mic" at bounding box center [496, 434] width 19 height 19
click at [501, 434] on mat-icon "mic_off" at bounding box center [496, 434] width 19 height 19
click at [491, 428] on mat-icon "mic" at bounding box center [496, 434] width 19 height 19
click at [492, 432] on mat-icon "mic_off" at bounding box center [496, 434] width 19 height 19
copy span "20250908051753"
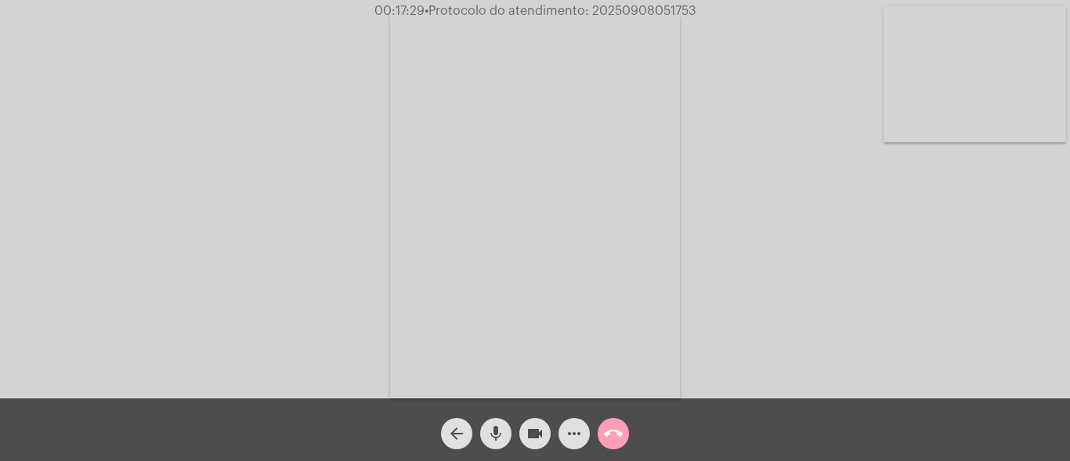
click at [610, 436] on mat-icon "call_end" at bounding box center [613, 434] width 19 height 19
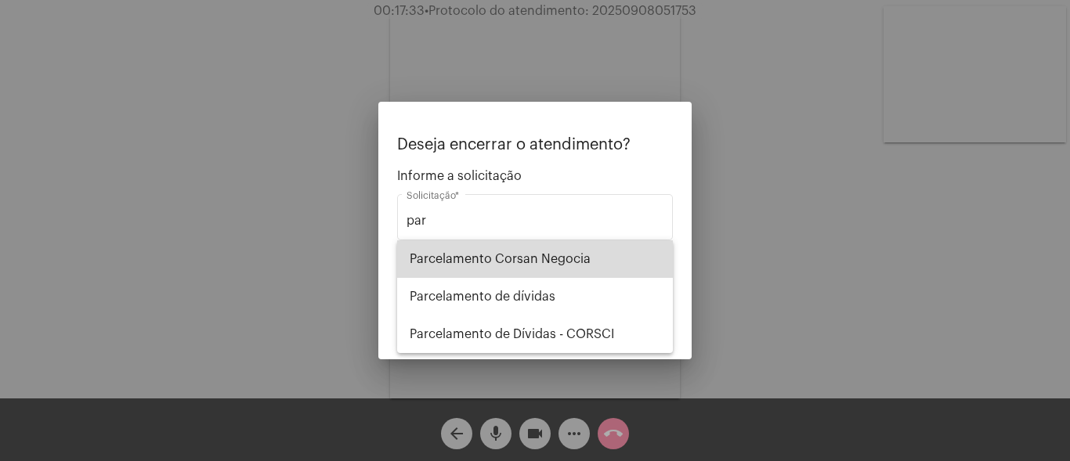
click at [492, 255] on span "Parcelamento Corsan Negocia" at bounding box center [535, 260] width 251 height 38
type input "Parcelamento Corsan Negocia"
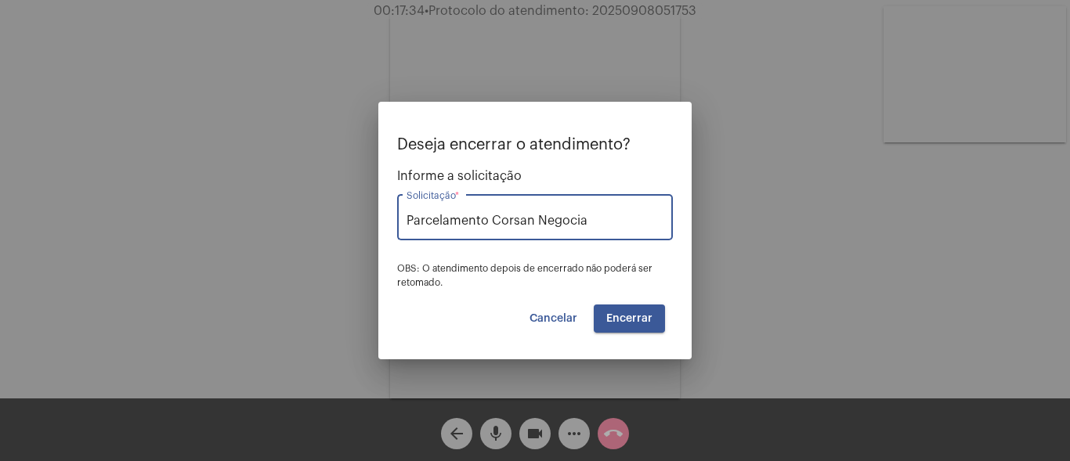
click at [634, 321] on span "Encerrar" at bounding box center [629, 318] width 46 height 11
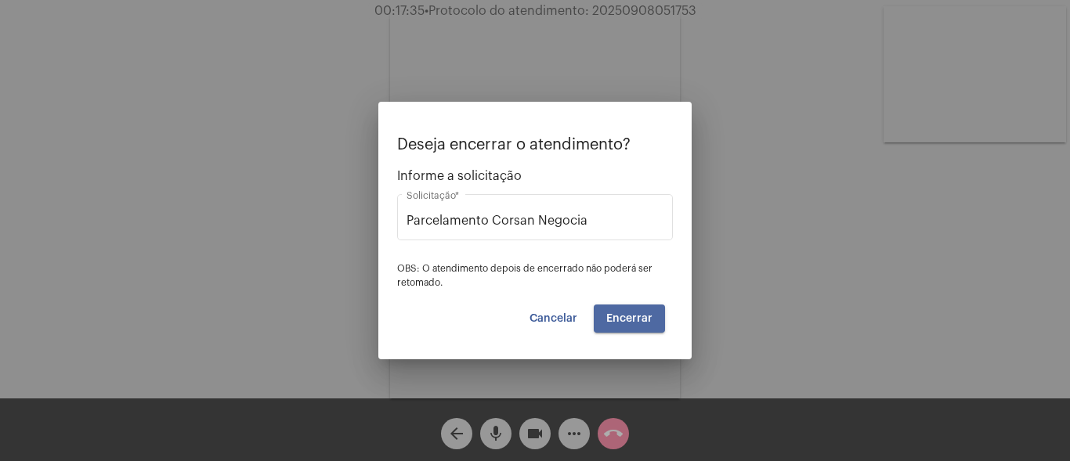
click at [634, 321] on span "Encerrar" at bounding box center [629, 318] width 46 height 11
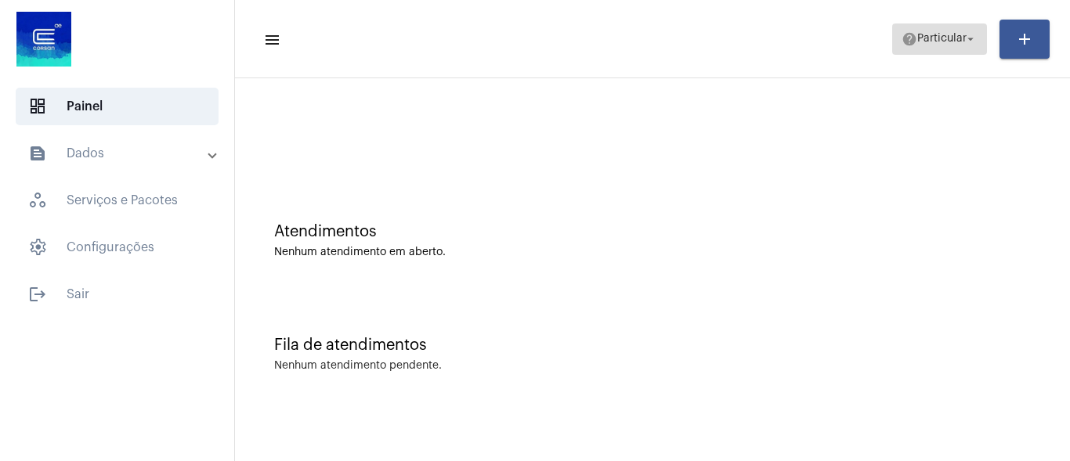
click at [906, 35] on mat-icon "help" at bounding box center [910, 39] width 16 height 16
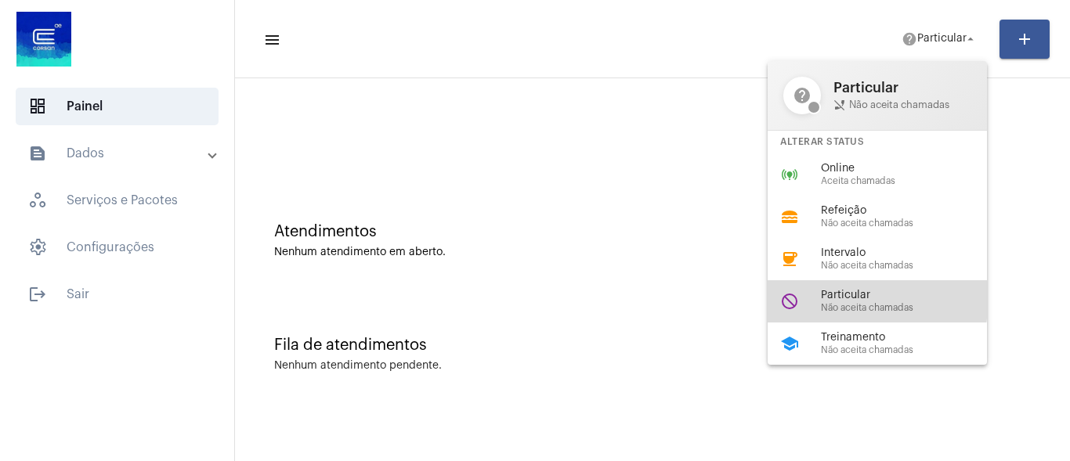
click at [850, 299] on span "Particular" at bounding box center [910, 296] width 179 height 12
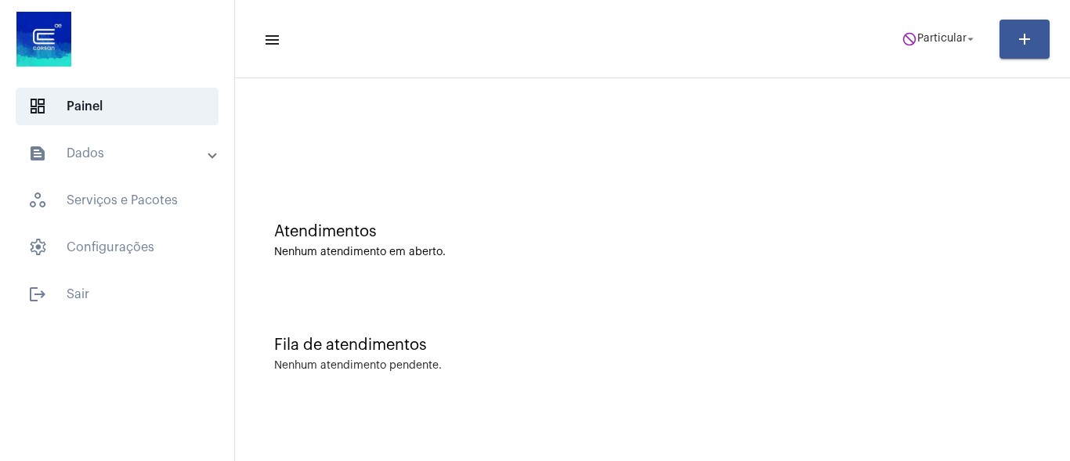
click at [921, 132] on div at bounding box center [653, 131] width 820 height 90
click at [928, 24] on button "do_not_disturb Particular arrow_drop_down" at bounding box center [939, 39] width 95 height 31
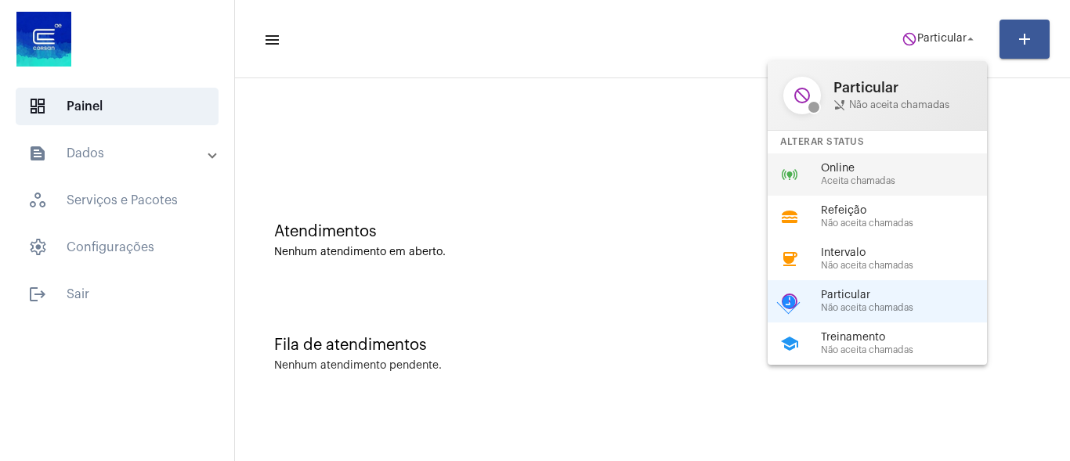
click at [863, 176] on span "Aceita chamadas" at bounding box center [910, 181] width 179 height 10
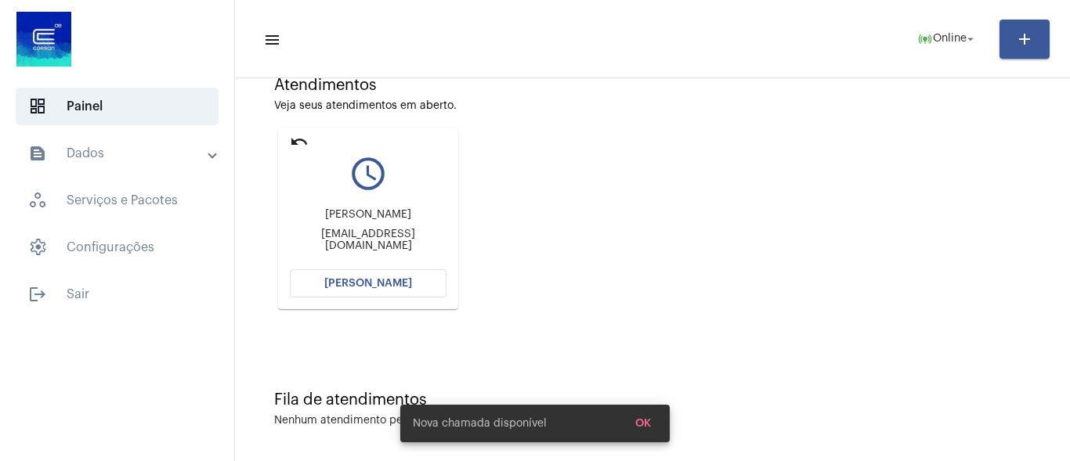
scroll to position [151, 0]
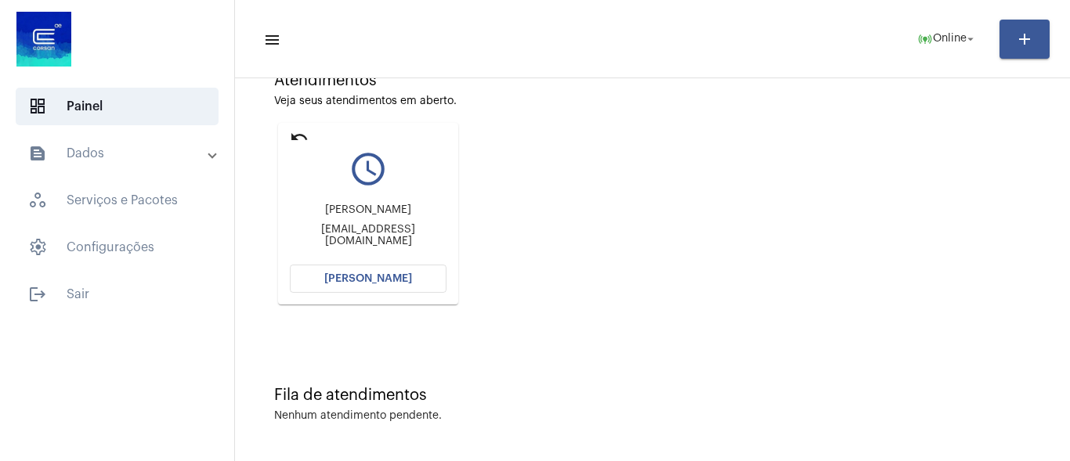
click at [402, 280] on span "[PERSON_NAME]" at bounding box center [368, 278] width 88 height 11
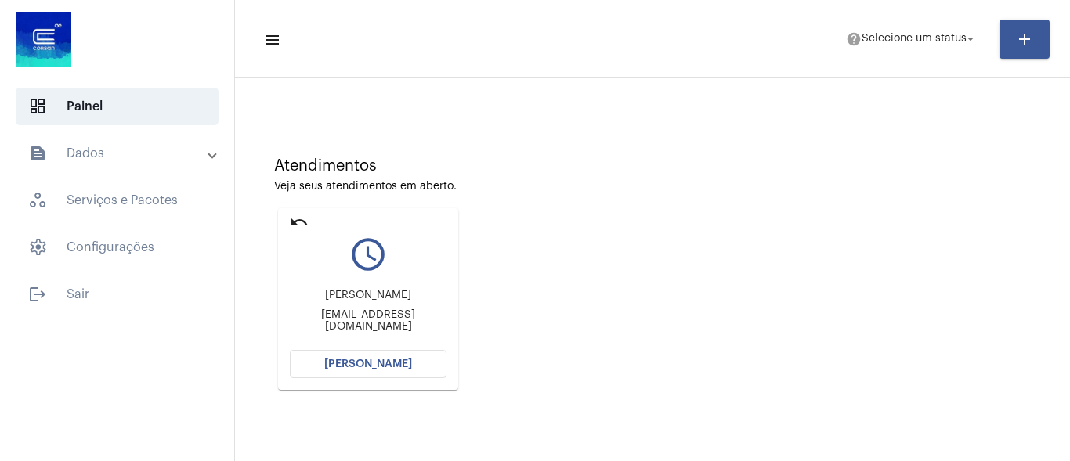
scroll to position [151, 0]
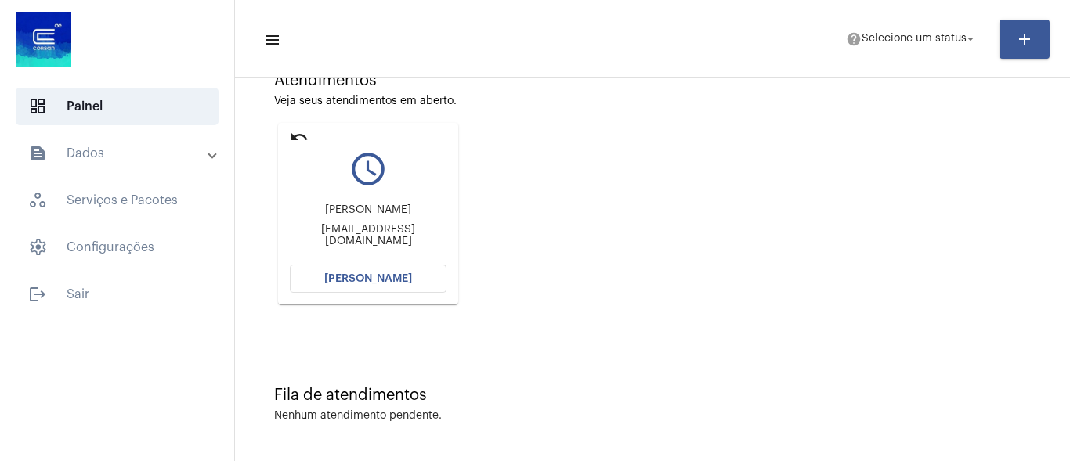
click at [373, 283] on span "[PERSON_NAME]" at bounding box center [368, 278] width 88 height 11
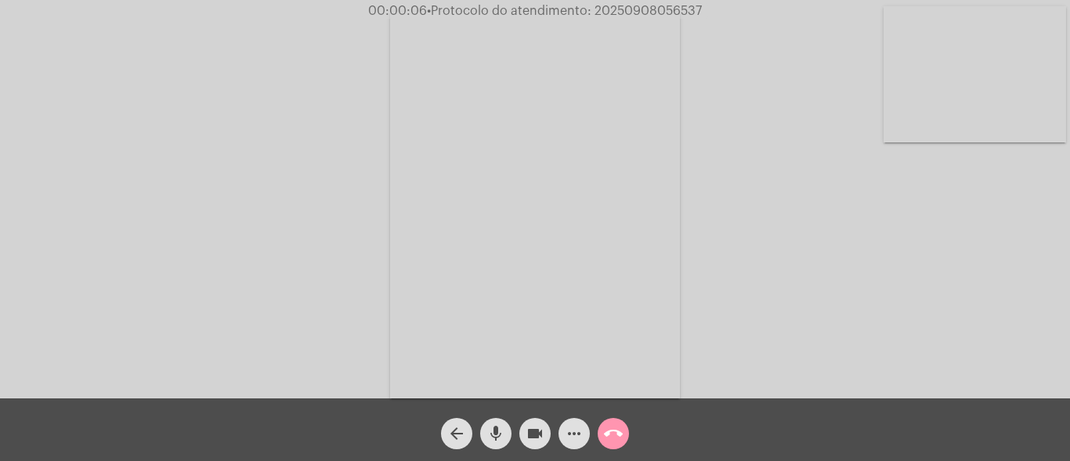
click at [494, 428] on mat-icon "mic" at bounding box center [496, 434] width 19 height 19
click at [497, 428] on mat-icon "mic_off" at bounding box center [496, 434] width 19 height 19
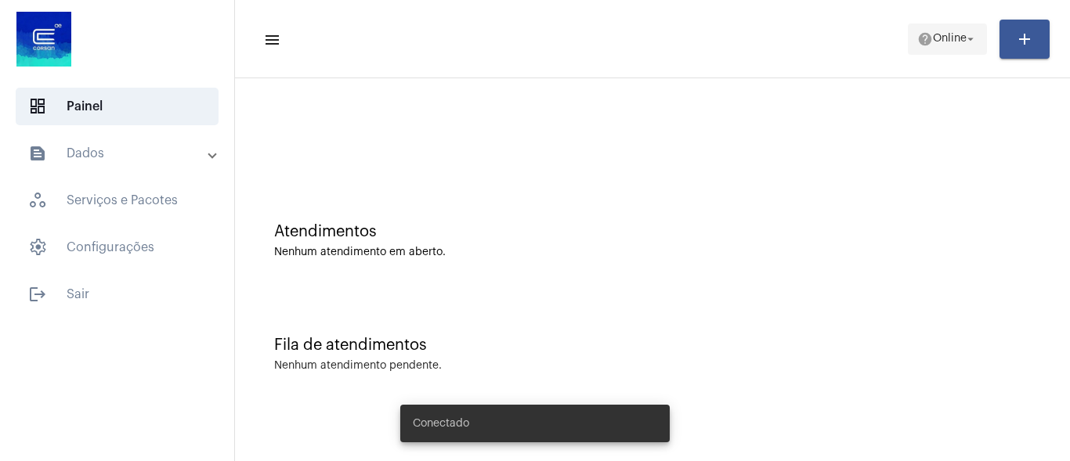
click at [923, 44] on mat-icon "help" at bounding box center [925, 39] width 16 height 16
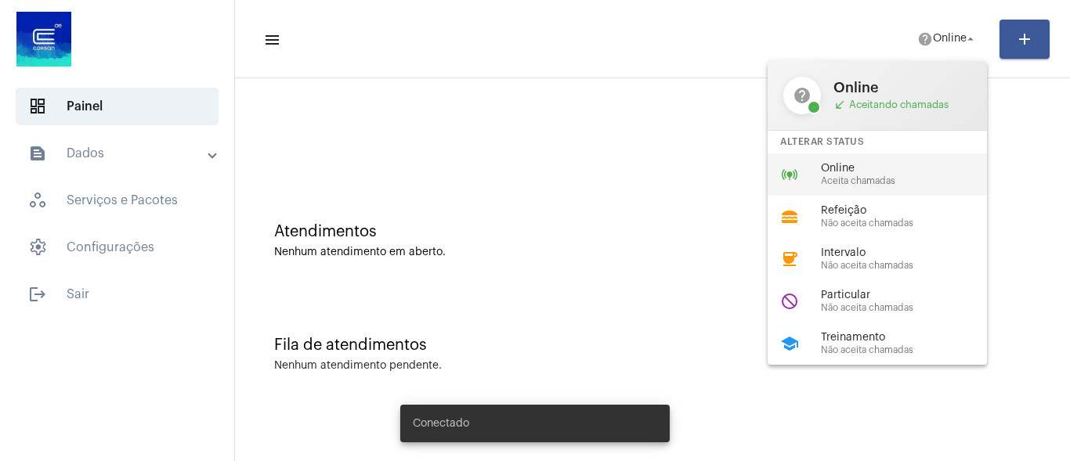
click at [855, 168] on span "Online" at bounding box center [910, 169] width 179 height 12
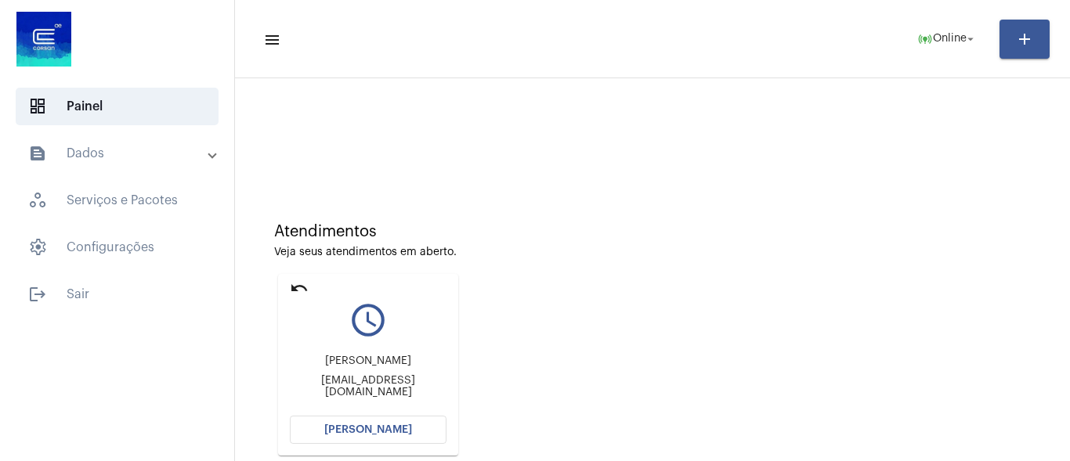
click at [356, 429] on span "[PERSON_NAME]" at bounding box center [368, 430] width 88 height 11
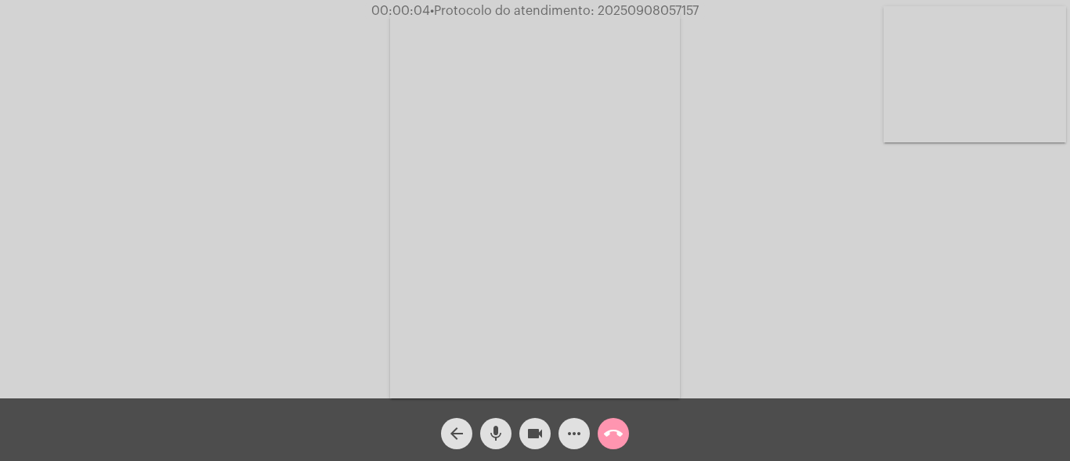
click at [497, 428] on mat-icon "mic" at bounding box center [496, 434] width 19 height 19
click at [497, 428] on mat-icon "mic_off" at bounding box center [496, 434] width 19 height 19
click at [564, 428] on button "more_horiz" at bounding box center [574, 433] width 31 height 31
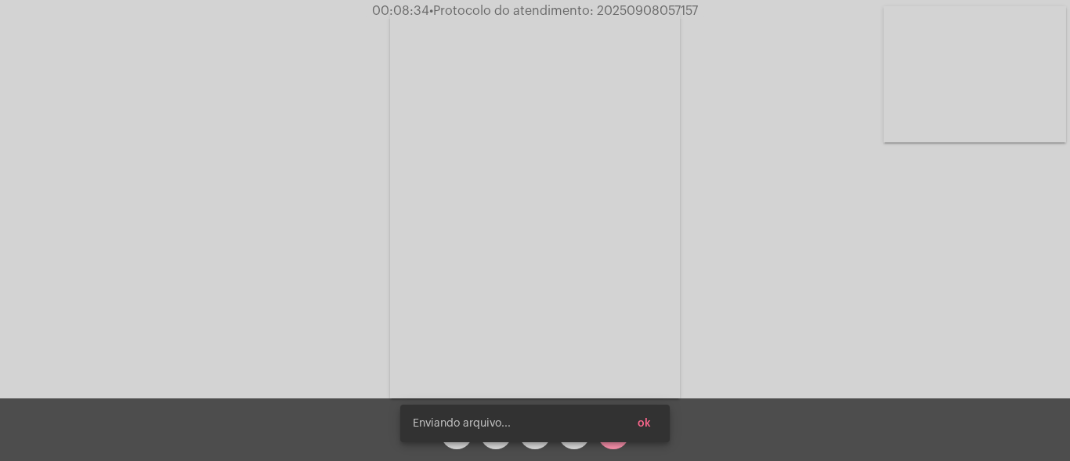
click at [654, 422] on button "ok" at bounding box center [644, 424] width 38 height 28
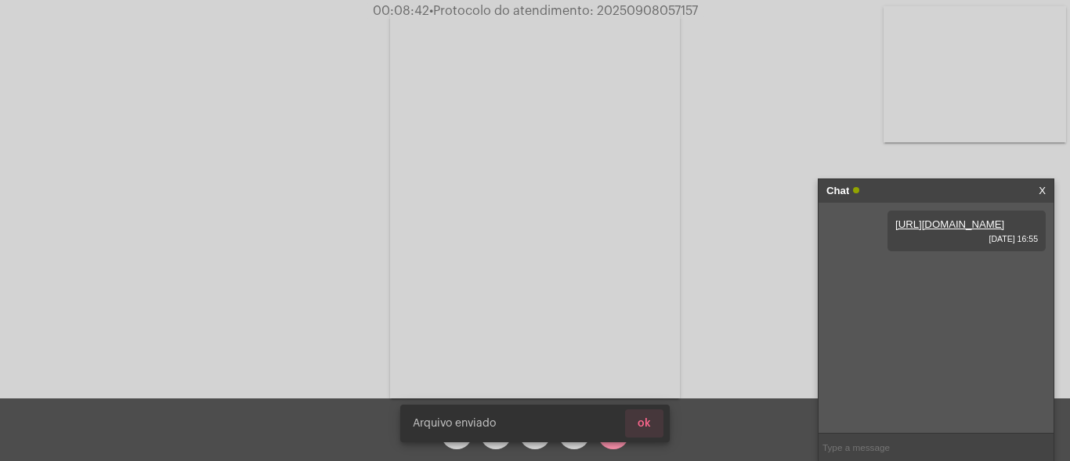
click at [654, 425] on button "ok" at bounding box center [644, 424] width 38 height 28
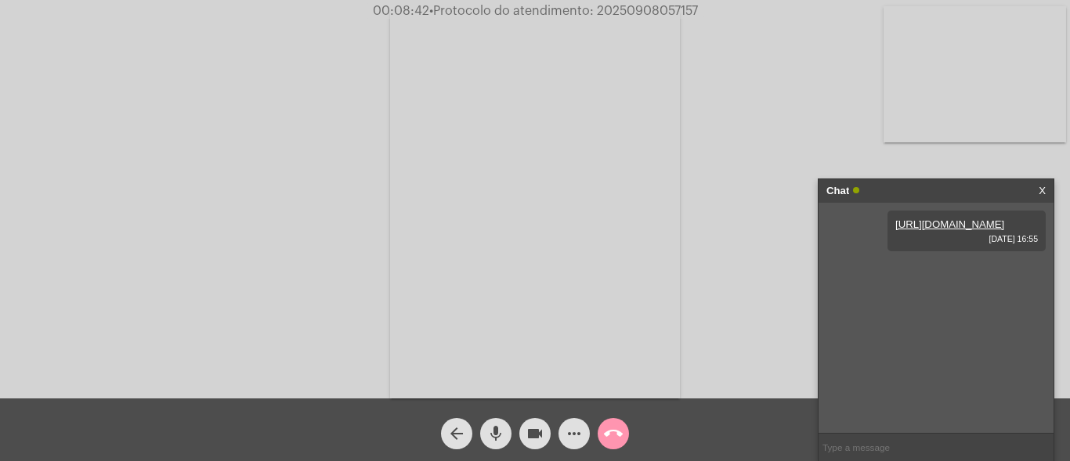
click at [577, 436] on mat-icon "more_horiz" at bounding box center [574, 434] width 19 height 19
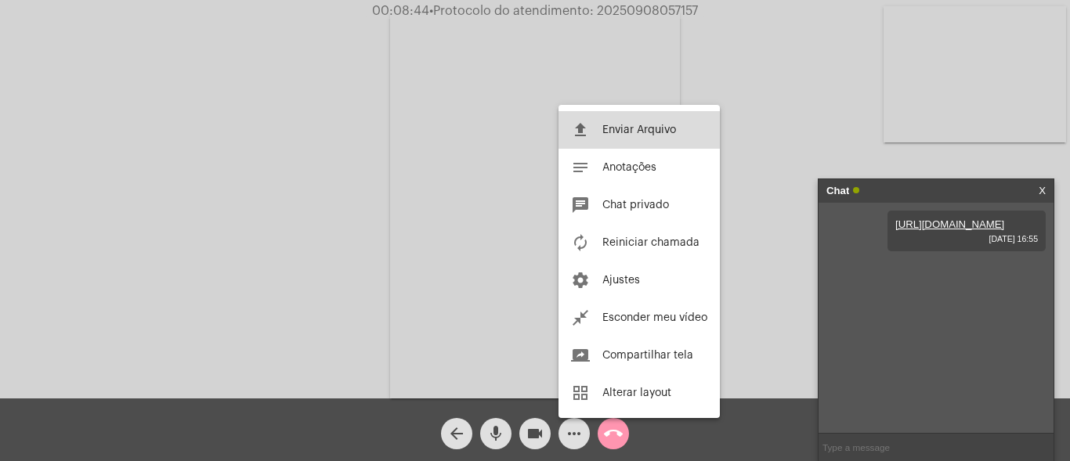
click at [615, 128] on span "Enviar Arquivo" at bounding box center [639, 130] width 74 height 11
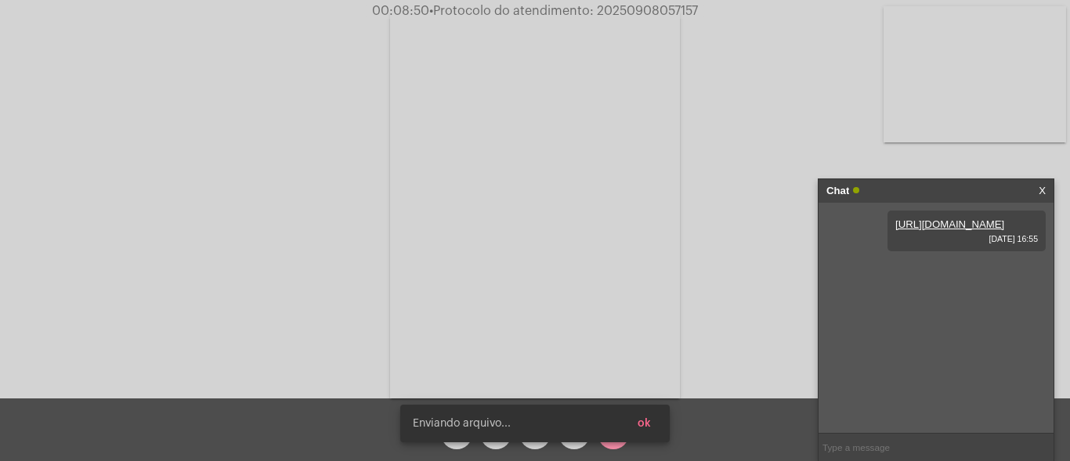
click at [653, 418] on button "ok" at bounding box center [644, 424] width 38 height 28
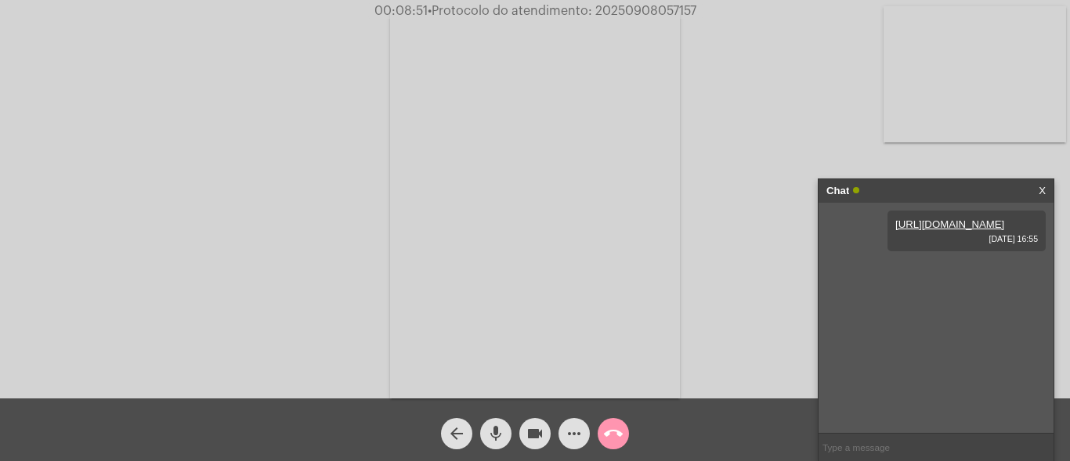
click at [637, 9] on span "• Protocolo do atendimento: 20250908057157" at bounding box center [562, 11] width 269 height 13
click at [637, 9] on span "• Protocolo do atendimento: 20250908057157" at bounding box center [563, 11] width 269 height 13
click at [606, 436] on mat-icon "call_end" at bounding box center [613, 434] width 19 height 19
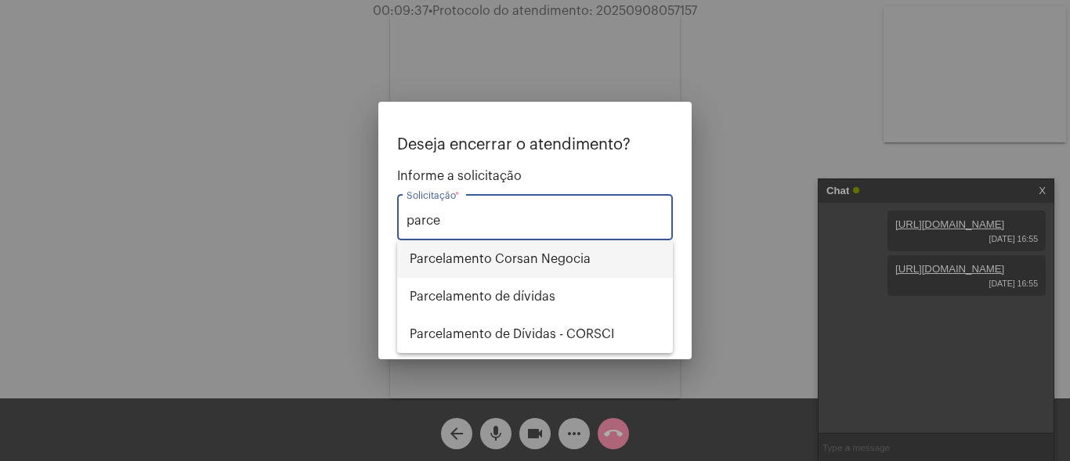
click at [547, 250] on span "Parcelamento Corsan Negocia" at bounding box center [535, 260] width 251 height 38
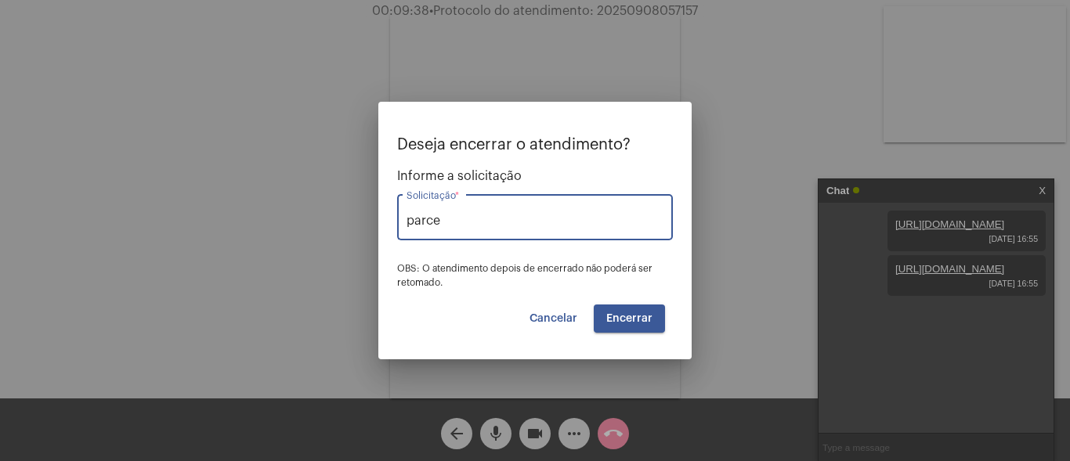
type input "Parcelamento Corsan Negocia"
click at [566, 310] on button "Cancelar" at bounding box center [553, 319] width 73 height 28
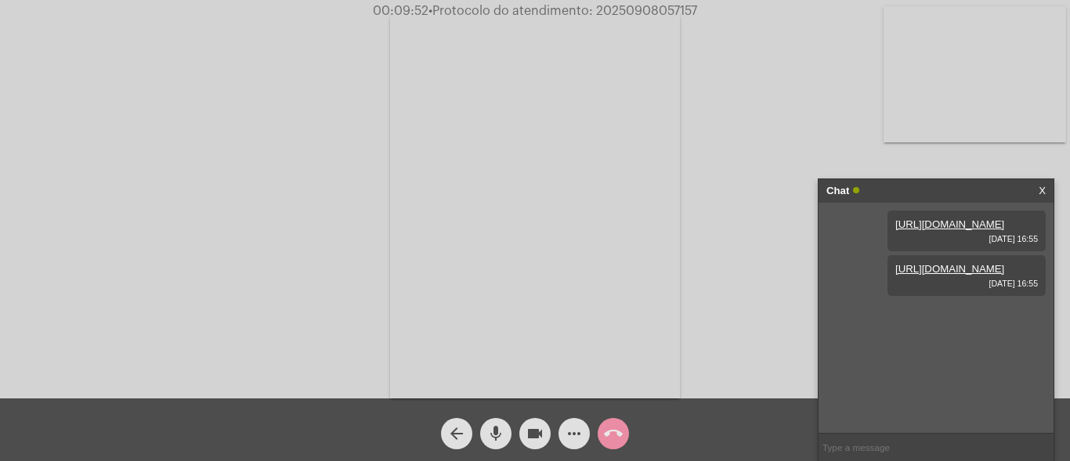
click at [605, 435] on mat-icon "call_end" at bounding box center [613, 434] width 19 height 19
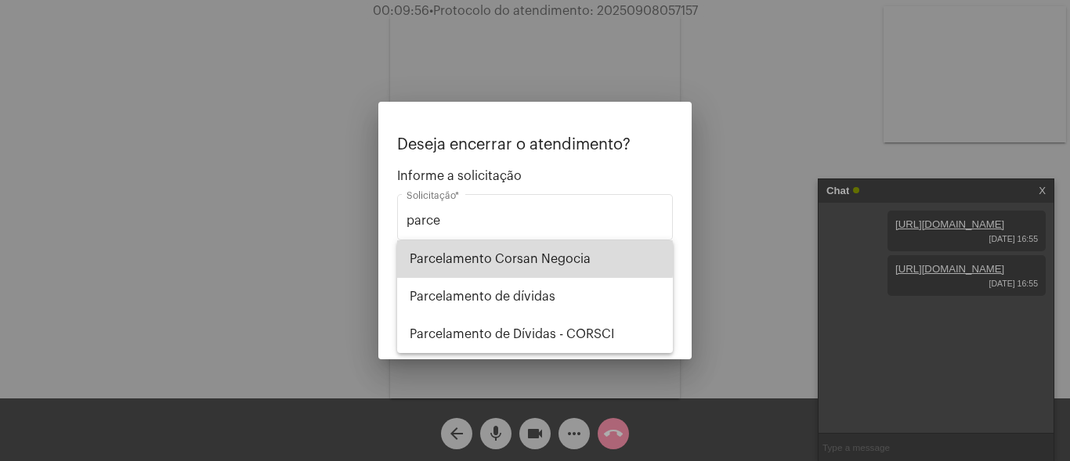
click at [506, 259] on span "Parcelamento Corsan Negocia" at bounding box center [535, 260] width 251 height 38
type input "Parcelamento Corsan Negocia"
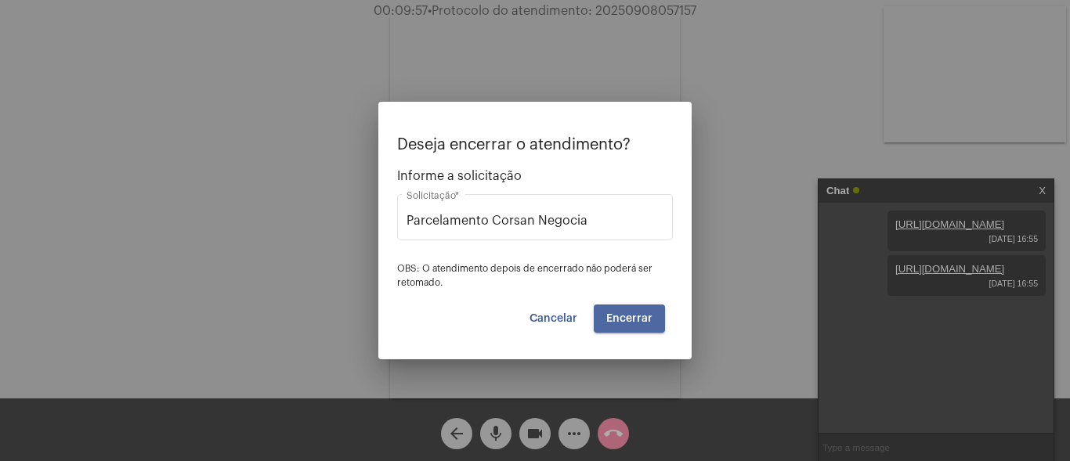
click at [653, 318] on button "Encerrar" at bounding box center [629, 319] width 71 height 28
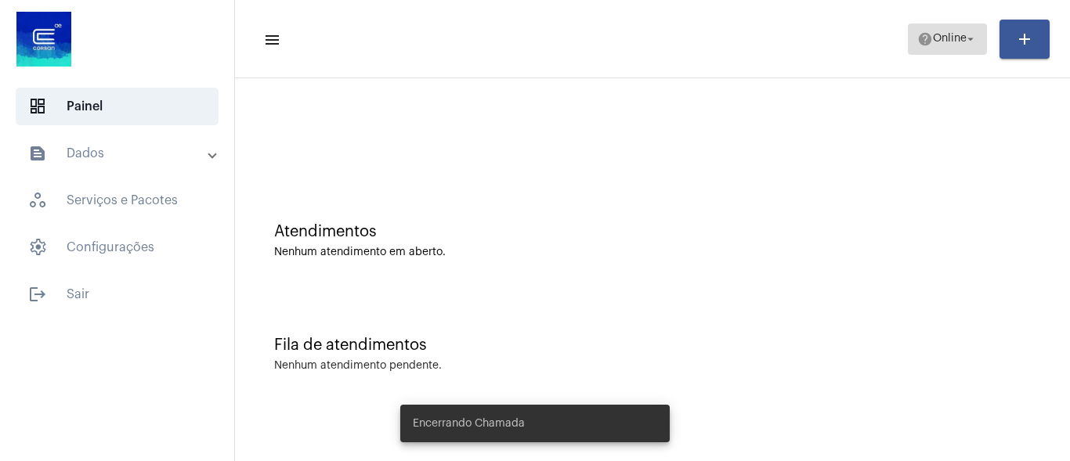
click at [965, 29] on span "help Online arrow_drop_down" at bounding box center [947, 38] width 60 height 28
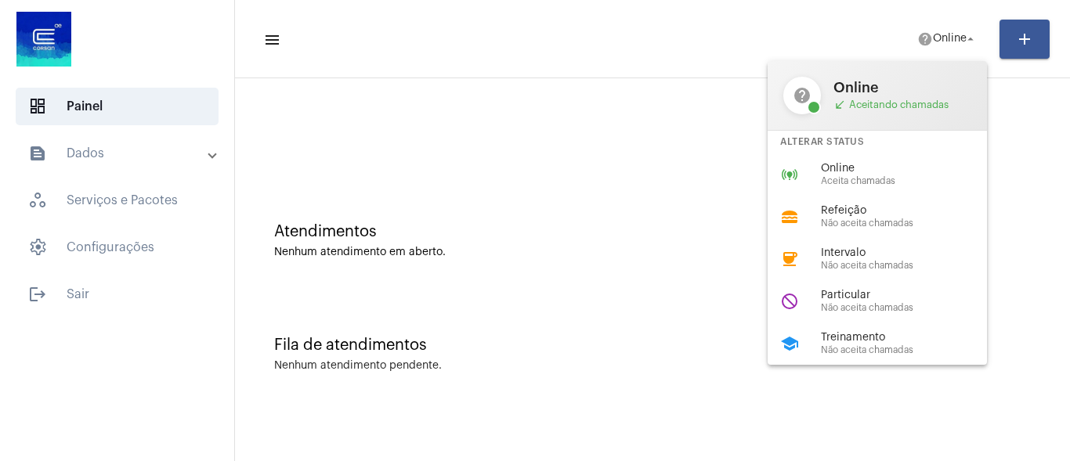
click at [91, 151] on div at bounding box center [535, 230] width 1070 height 461
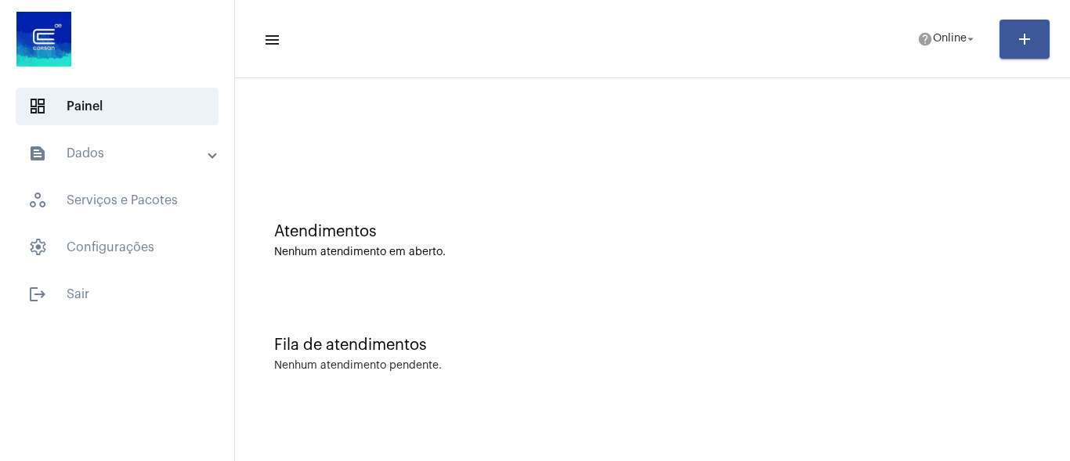
click at [121, 161] on mat-panel-title "text_snippet_outlined Dados" at bounding box center [118, 153] width 181 height 19
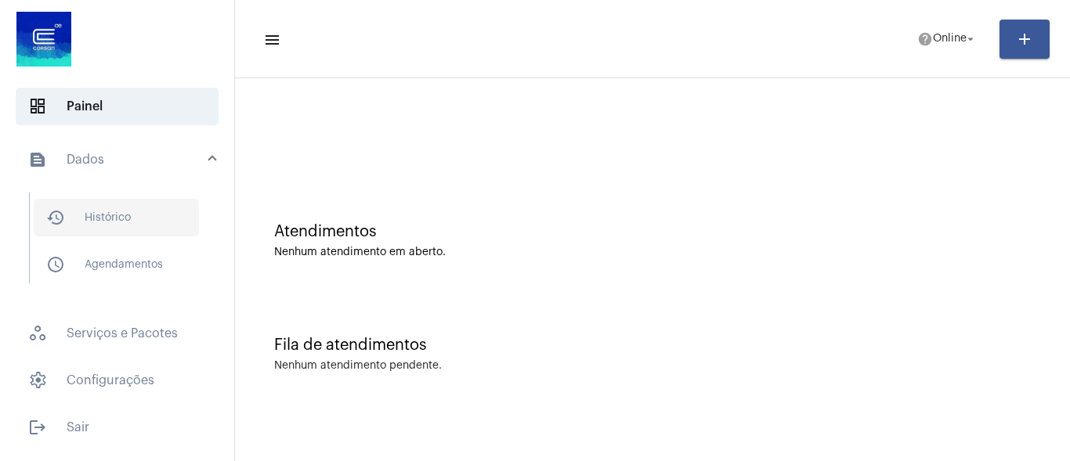
click at [142, 212] on span "history_outlined Histórico" at bounding box center [116, 218] width 165 height 38
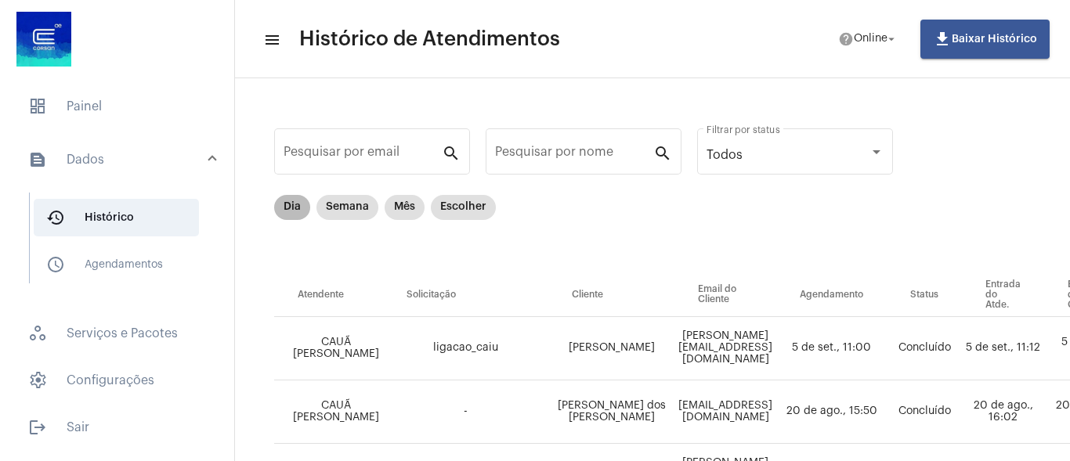
click at [289, 204] on mat-chip "Dia" at bounding box center [292, 207] width 36 height 25
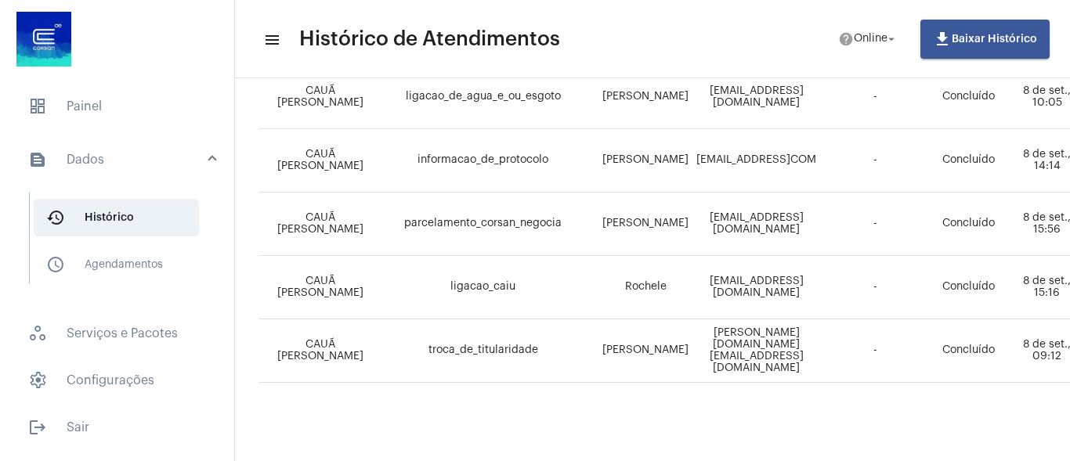
scroll to position [1220, 16]
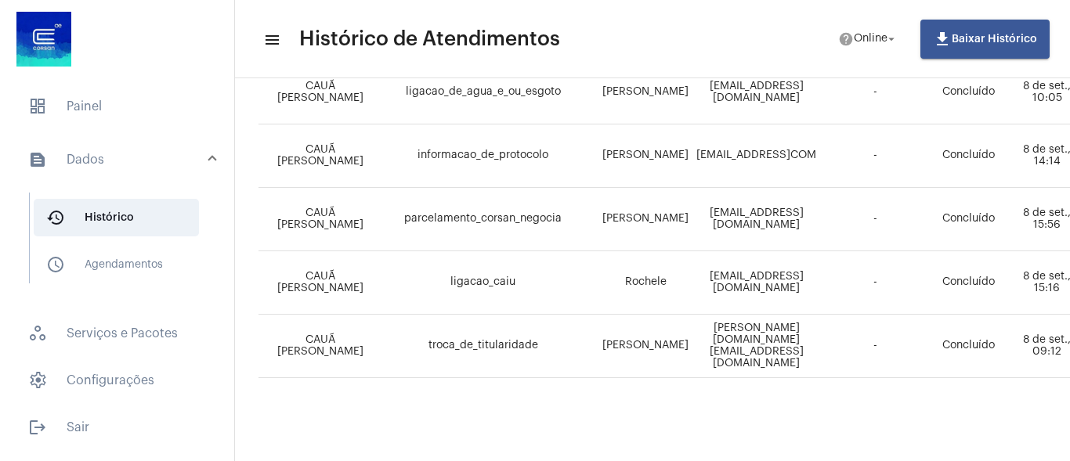
click at [820, 188] on td "[EMAIL_ADDRESS][DOMAIN_NAME]" at bounding box center [757, 219] width 128 height 63
click at [114, 112] on span "dashboard Painel" at bounding box center [117, 107] width 203 height 38
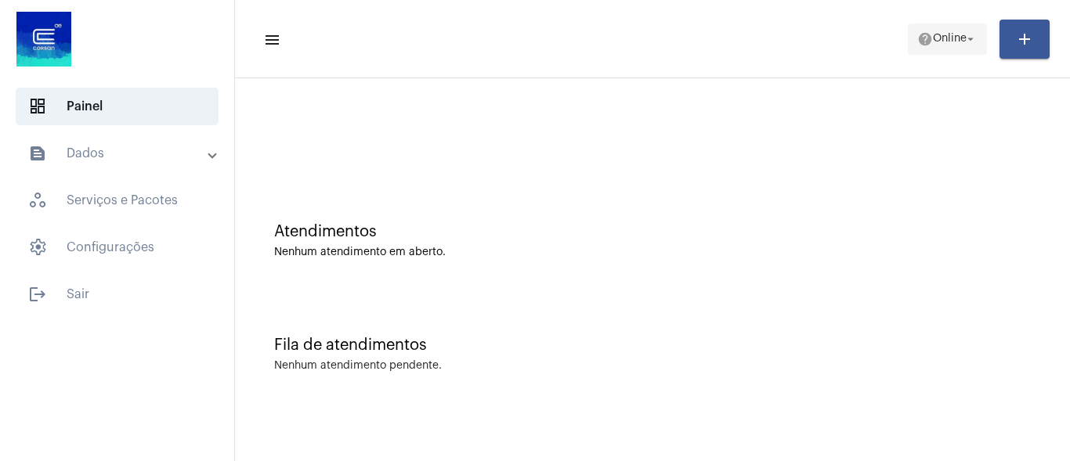
click at [932, 25] on span "help Online arrow_drop_down" at bounding box center [947, 38] width 60 height 28
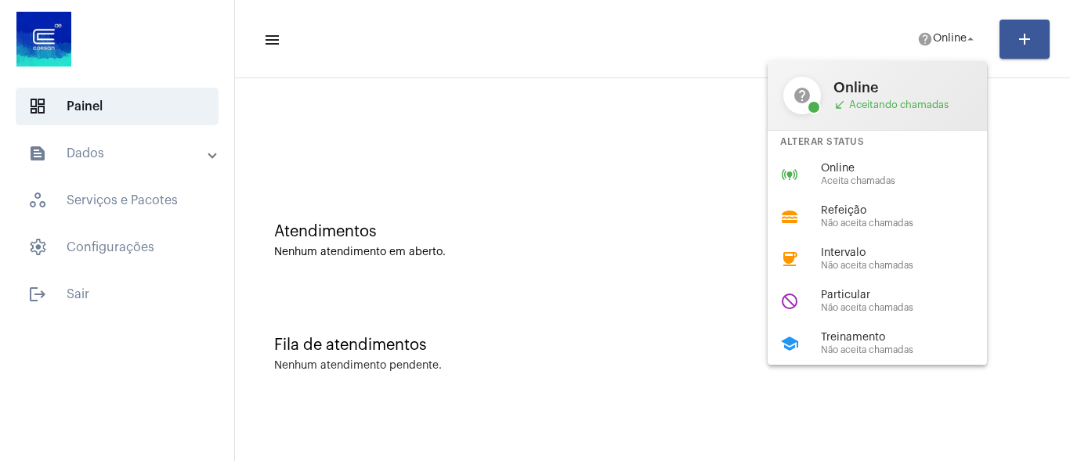
drag, startPoint x: 874, startPoint y: 189, endPoint x: 841, endPoint y: 178, distance: 35.4
click at [874, 189] on div "online_prediction Online Aceita chamadas" at bounding box center [890, 175] width 244 height 42
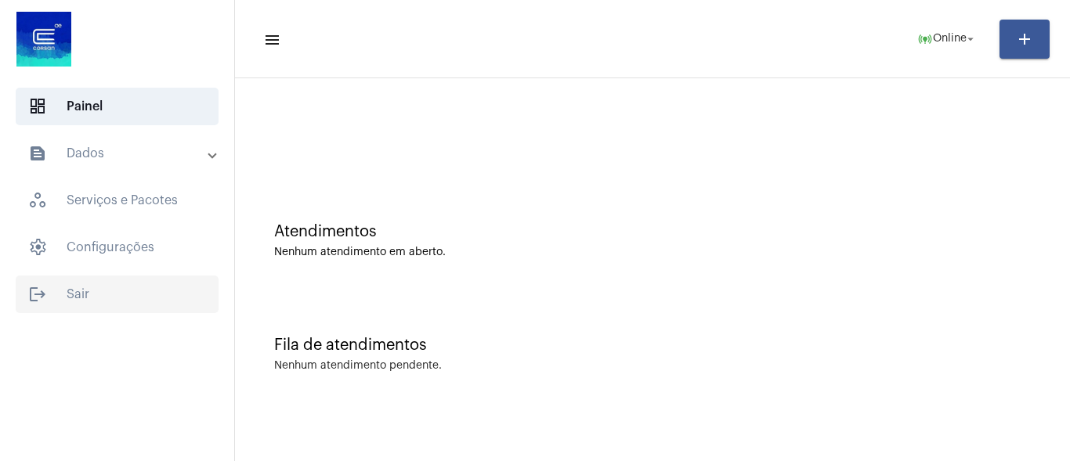
click at [87, 292] on span "logout Sair" at bounding box center [117, 295] width 203 height 38
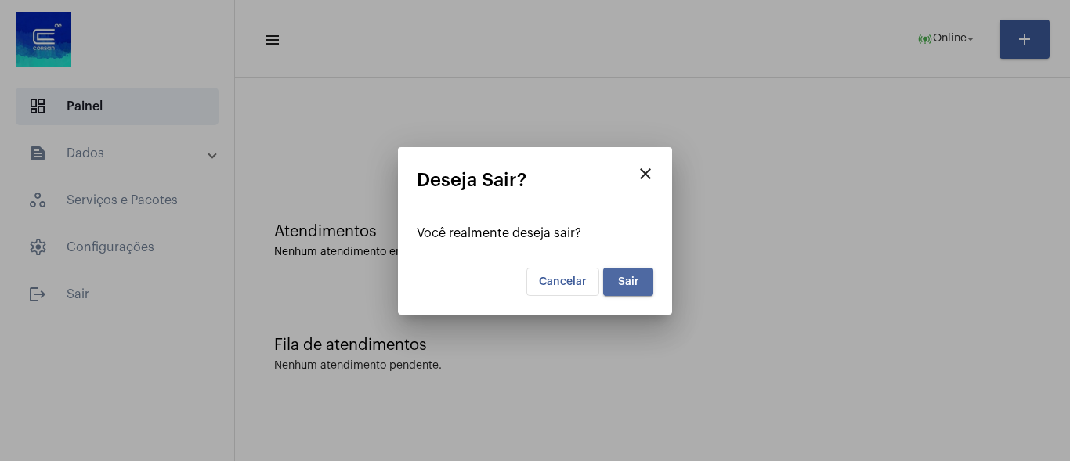
click at [637, 282] on span "Sair" at bounding box center [628, 282] width 21 height 11
